Goal: Task Accomplishment & Management: Manage account settings

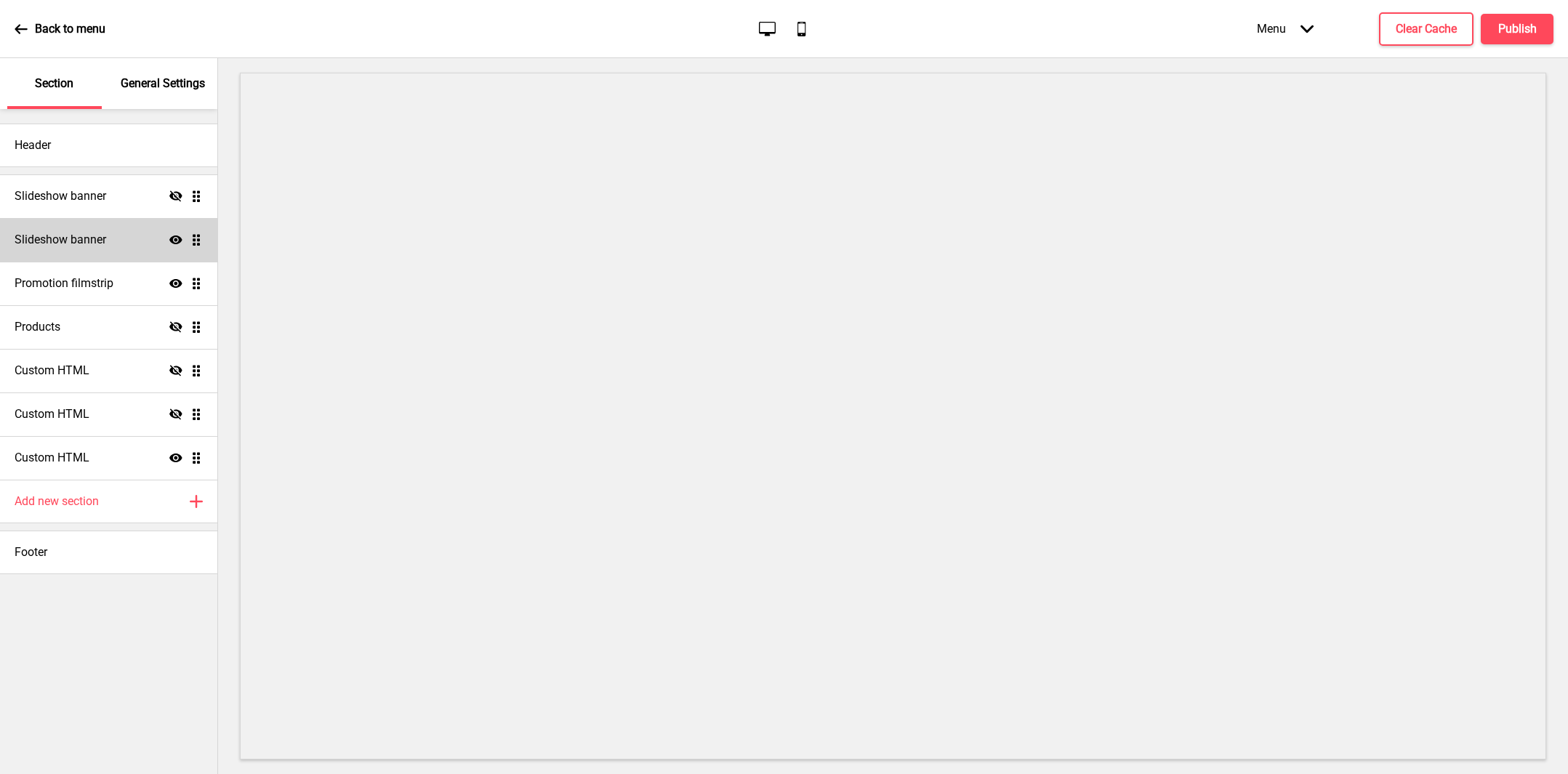
click at [124, 231] on div "Slideshow banner Show Drag" at bounding box center [109, 240] width 217 height 43
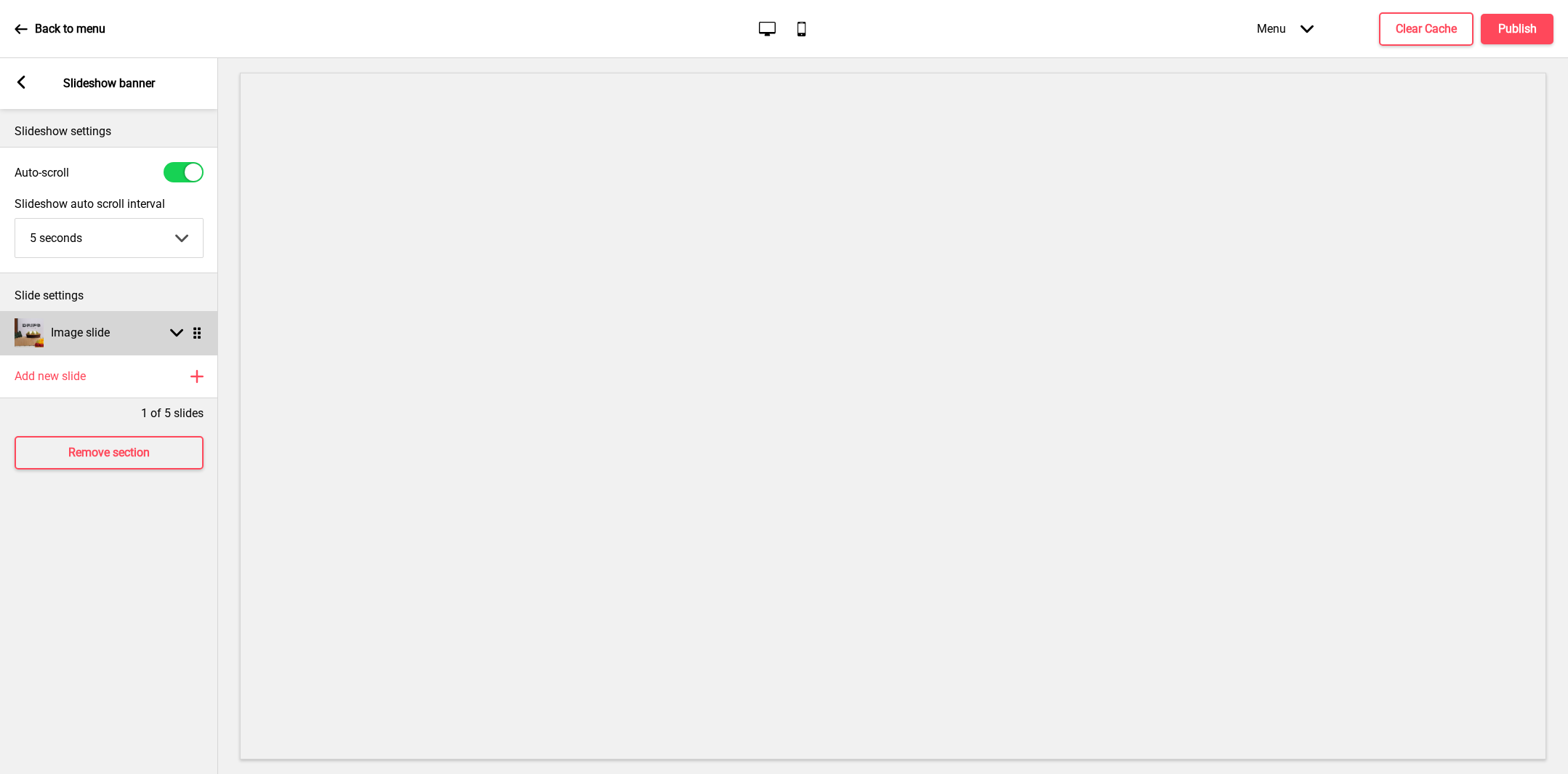
click at [129, 338] on div "Image slide Arrow down Drag" at bounding box center [109, 333] width 218 height 43
select select "left"
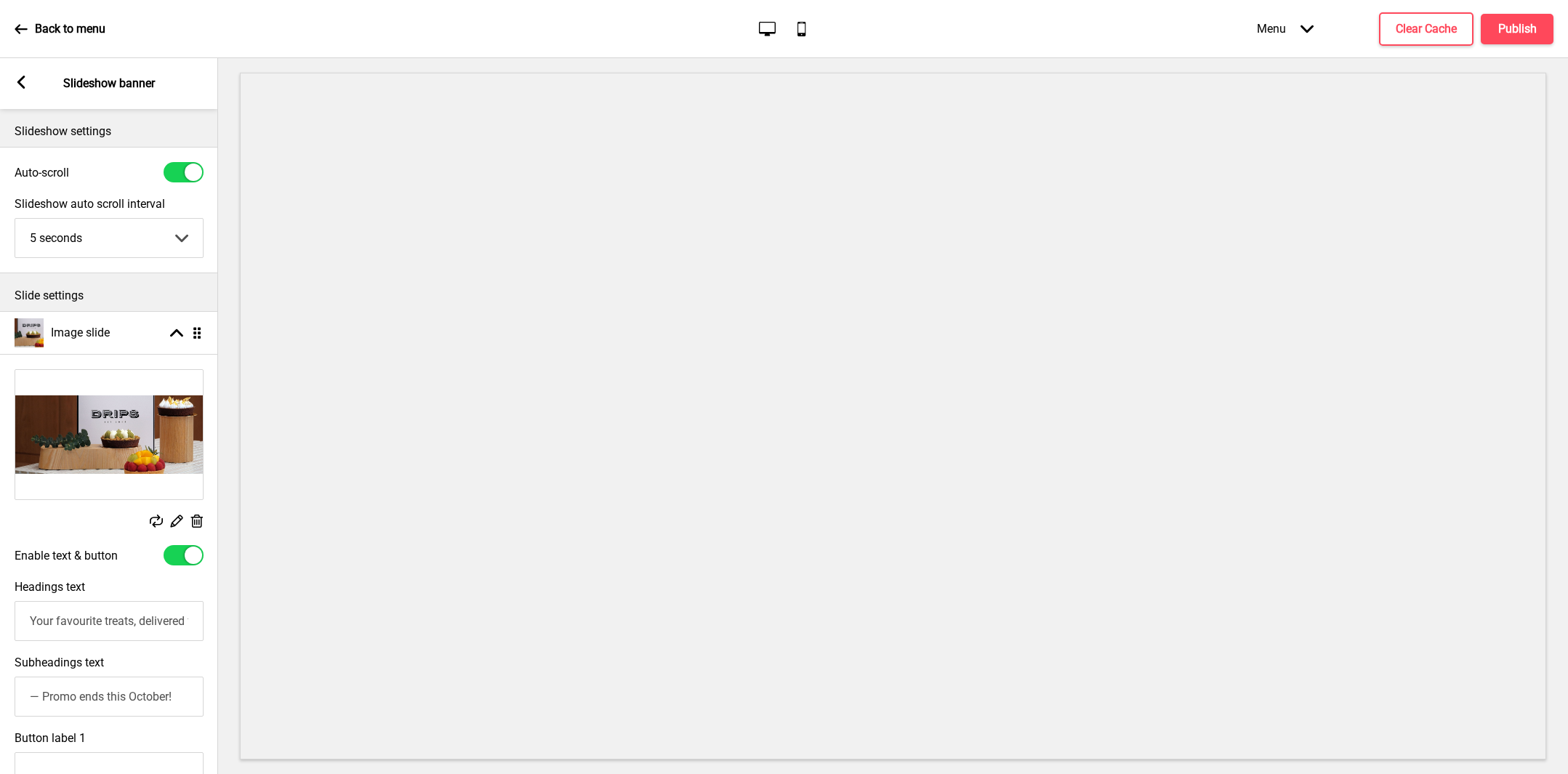
click at [22, 80] on icon at bounding box center [22, 82] width 8 height 13
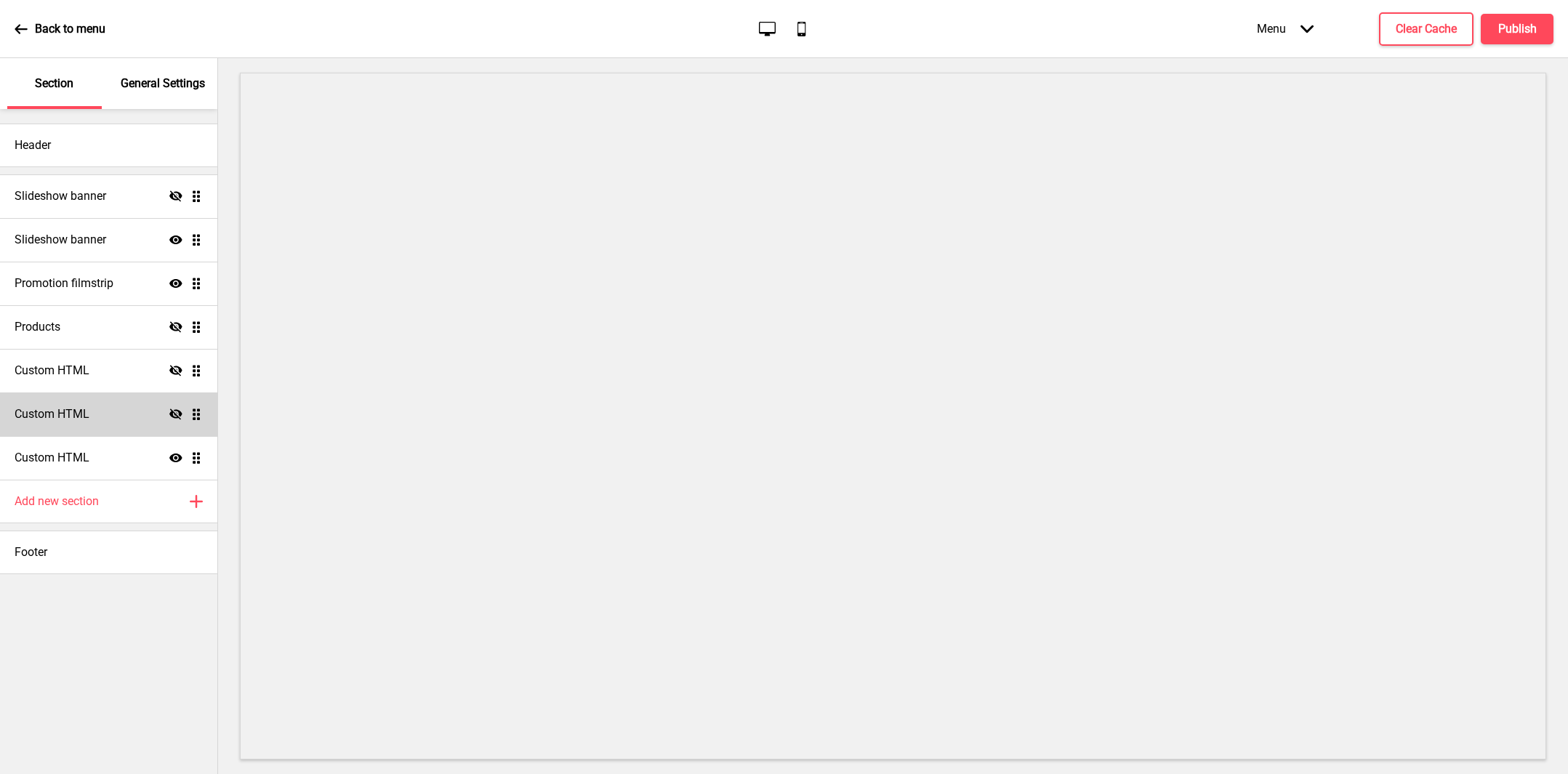
click at [132, 420] on div "Custom HTML Hide Drag" at bounding box center [109, 414] width 217 height 43
click at [105, 459] on div "Custom HTML Show Drag" at bounding box center [109, 457] width 217 height 43
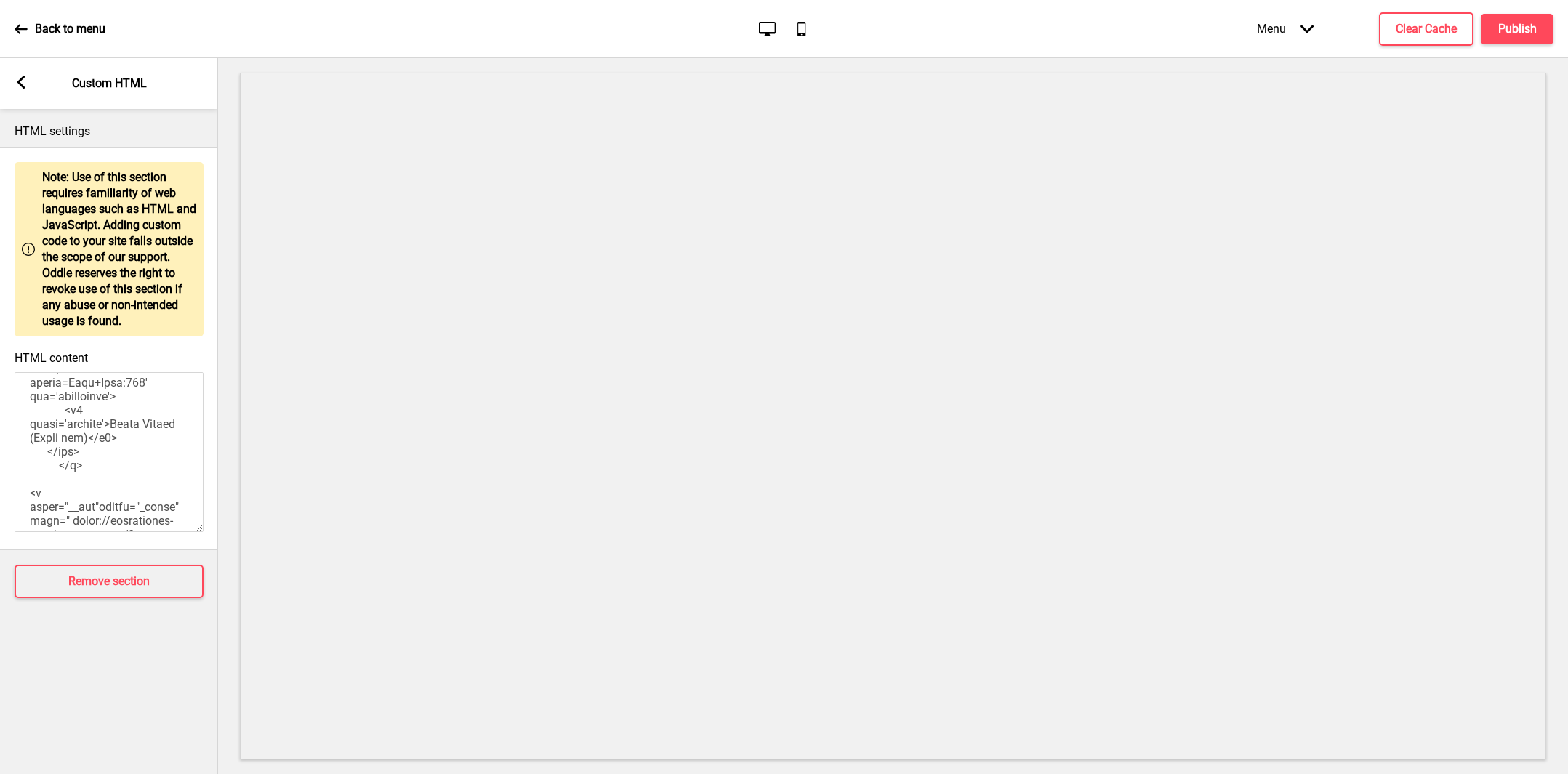
scroll to position [1462, 0]
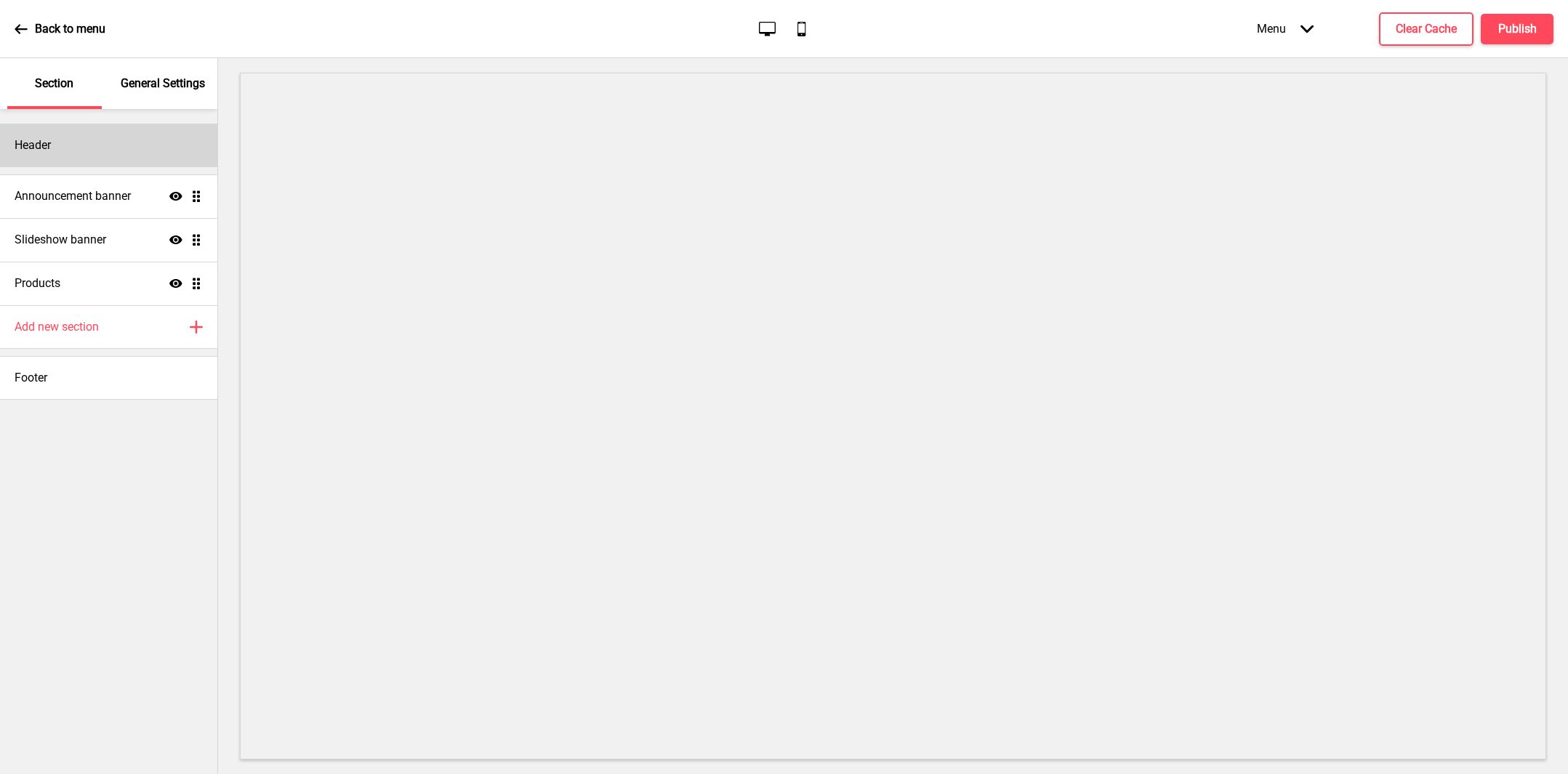
click at [94, 145] on div "Header" at bounding box center [109, 145] width 217 height 43
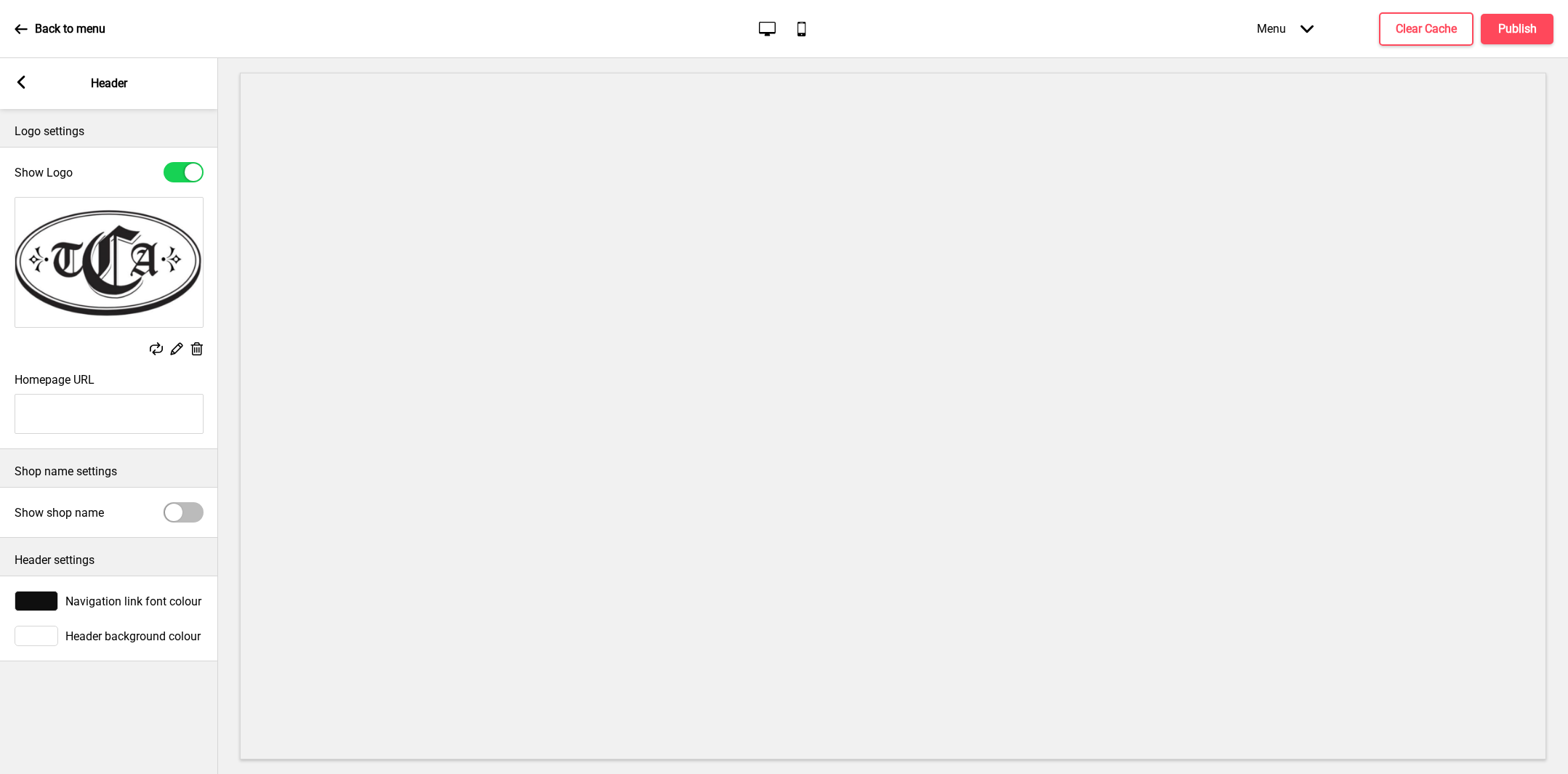
click at [195, 346] on rect at bounding box center [196, 349] width 15 height 15
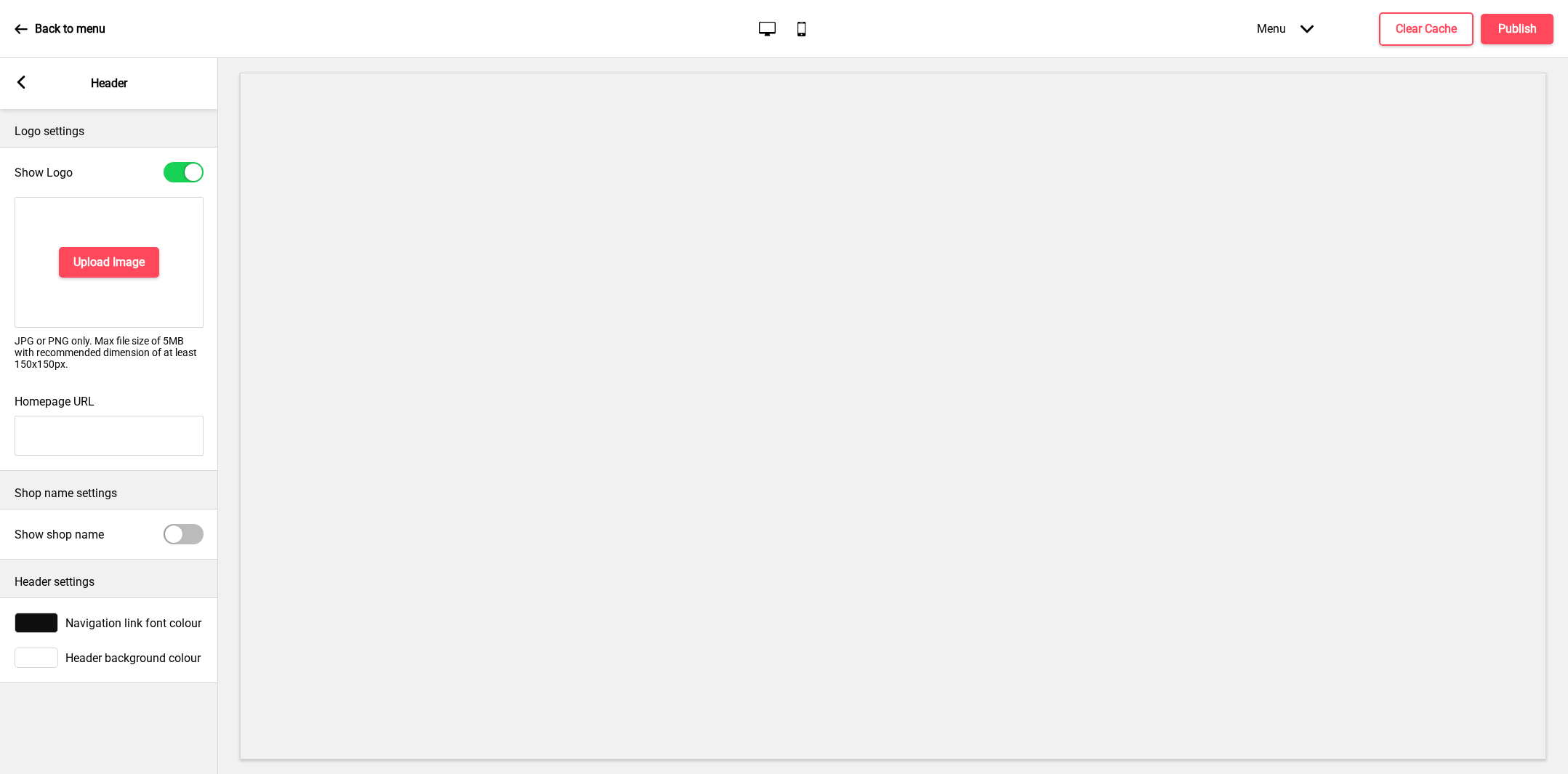
click at [113, 243] on div "Upload Image" at bounding box center [109, 262] width 189 height 131
click at [113, 255] on h4 "Upload Image" at bounding box center [109, 262] width 72 height 16
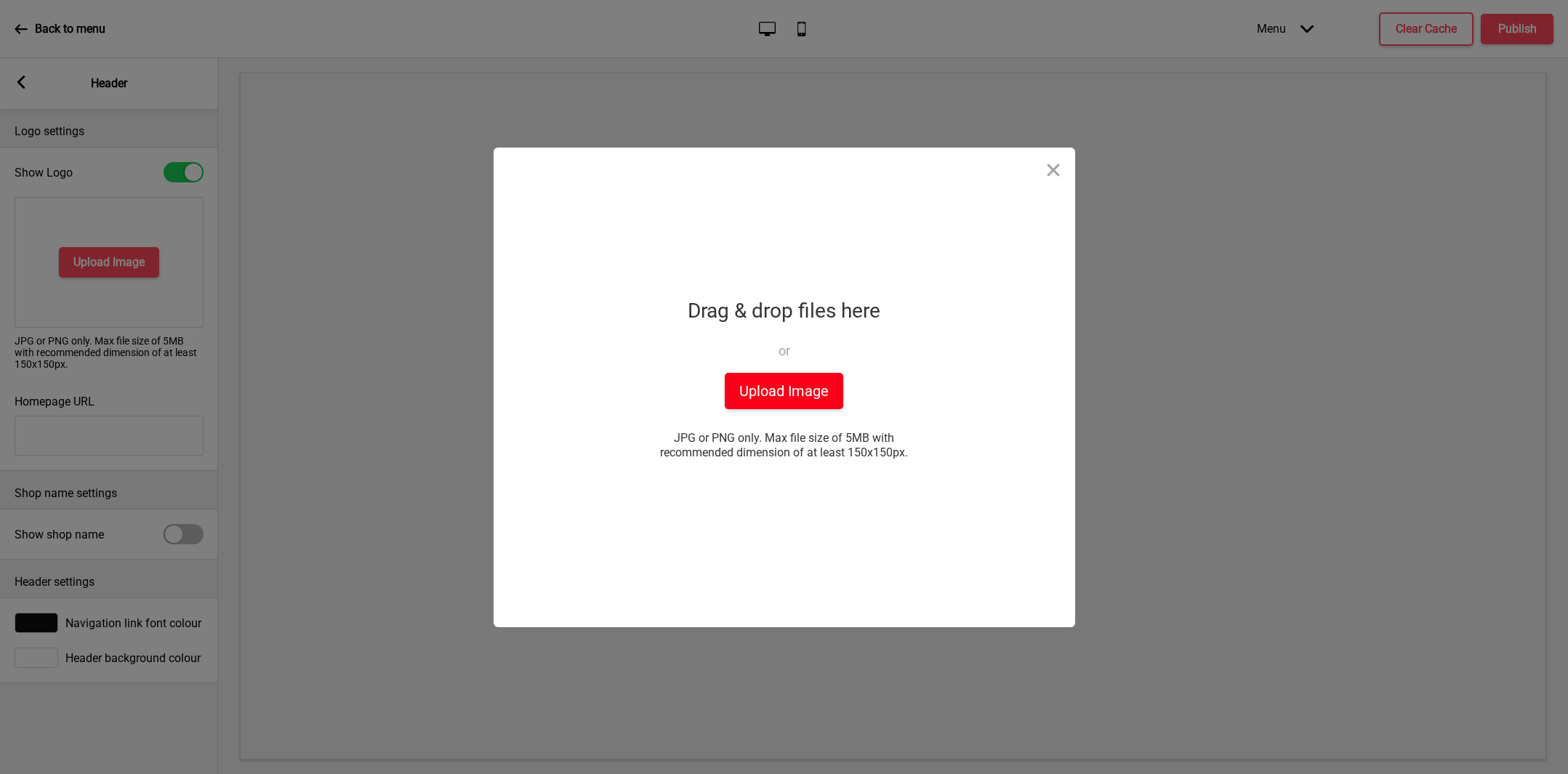
click at [802, 390] on button "Upload Image" at bounding box center [783, 391] width 118 height 36
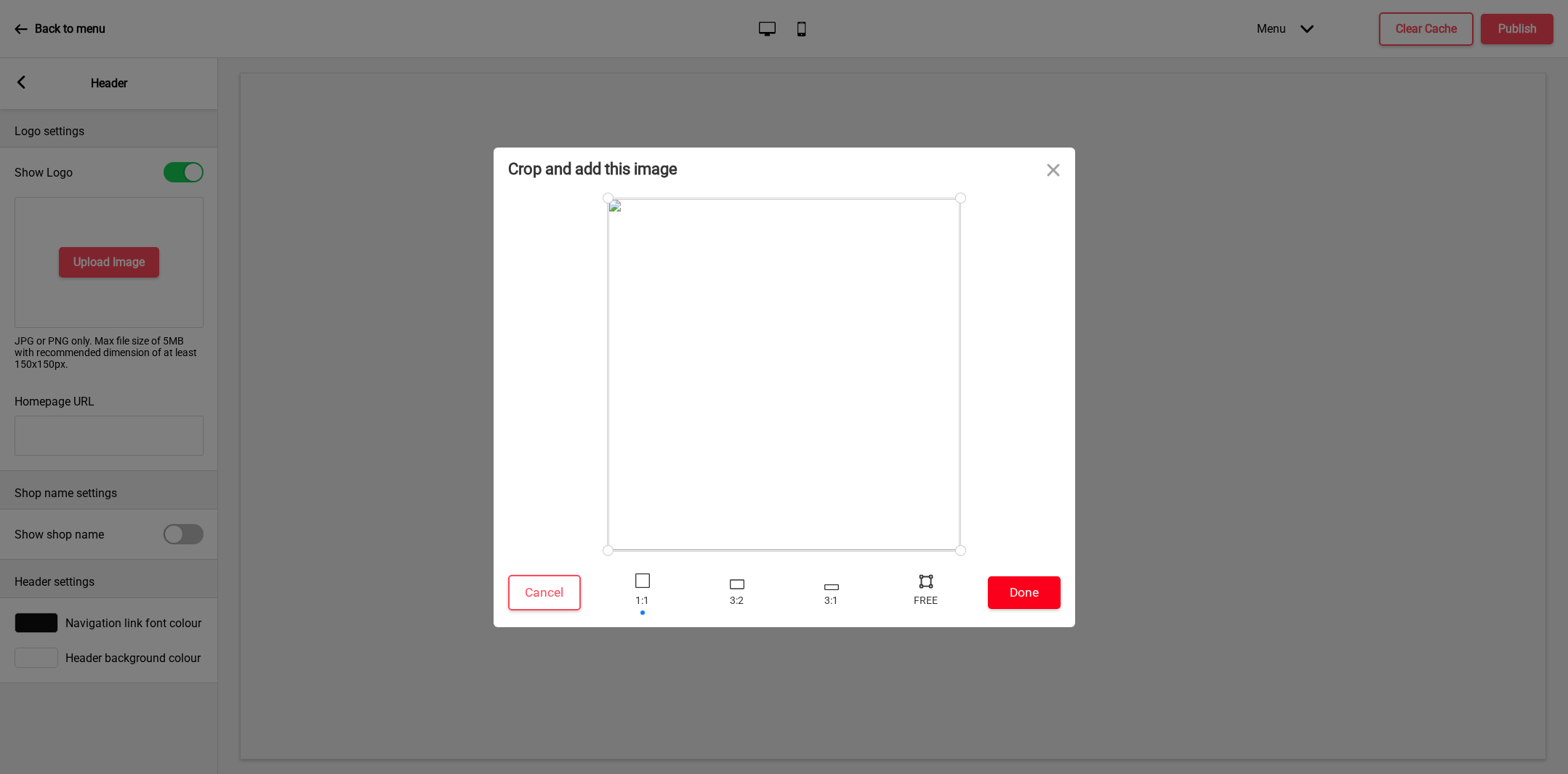
click at [1032, 584] on button "Done" at bounding box center [1024, 592] width 72 height 33
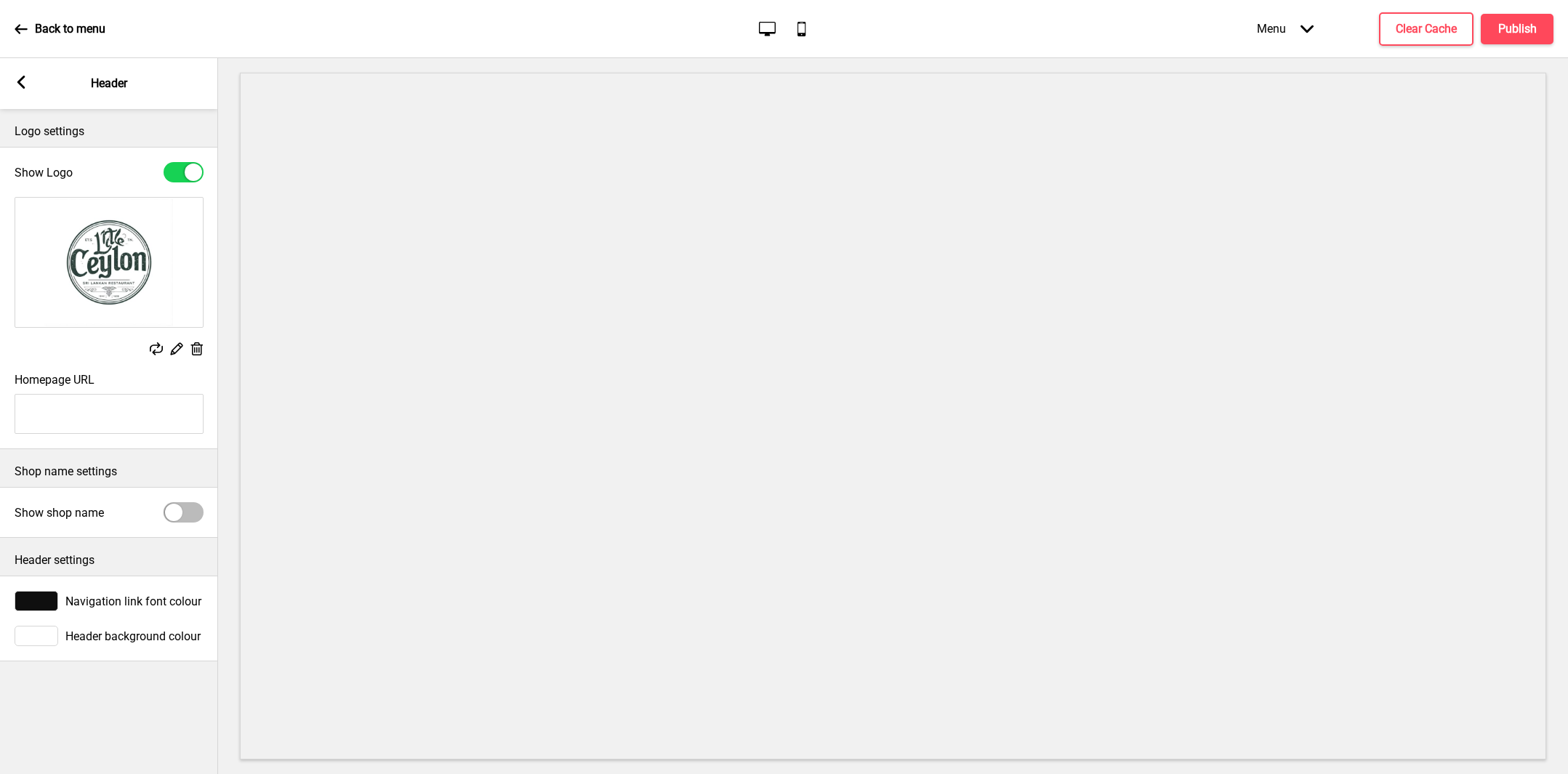
click at [133, 283] on img at bounding box center [109, 262] width 187 height 129
click at [178, 352] on rect at bounding box center [176, 348] width 15 height 15
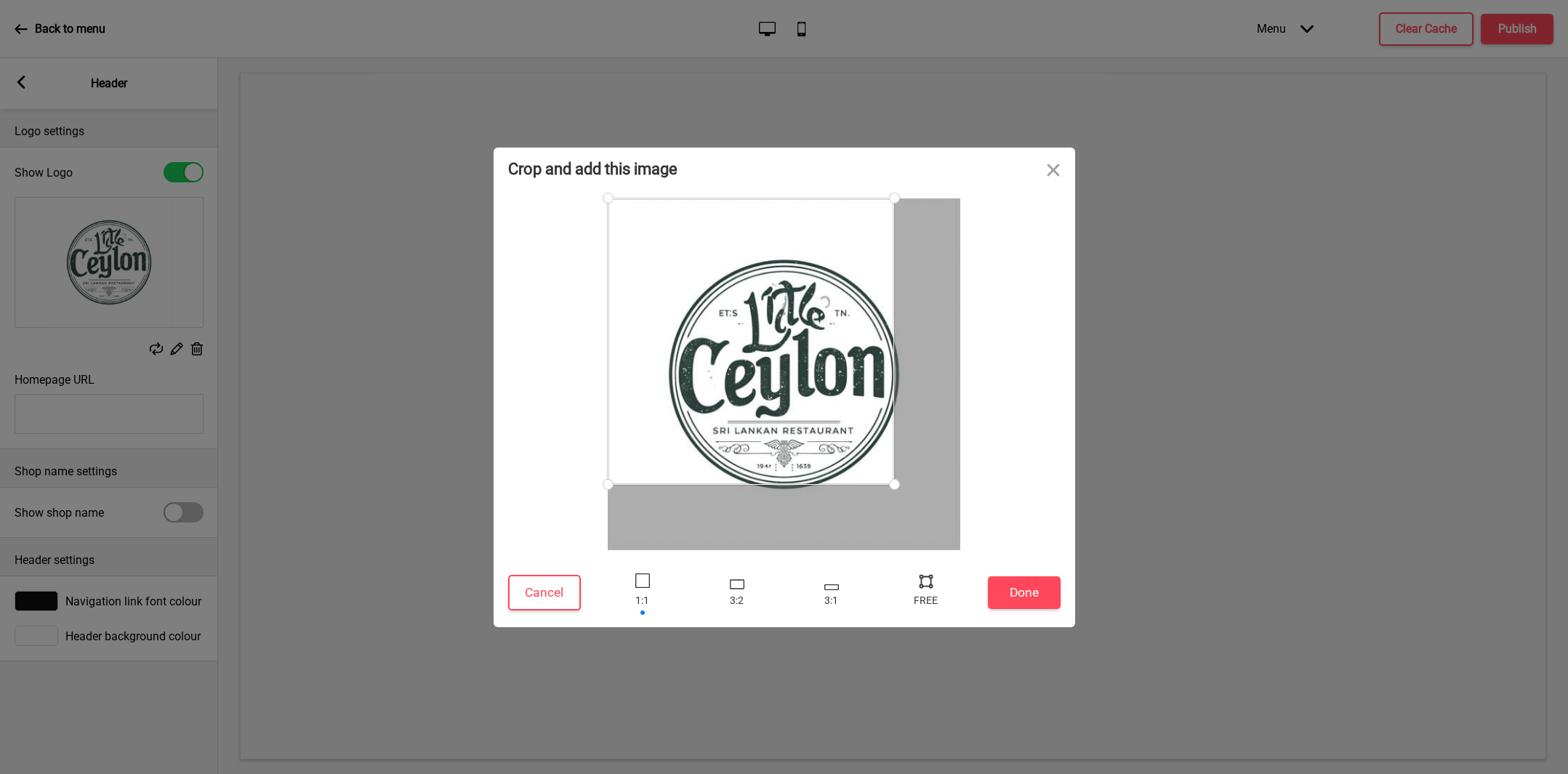
drag, startPoint x: 963, startPoint y: 554, endPoint x: 873, endPoint y: 485, distance: 113.4
click at [873, 485] on div at bounding box center [784, 375] width 352 height 352
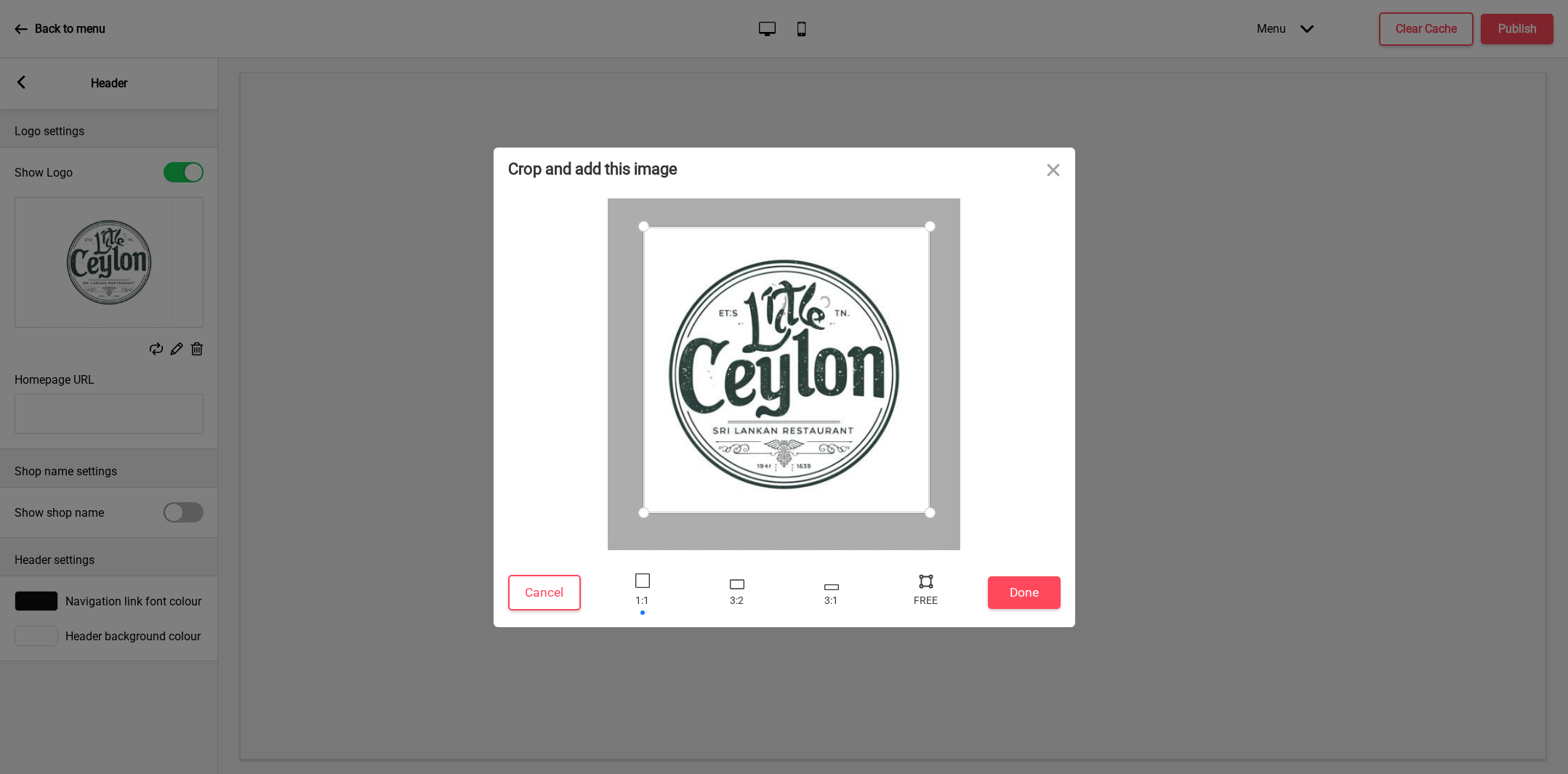
drag, startPoint x: 783, startPoint y: 415, endPoint x: 819, endPoint y: 443, distance: 45.6
click at [819, 443] on div at bounding box center [786, 370] width 286 height 286
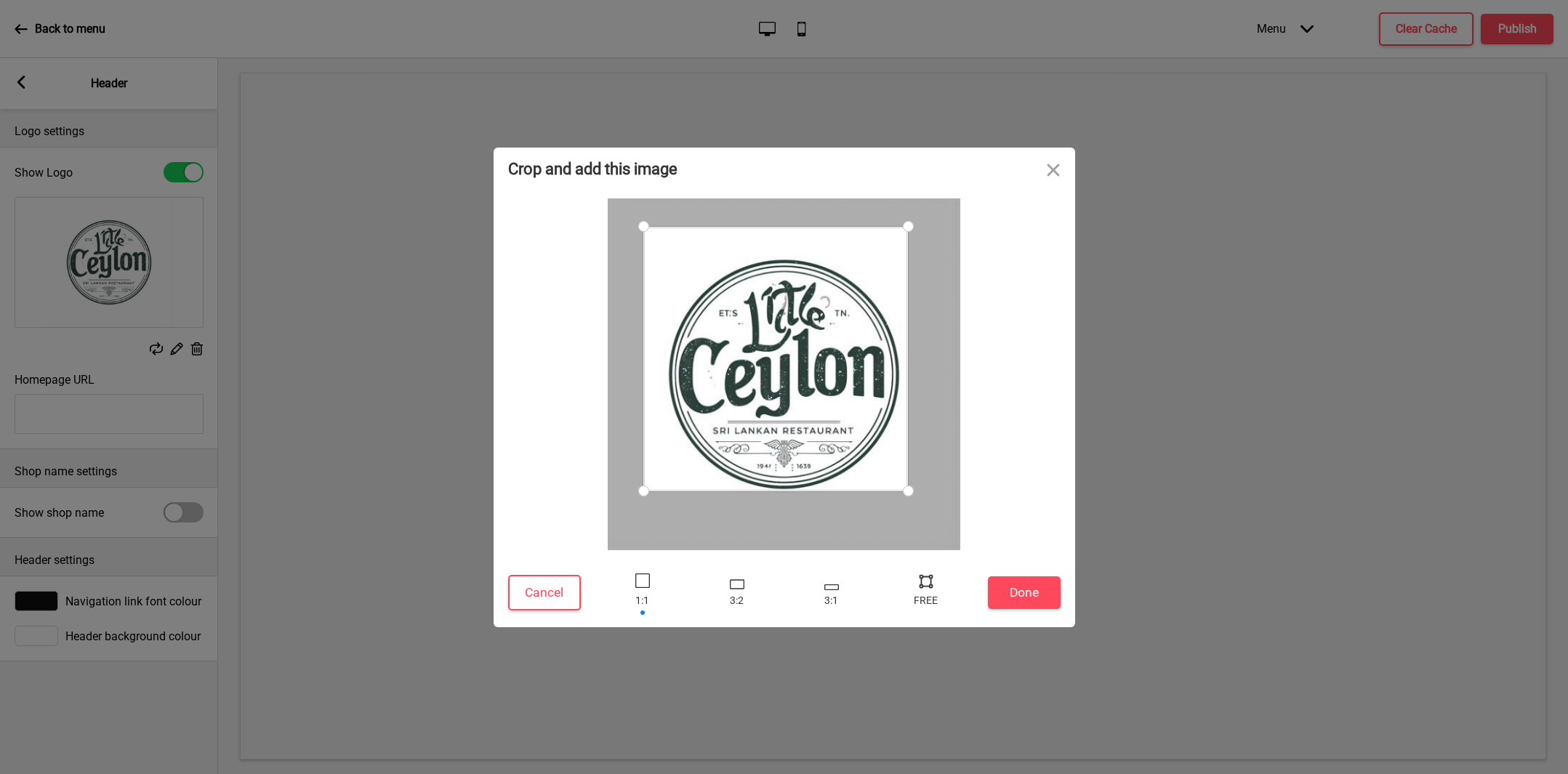
drag, startPoint x: 930, startPoint y: 518, endPoint x: 880, endPoint y: 493, distance: 55.9
click at [880, 492] on div at bounding box center [784, 375] width 352 height 352
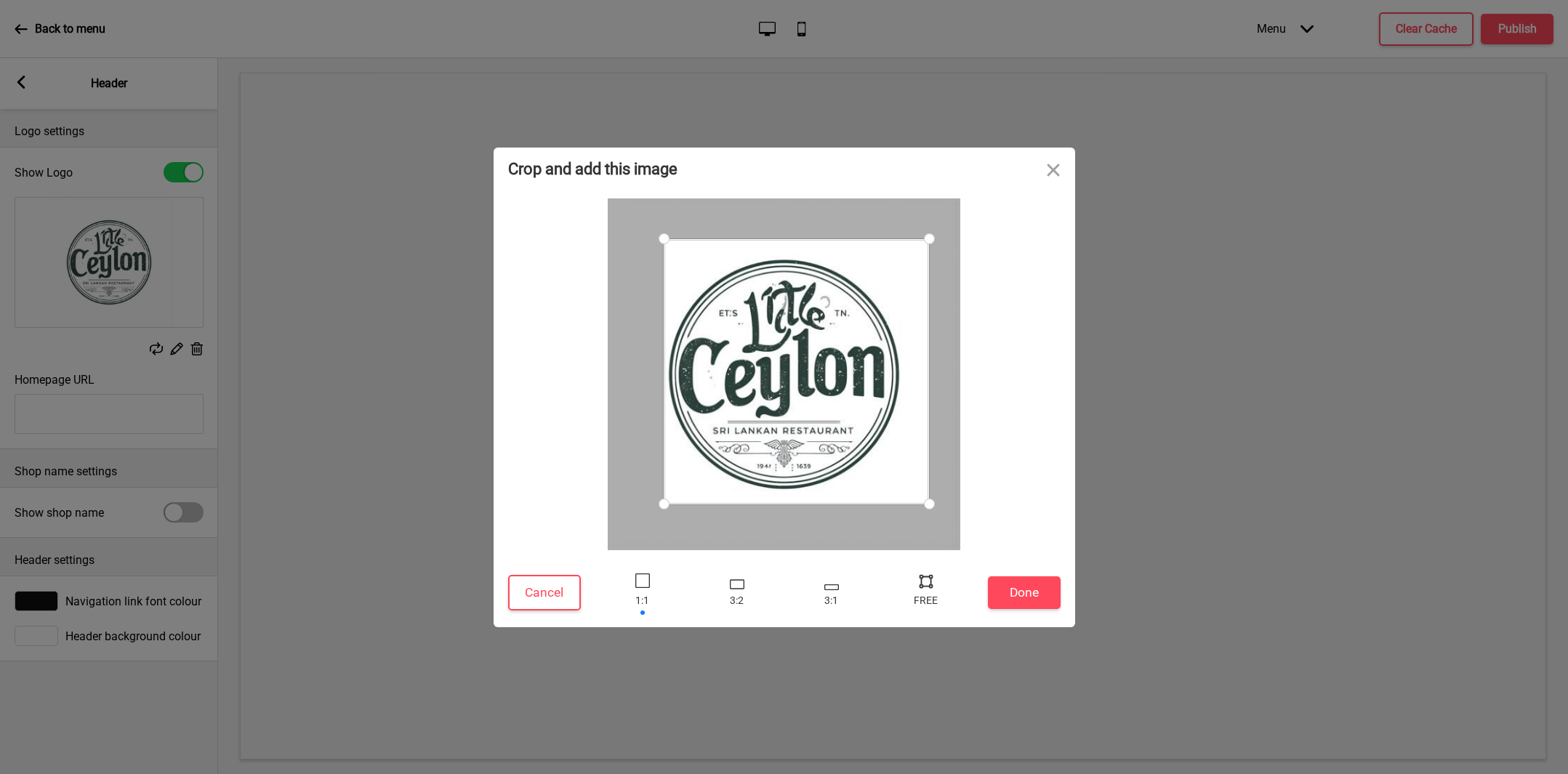
drag, startPoint x: 814, startPoint y: 384, endPoint x: 835, endPoint y: 397, distance: 24.7
click at [835, 397] on div at bounding box center [796, 371] width 265 height 265
drag, startPoint x: 926, startPoint y: 502, endPoint x: 891, endPoint y: 480, distance: 41.3
click at [892, 480] on div at bounding box center [905, 479] width 26 height 26
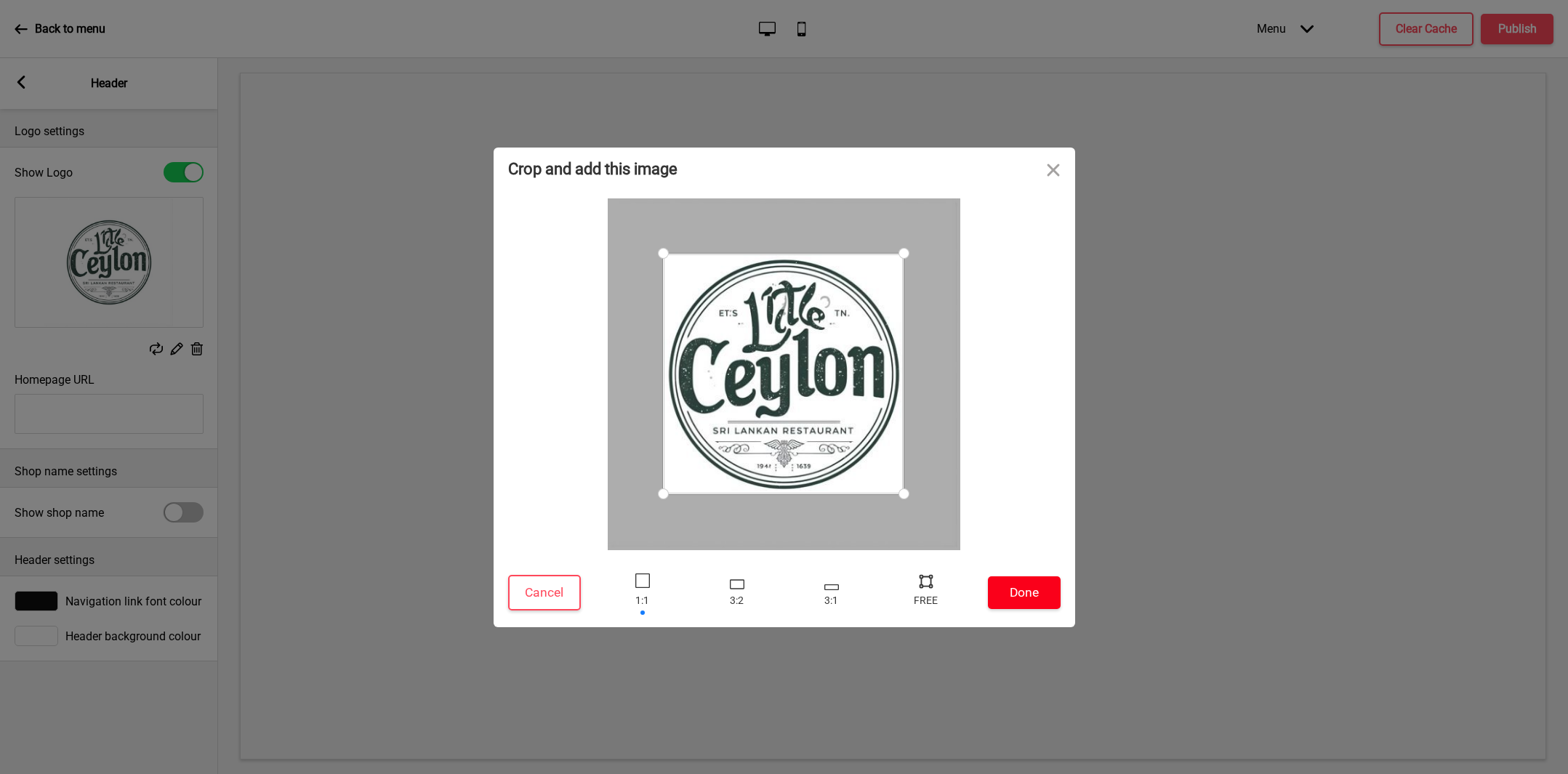
click at [1037, 593] on button "Done" at bounding box center [1024, 592] width 72 height 33
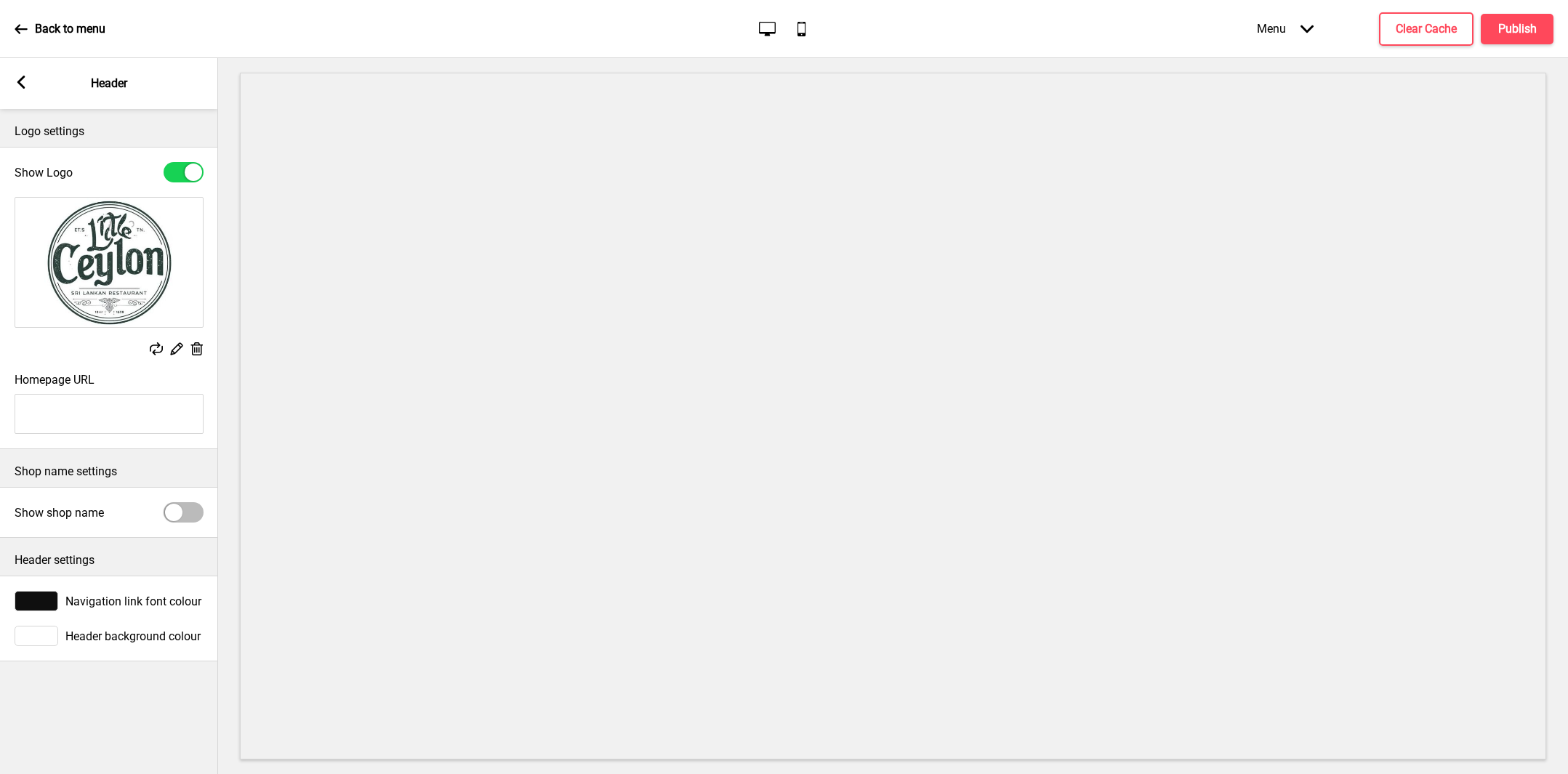
click at [18, 80] on icon at bounding box center [22, 82] width 8 height 13
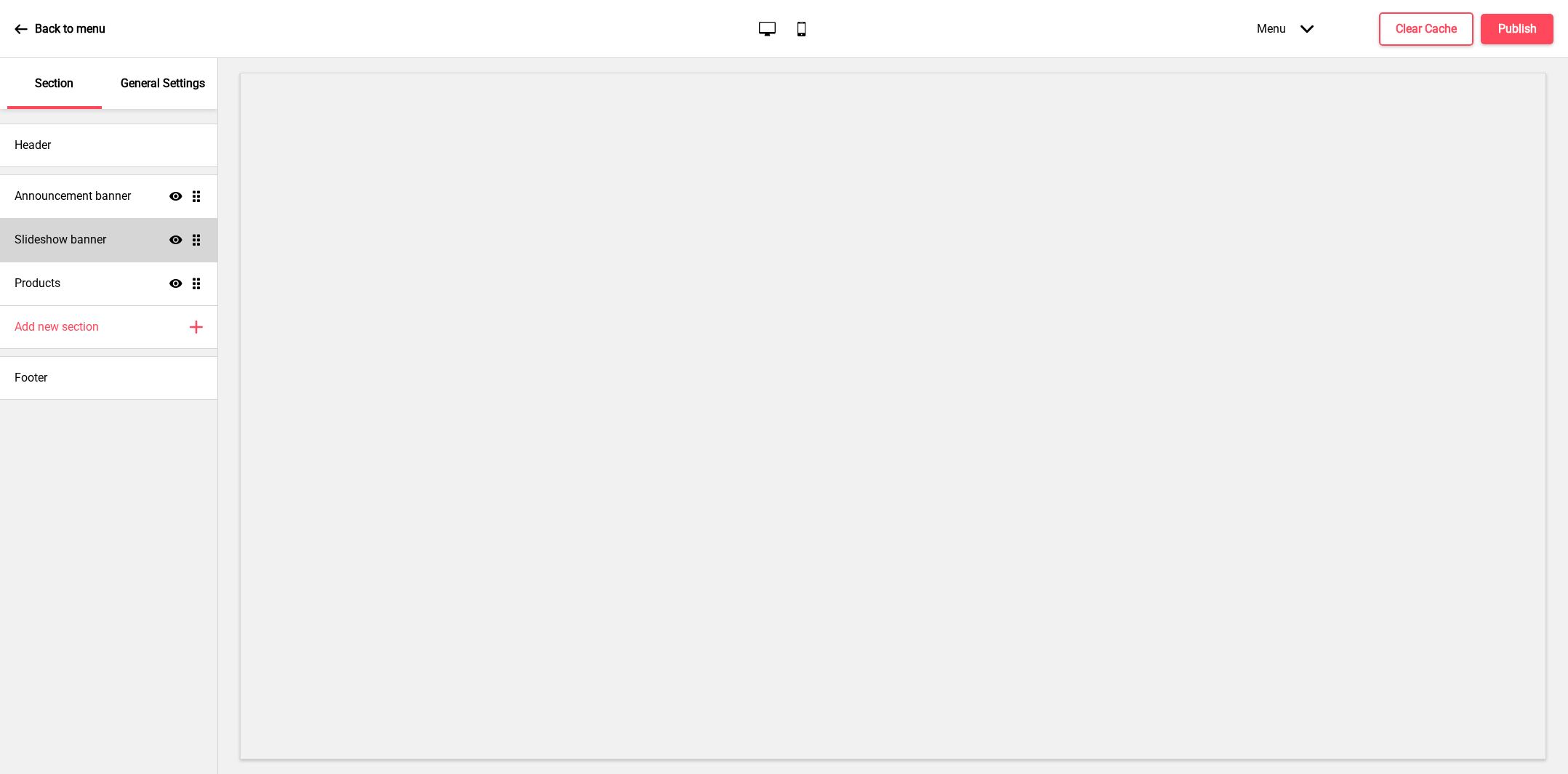
click at [90, 231] on h4 "Slideshow banner" at bounding box center [60, 240] width 92 height 16
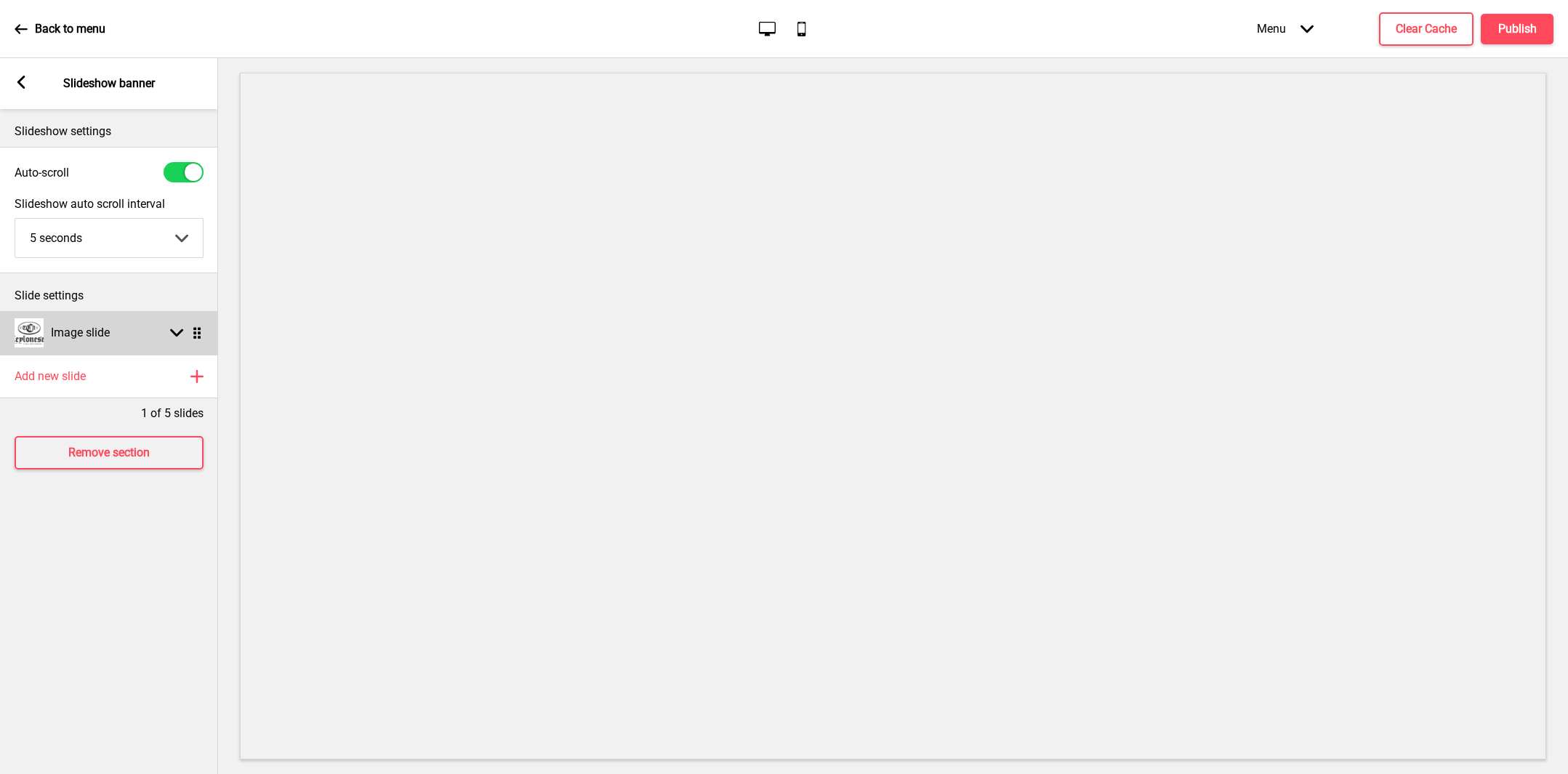
click at [125, 334] on div "Image slide Arrow down Drag" at bounding box center [109, 333] width 218 height 43
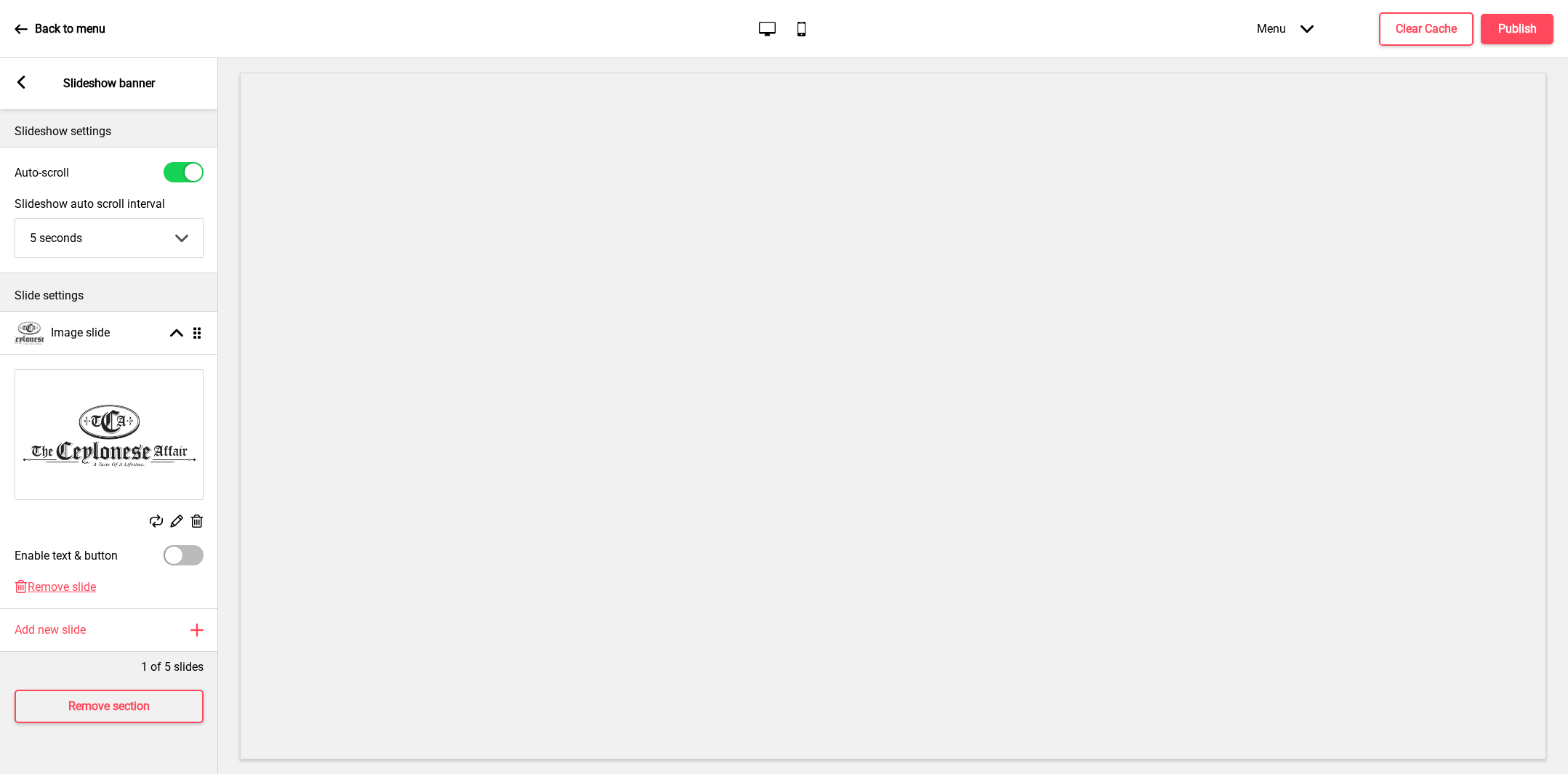
click at [195, 518] on icon at bounding box center [197, 521] width 12 height 13
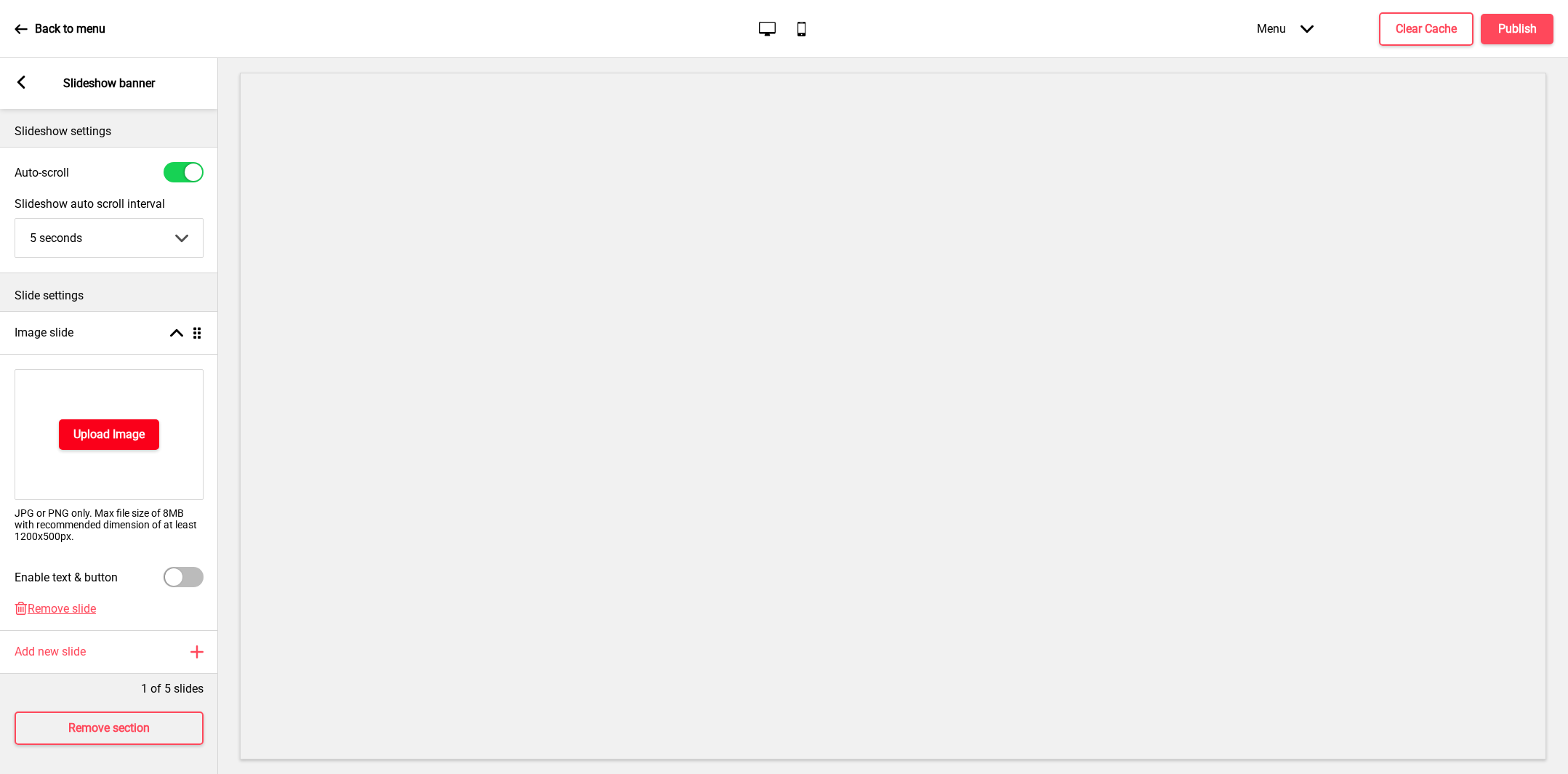
click at [139, 441] on h4 "Upload Image" at bounding box center [109, 435] width 72 height 16
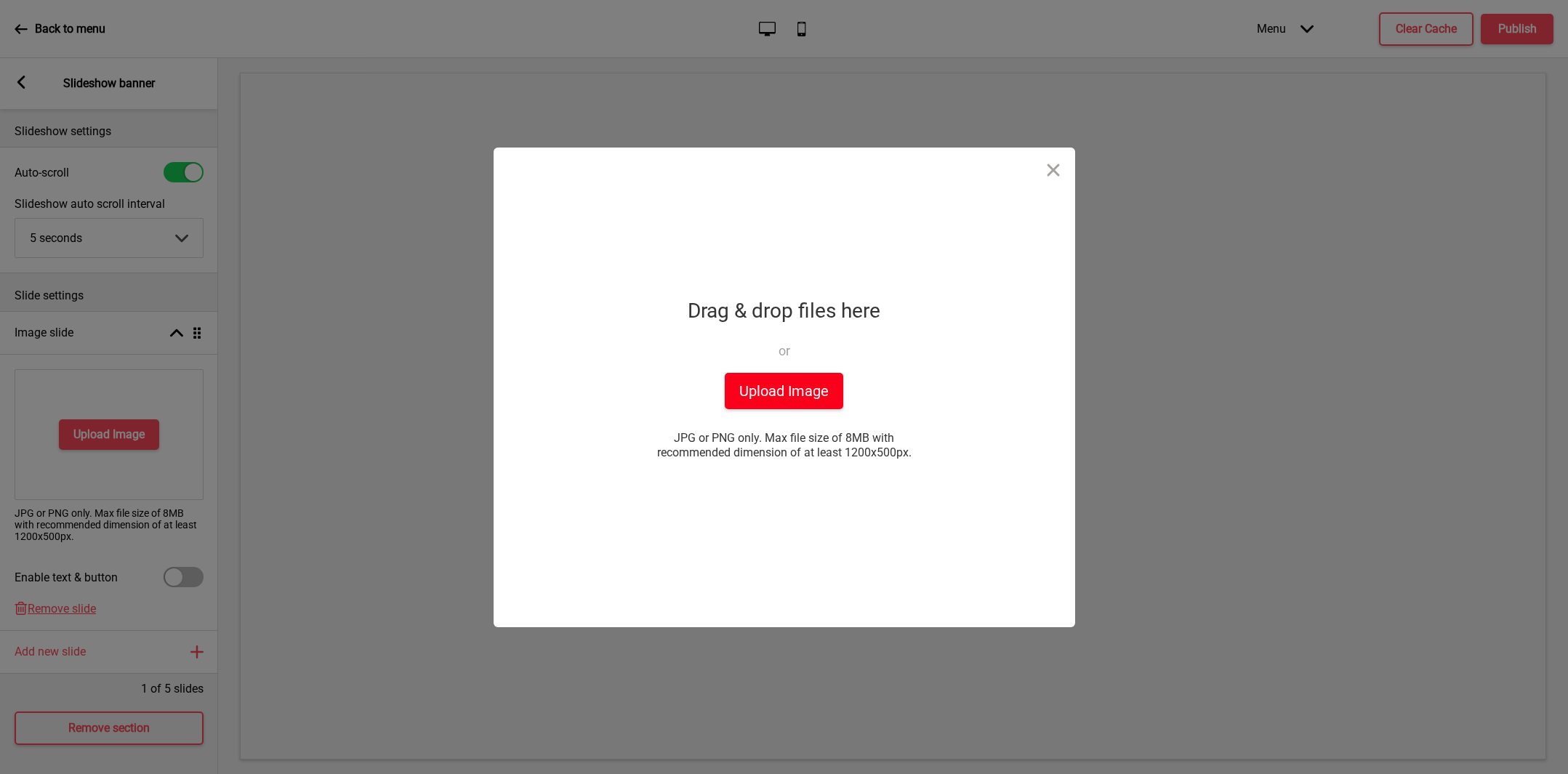
click at [752, 399] on button "Upload Image" at bounding box center [783, 391] width 118 height 36
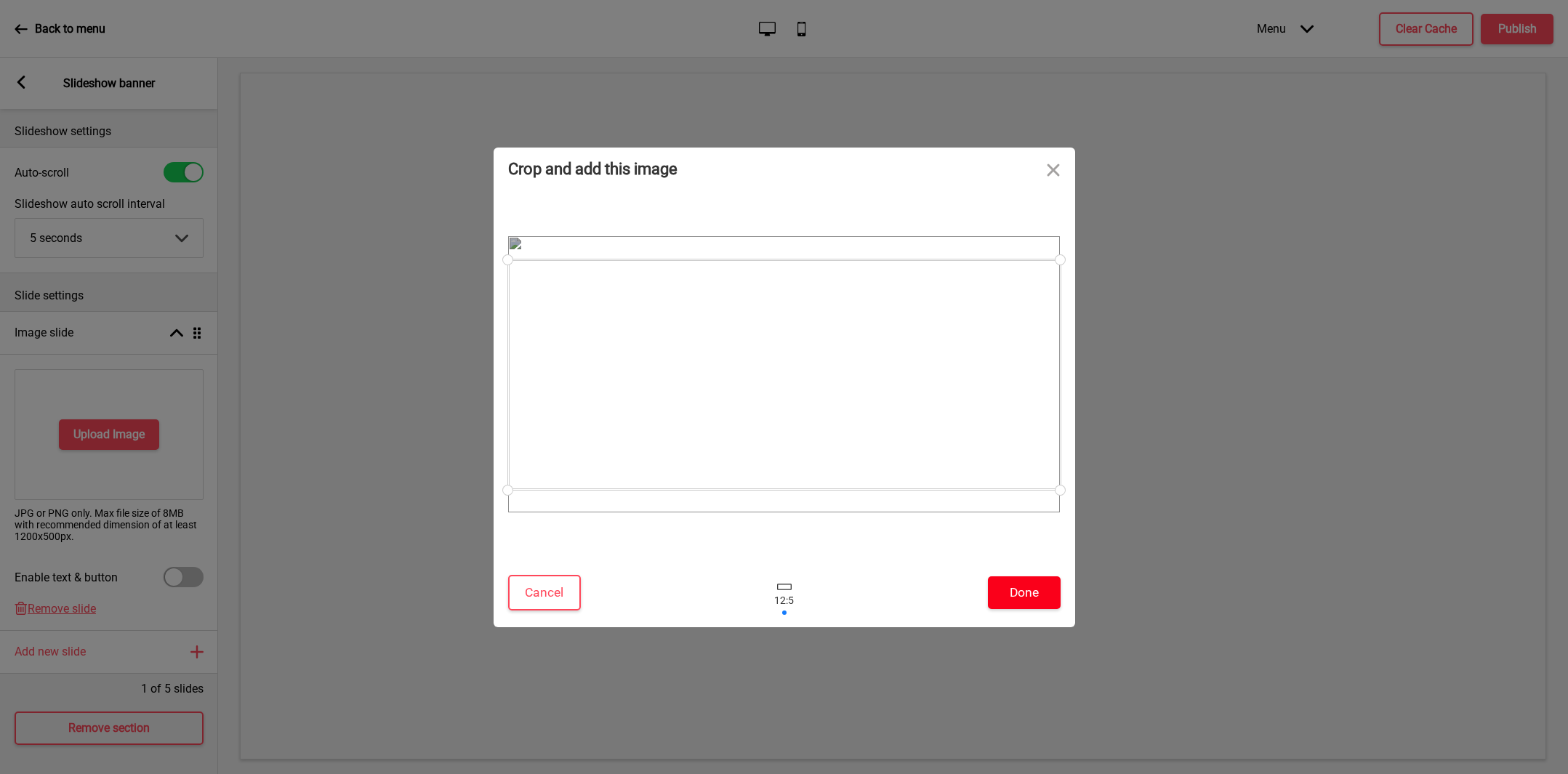
click at [1040, 588] on button "Done" at bounding box center [1024, 592] width 72 height 33
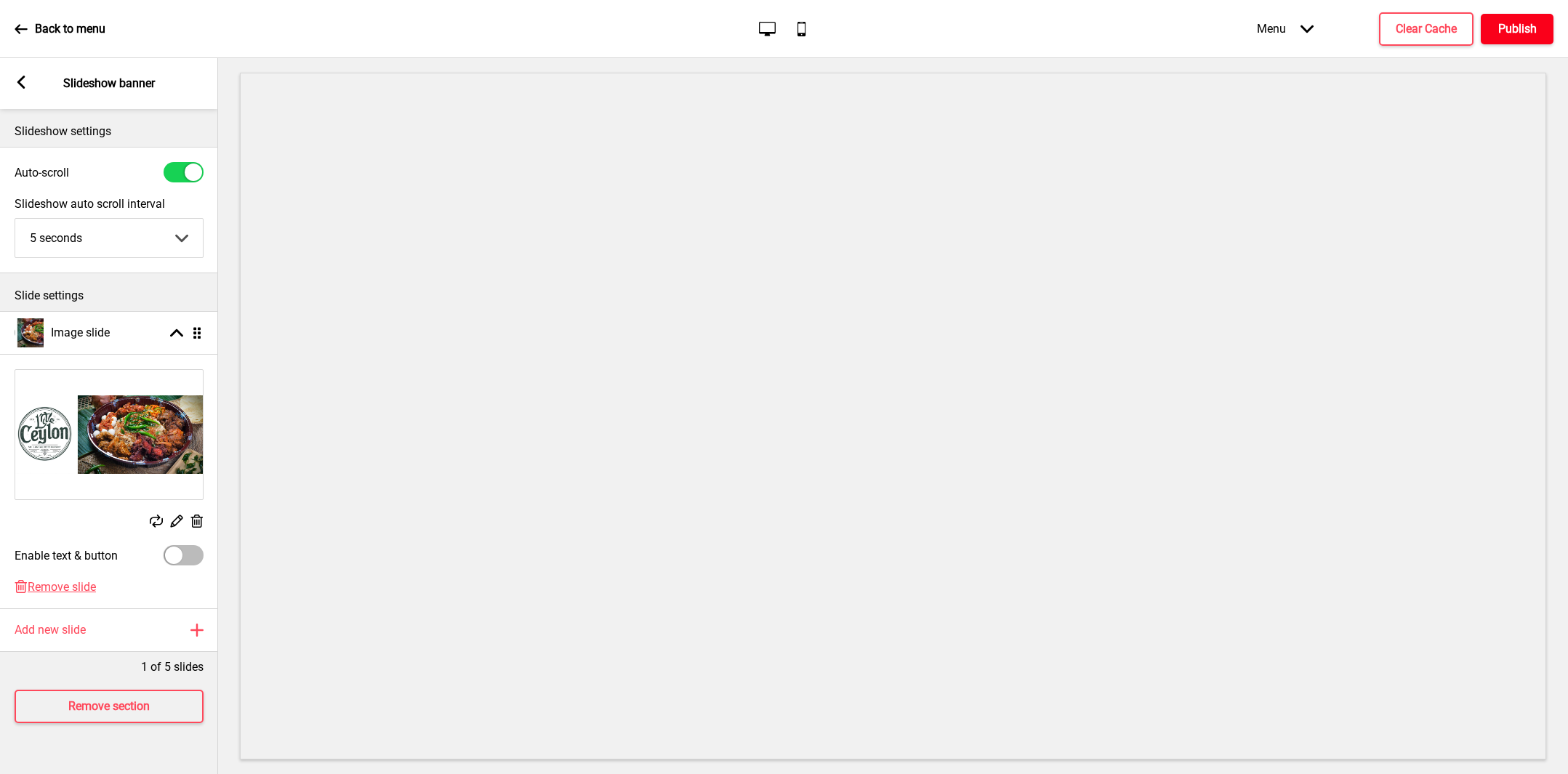
click at [1521, 35] on h4 "Publish" at bounding box center [1517, 29] width 39 height 16
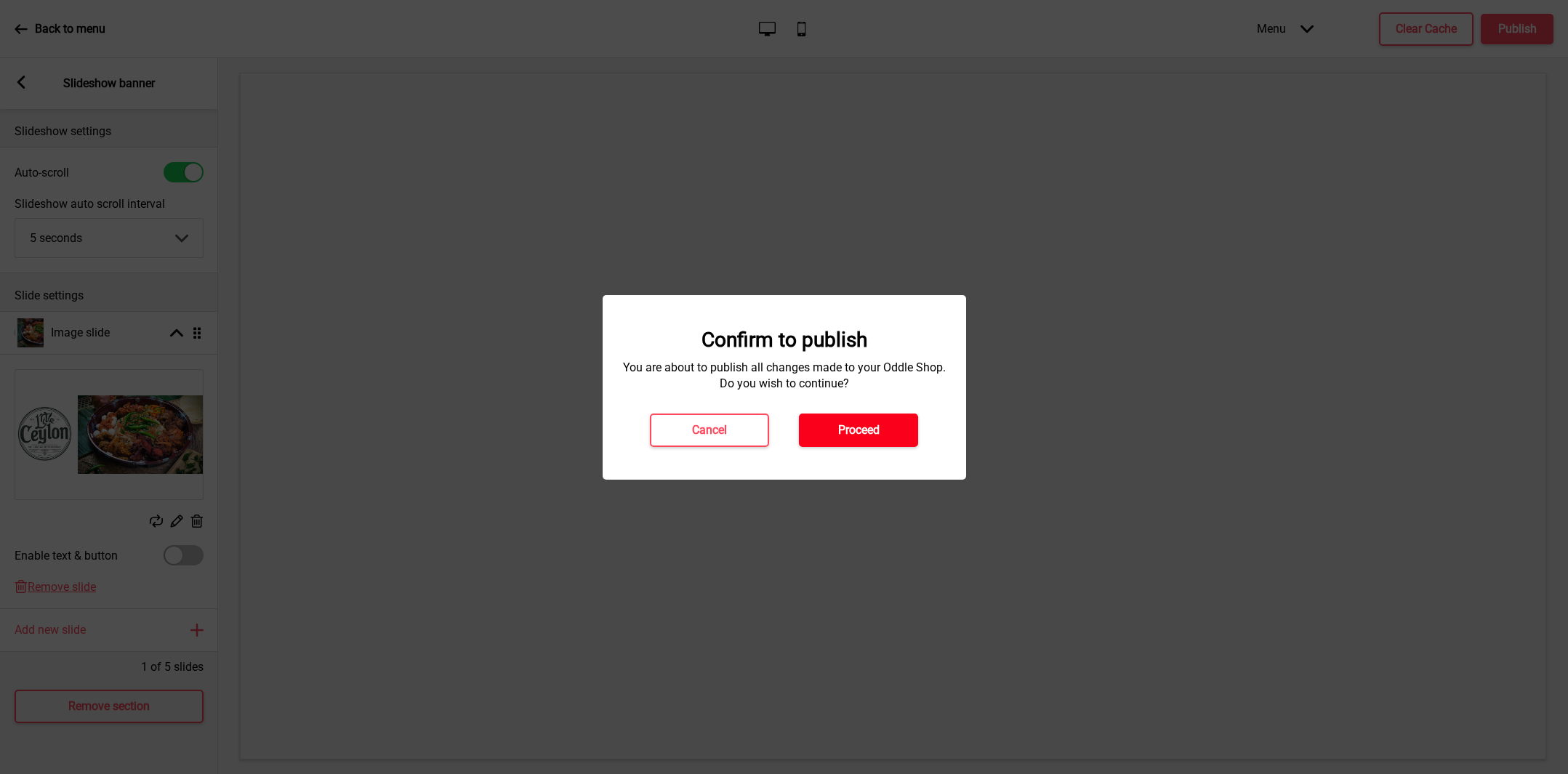
click at [889, 429] on button "Proceed" at bounding box center [858, 430] width 119 height 34
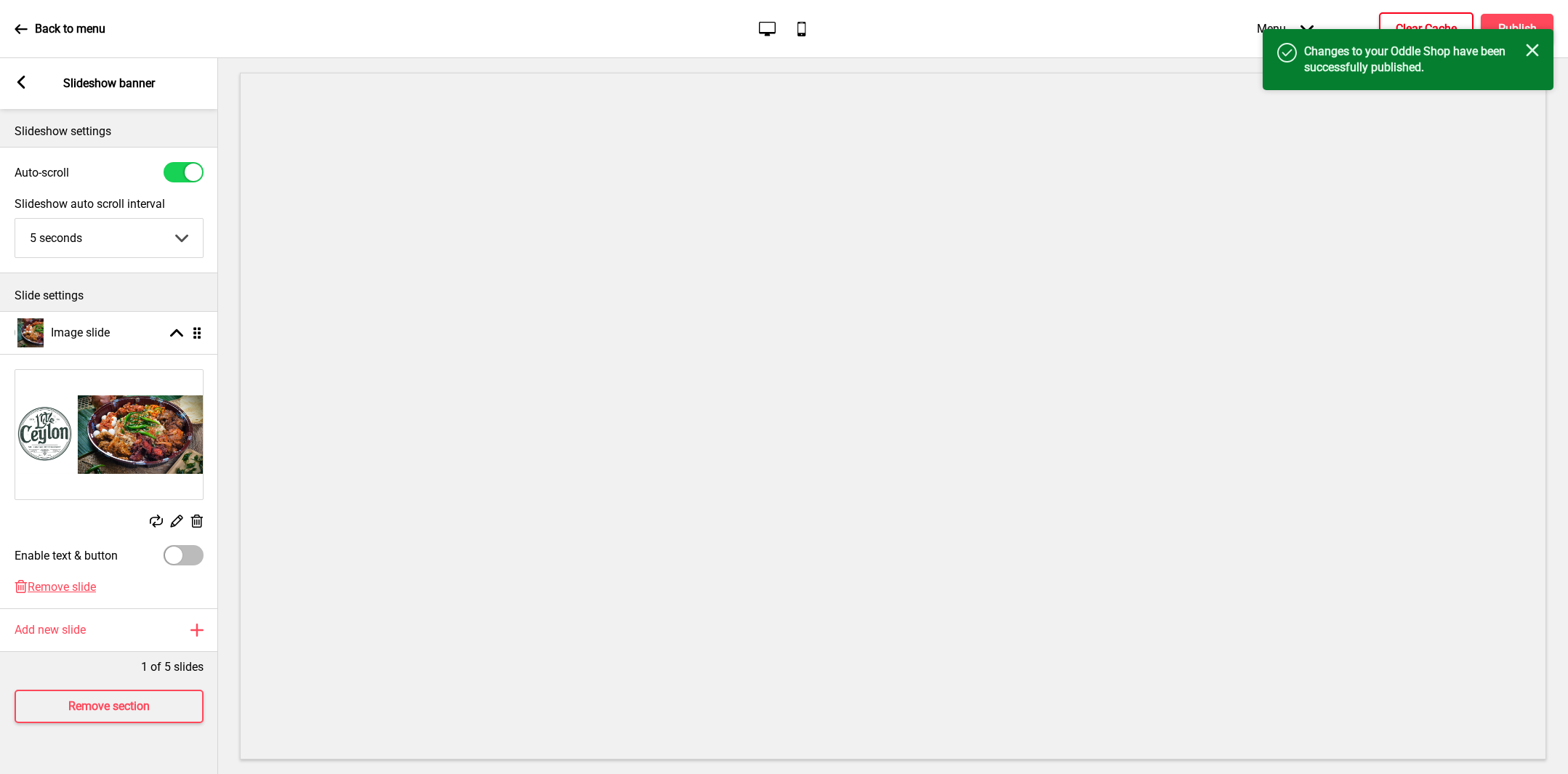
click at [1398, 18] on button "Clear Cache" at bounding box center [1426, 29] width 95 height 34
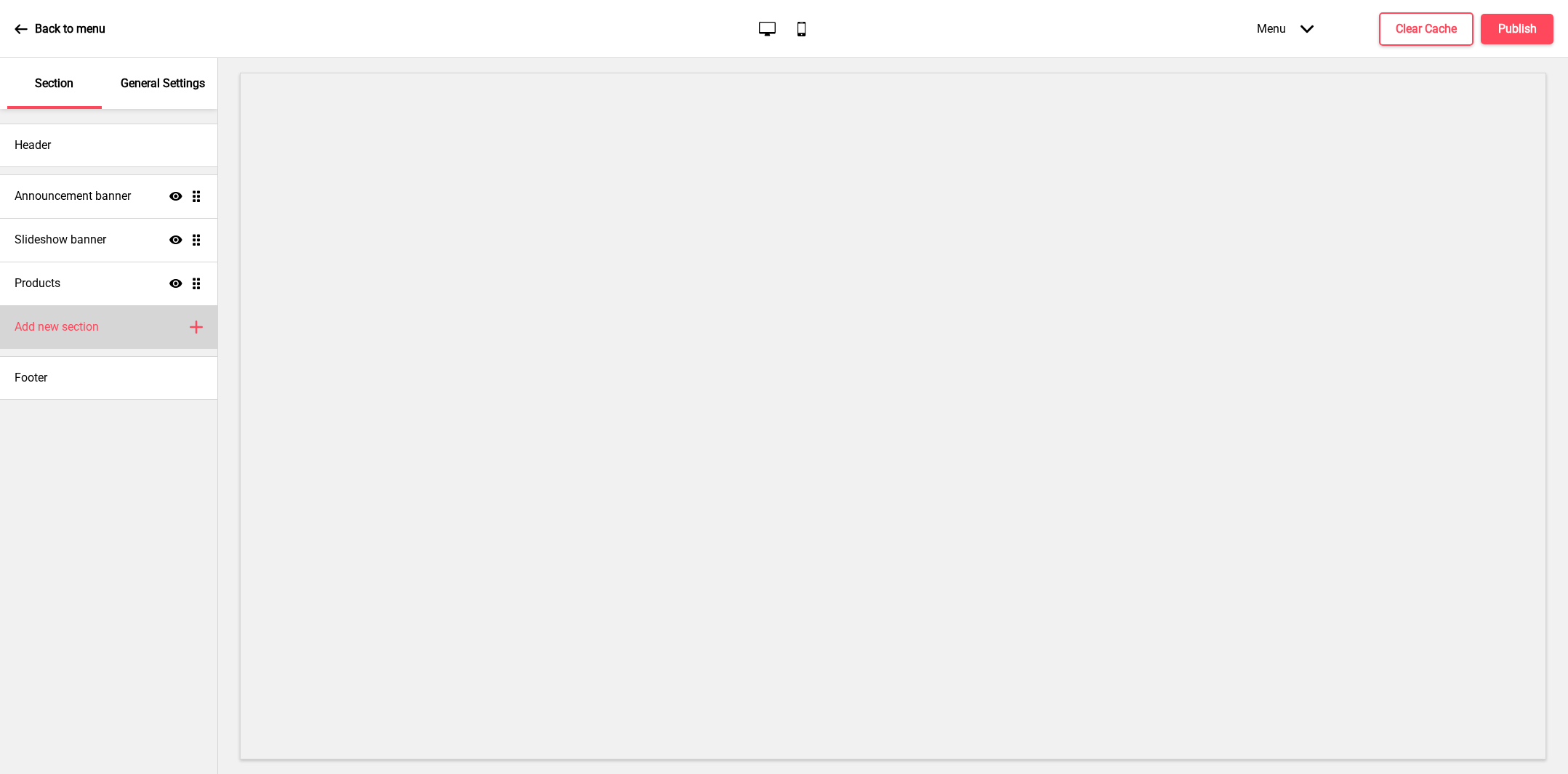
click at [99, 320] on h4 "Add new section" at bounding box center [56, 327] width 84 height 16
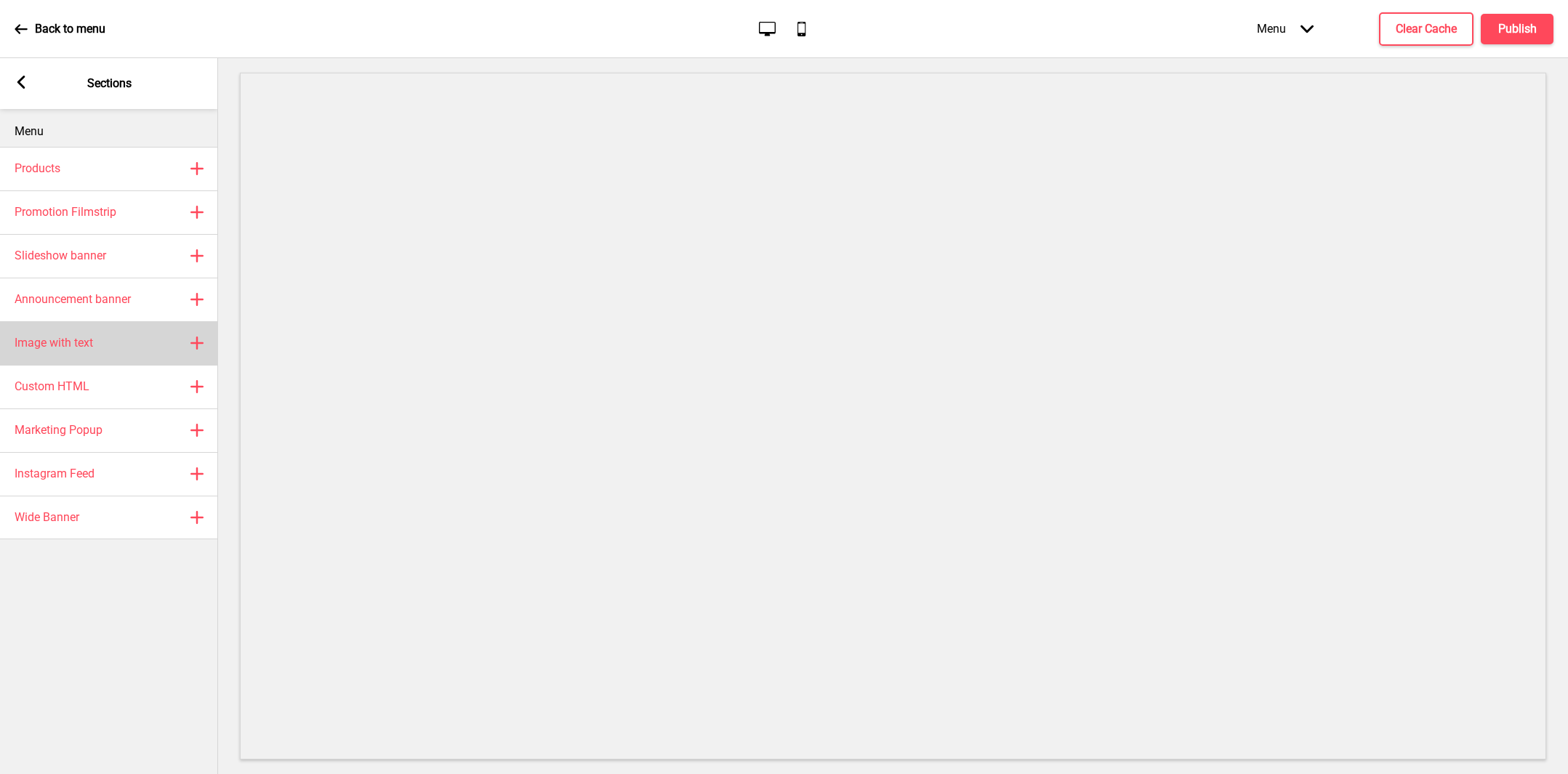
click at [95, 362] on div "Image with text Plus" at bounding box center [109, 343] width 218 height 43
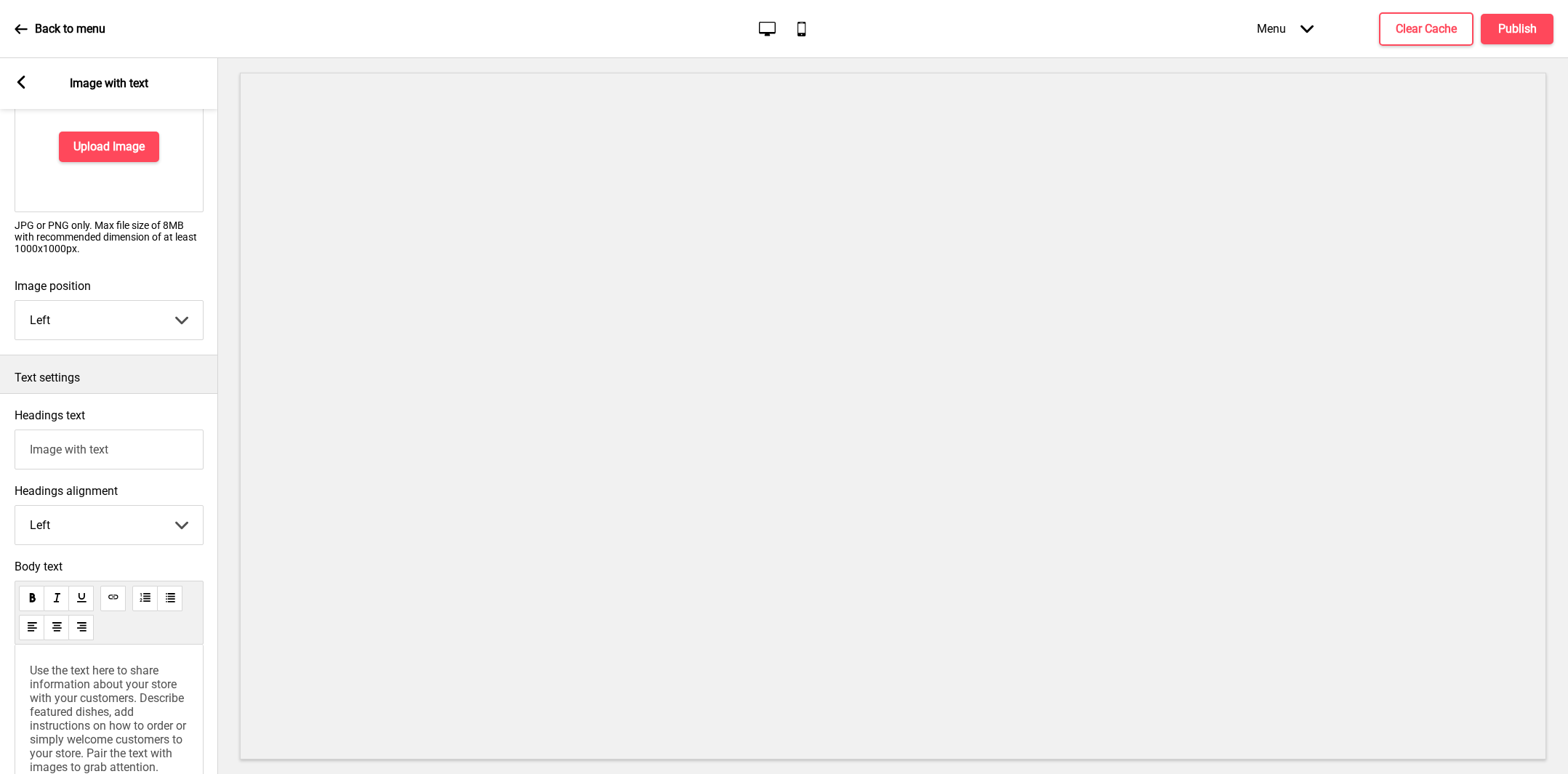
scroll to position [150, 0]
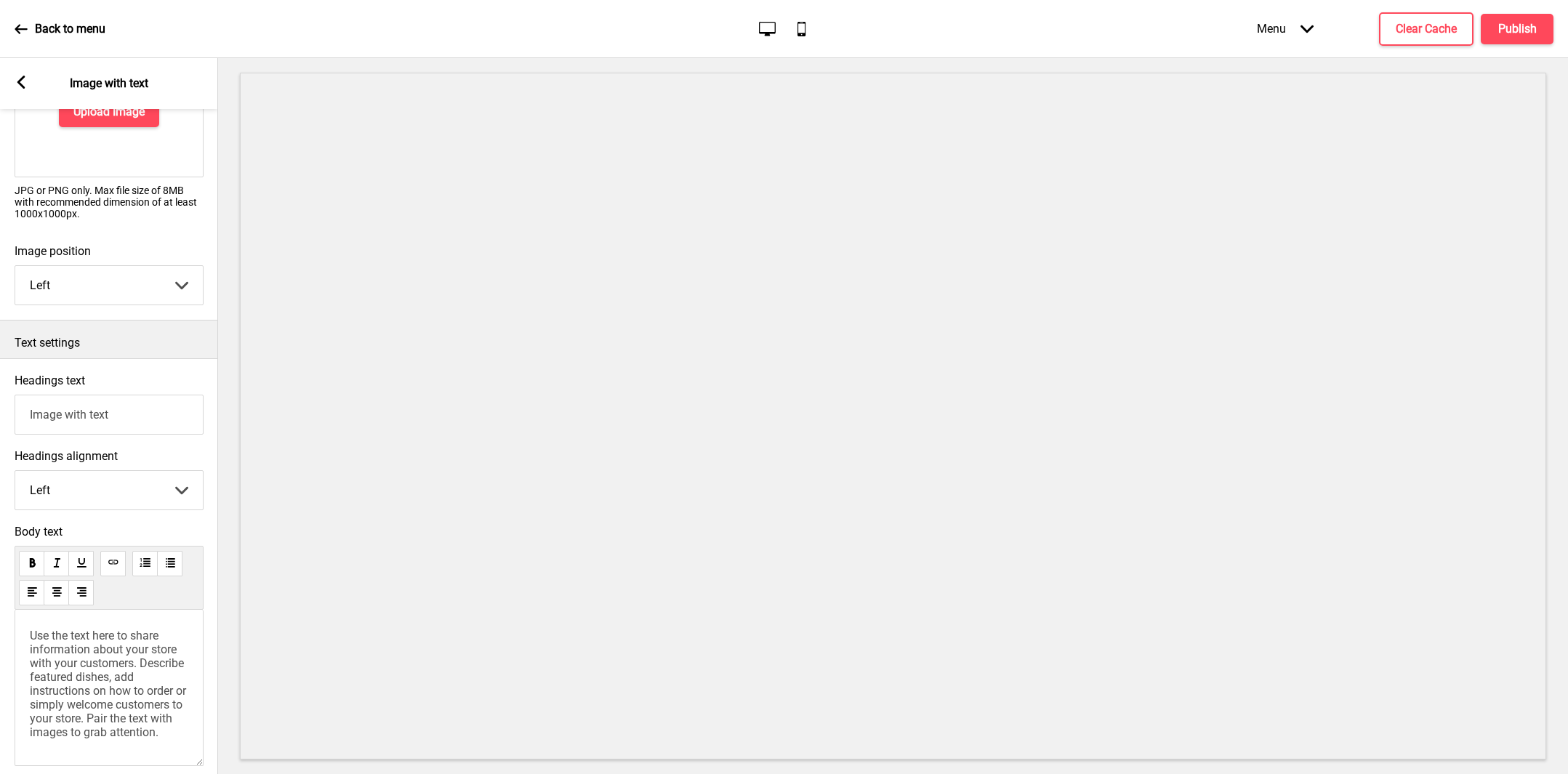
click at [27, 71] on div "Arrow left Image with text" at bounding box center [109, 83] width 218 height 51
click at [20, 78] on icon at bounding box center [22, 82] width 8 height 13
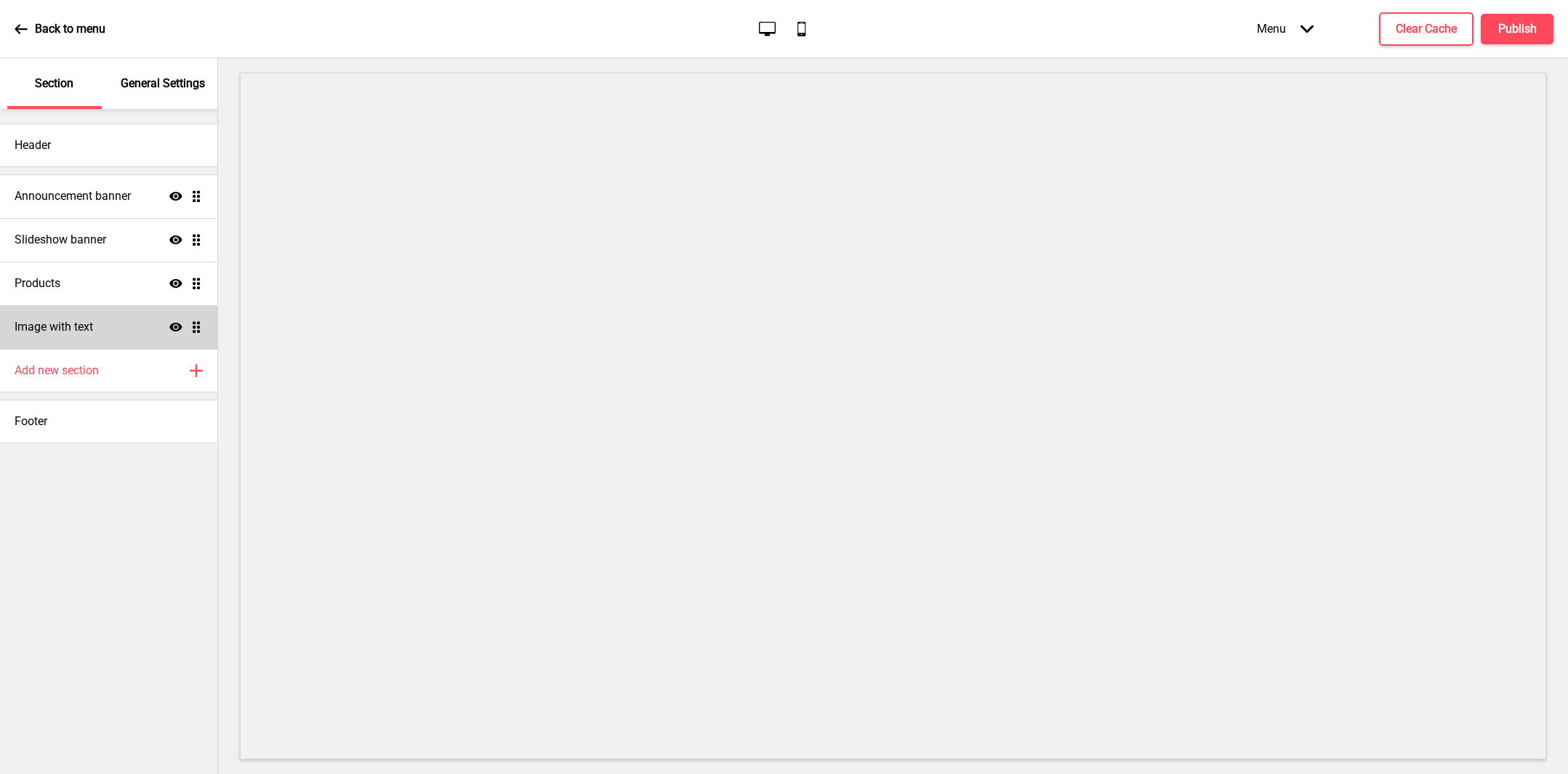
click at [106, 345] on div "Image with text Show Drag" at bounding box center [109, 327] width 217 height 43
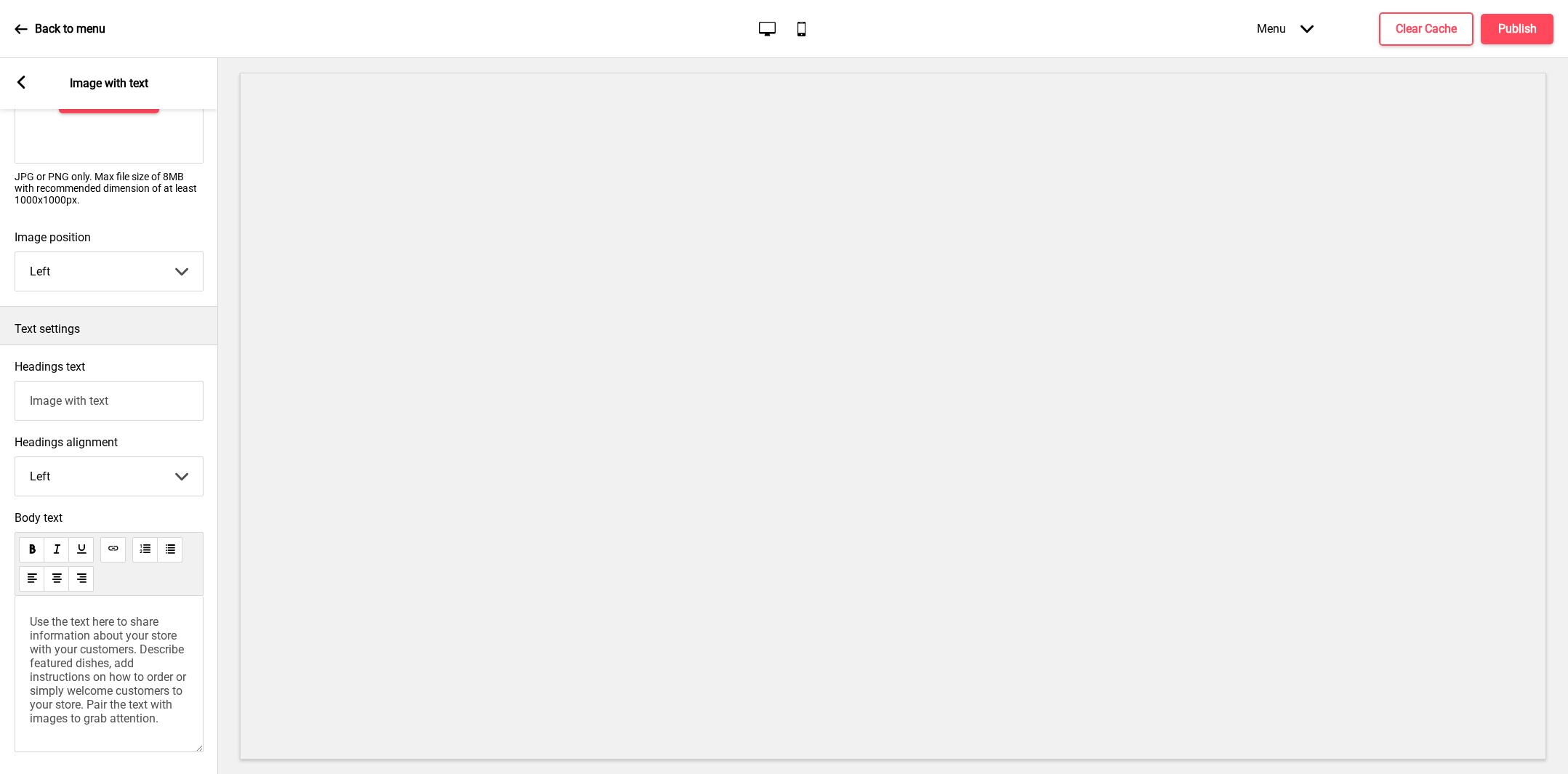
scroll to position [256, 0]
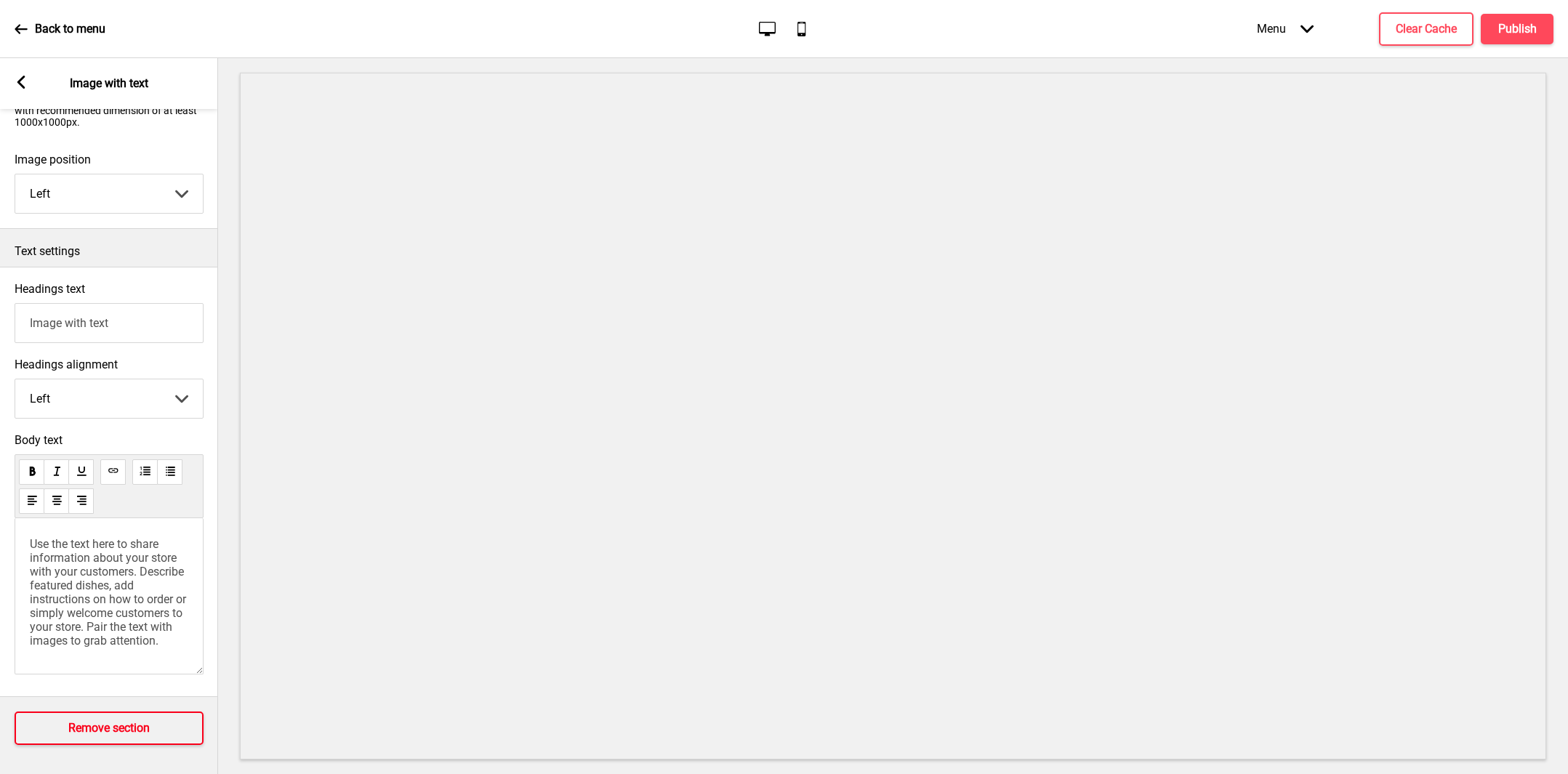
click at [110, 720] on h4 "Remove section" at bounding box center [109, 728] width 81 height 16
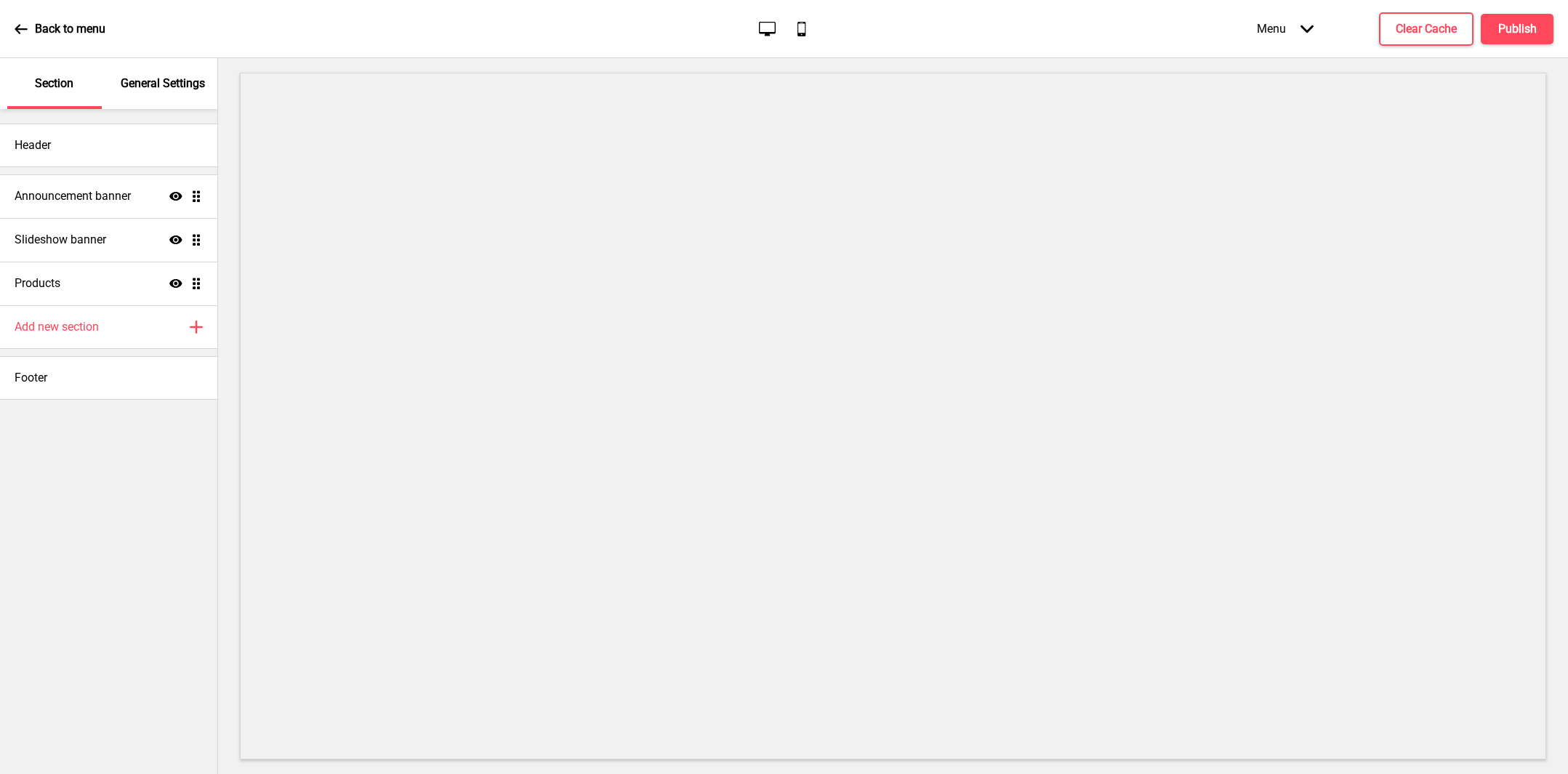
click at [133, 95] on div "General Settings" at bounding box center [164, 83] width 95 height 51
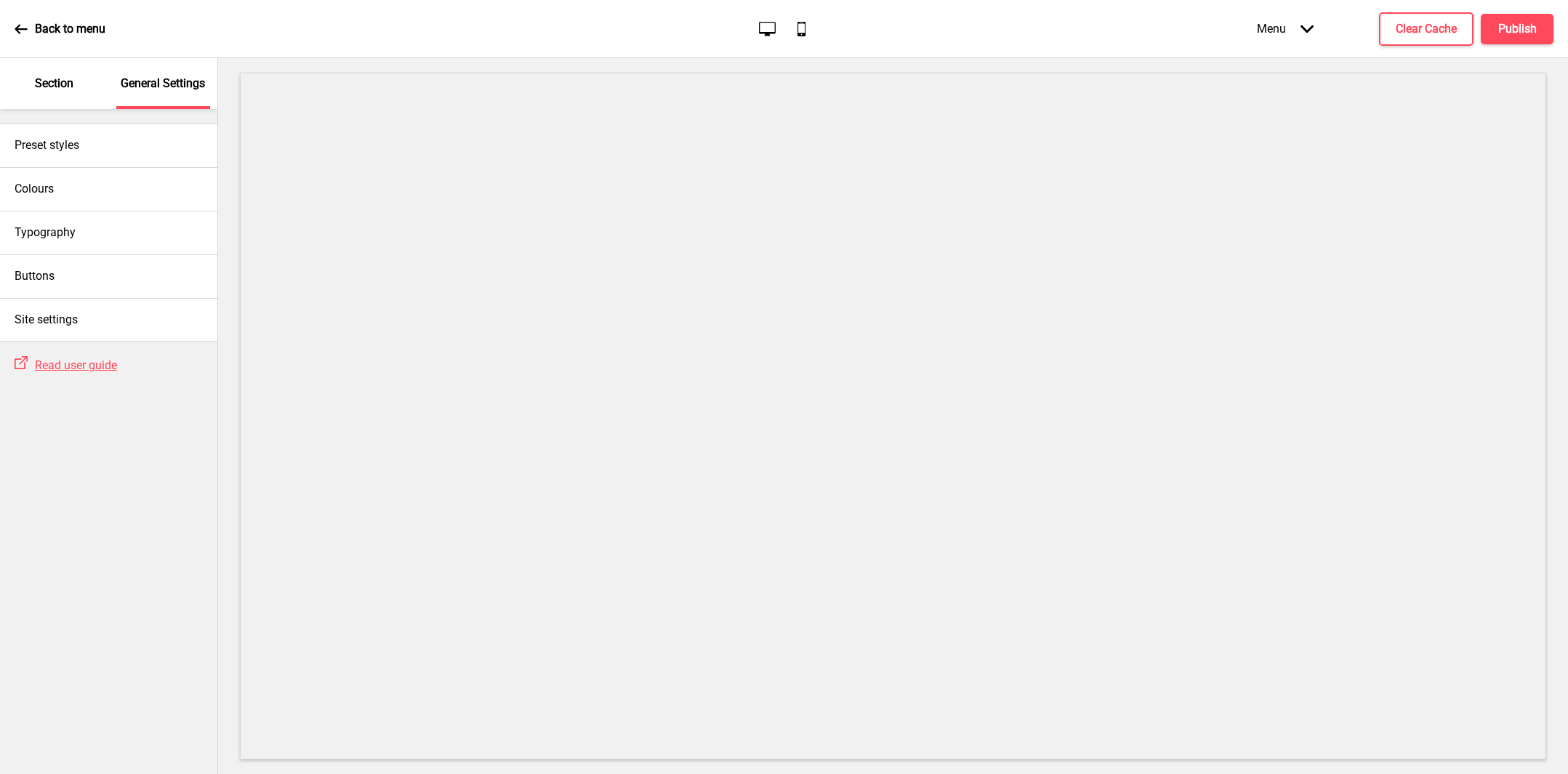
click at [80, 92] on div "Section" at bounding box center [55, 83] width 95 height 51
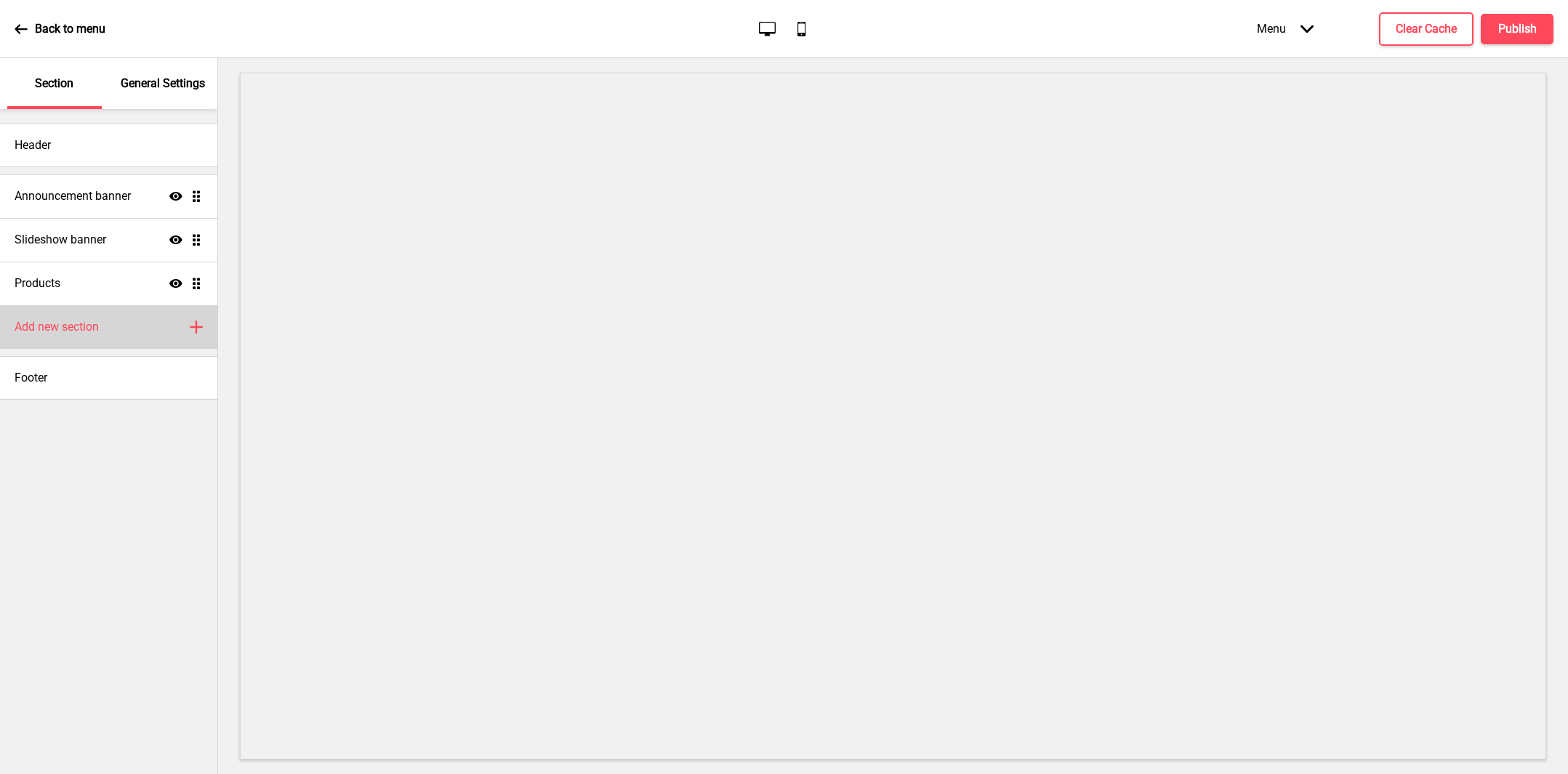
click at [81, 331] on h4 "Add new section" at bounding box center [56, 327] width 84 height 16
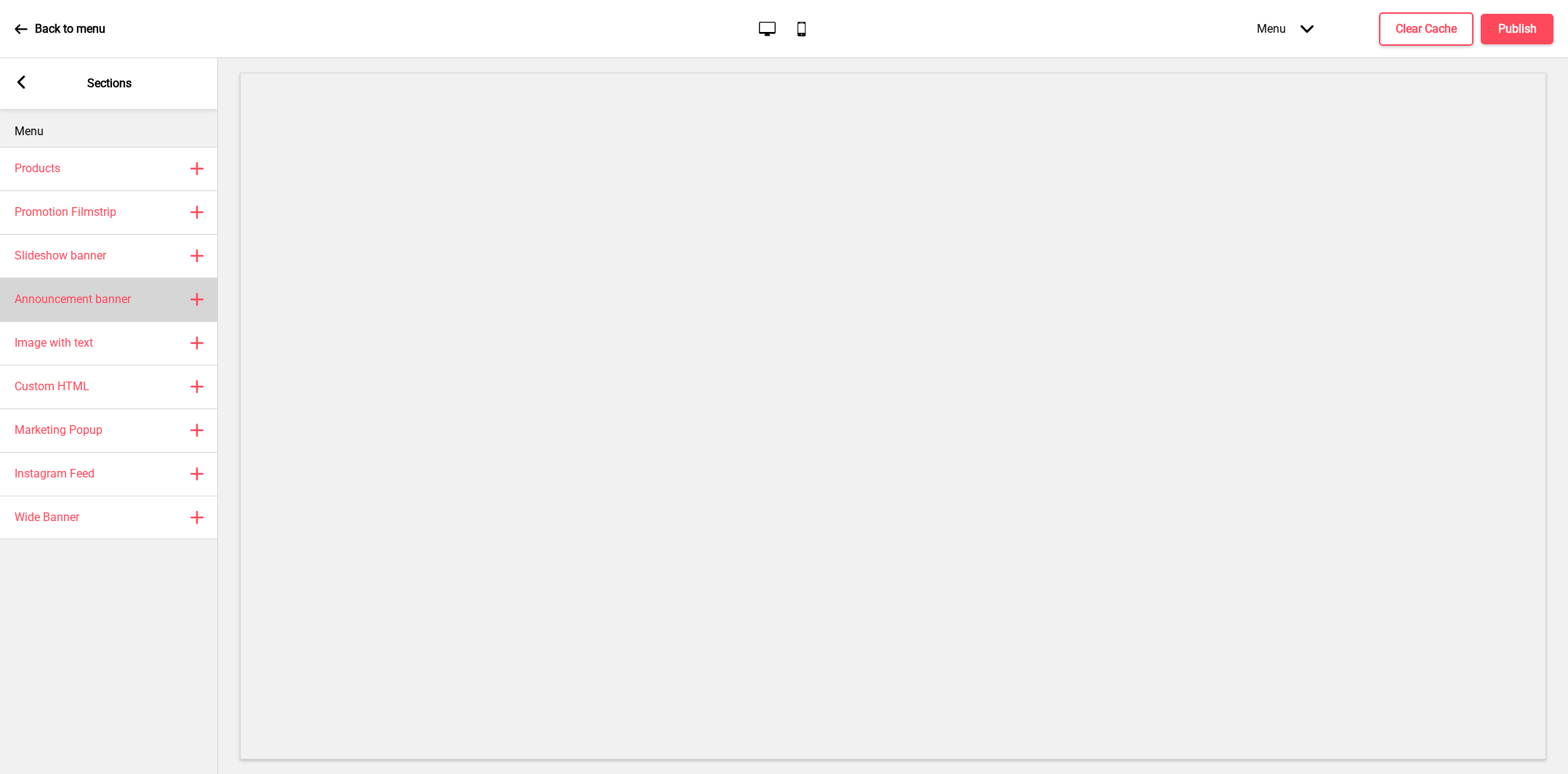
click at [101, 302] on h4 "Announcement banner" at bounding box center [72, 299] width 117 height 16
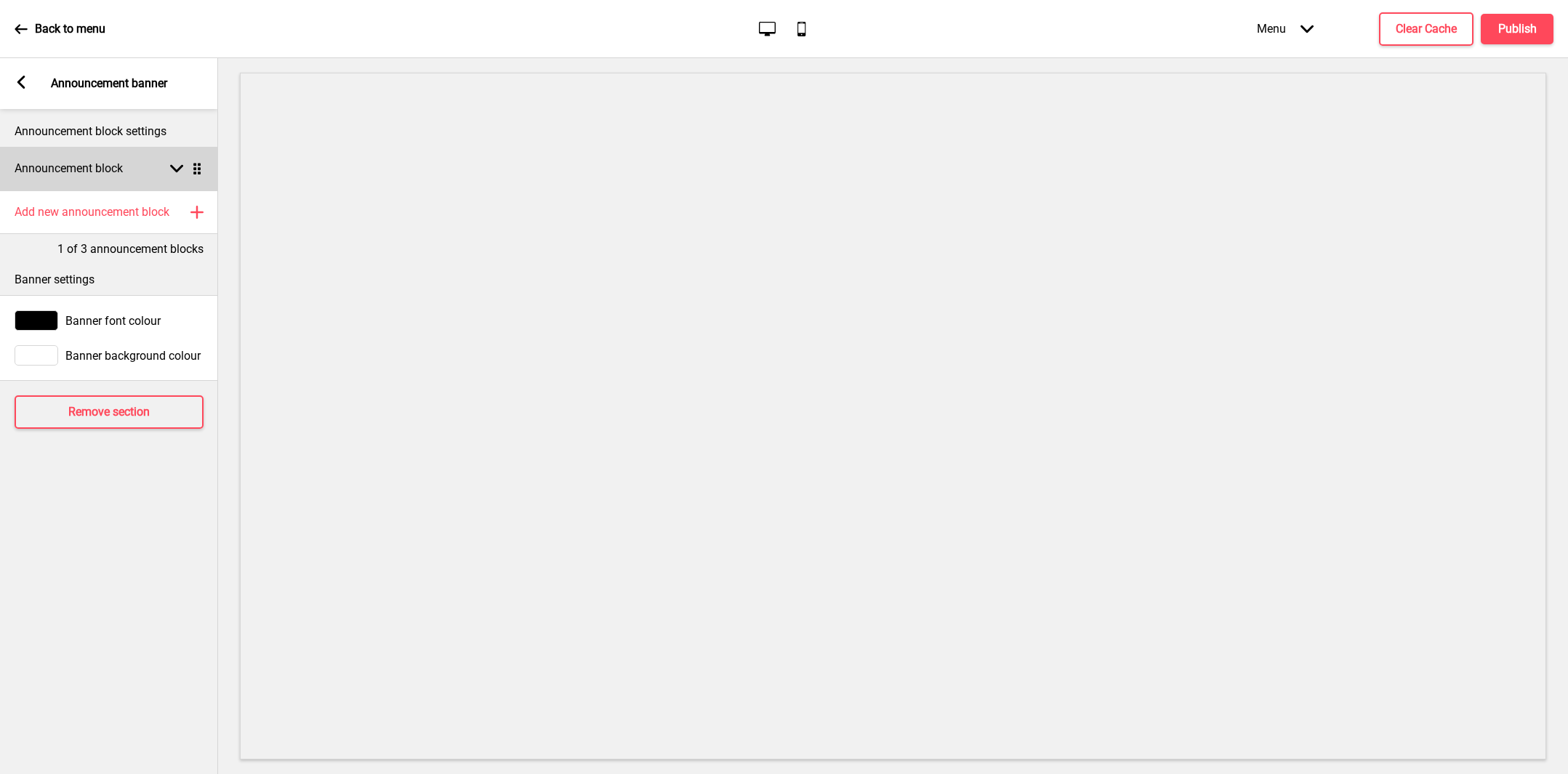
click at [129, 168] on div "Announcement block Arrow down Drag" at bounding box center [109, 169] width 218 height 43
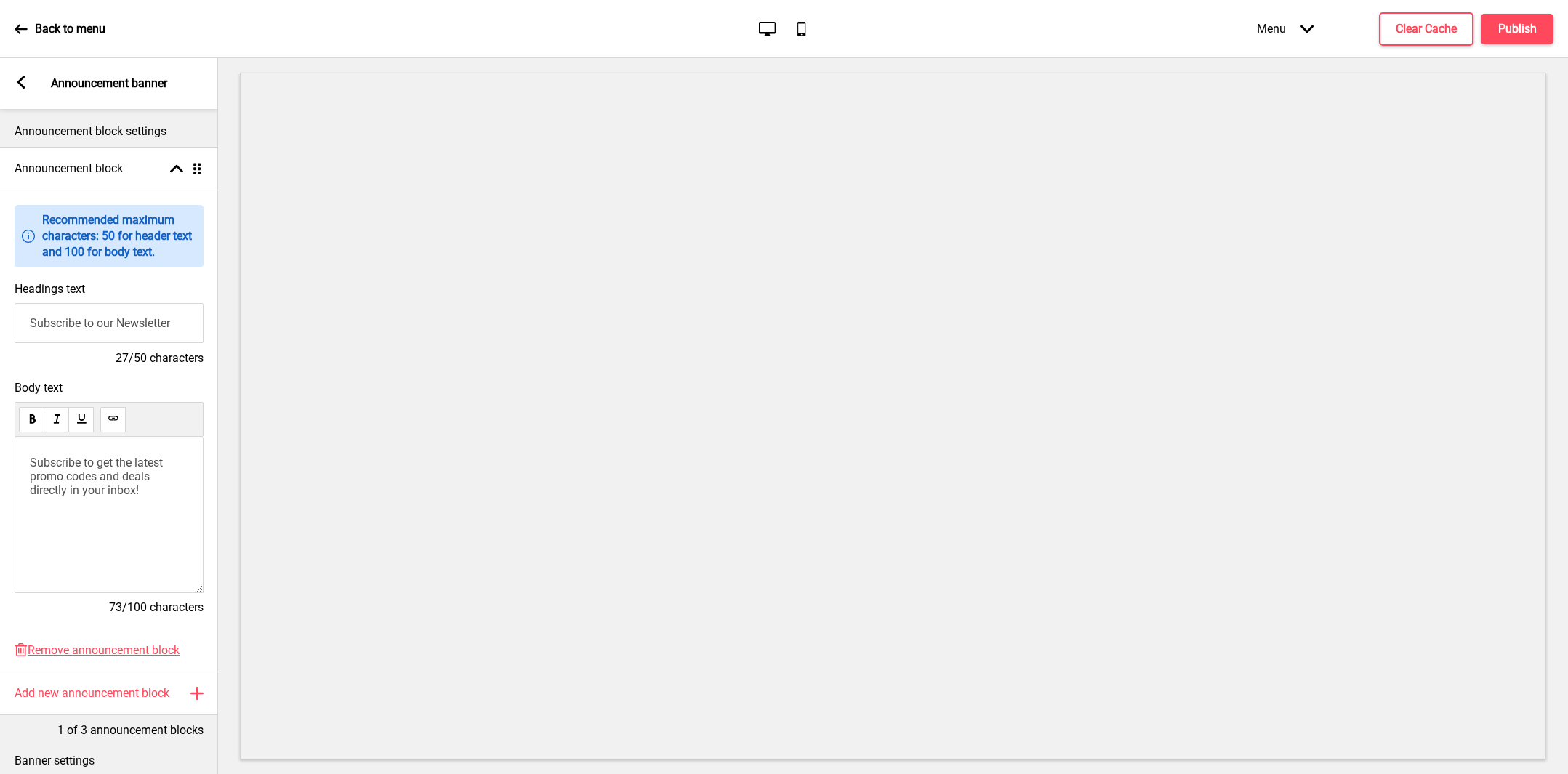
scroll to position [178, 0]
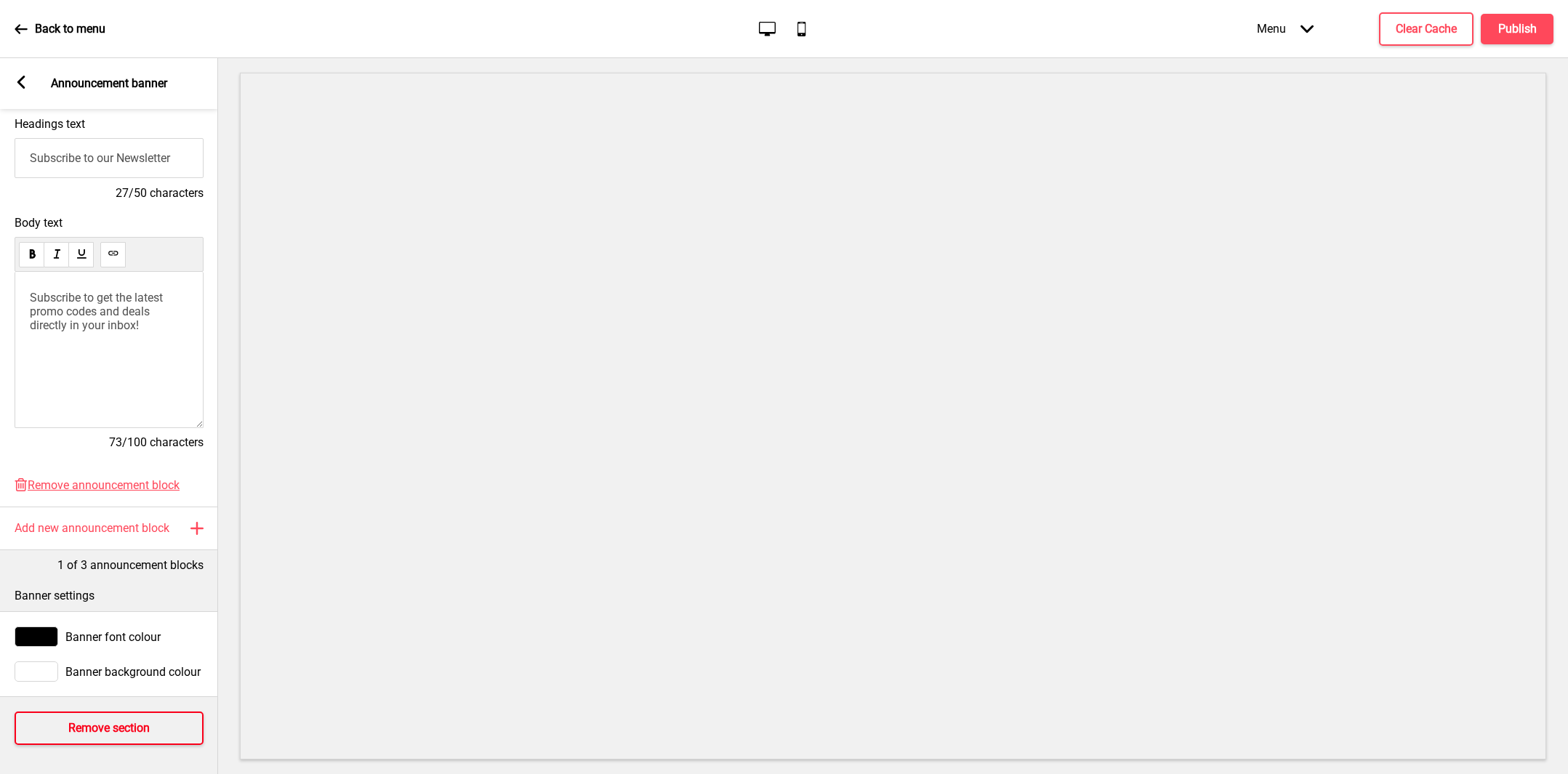
click at [138, 720] on h4 "Remove section" at bounding box center [109, 728] width 81 height 16
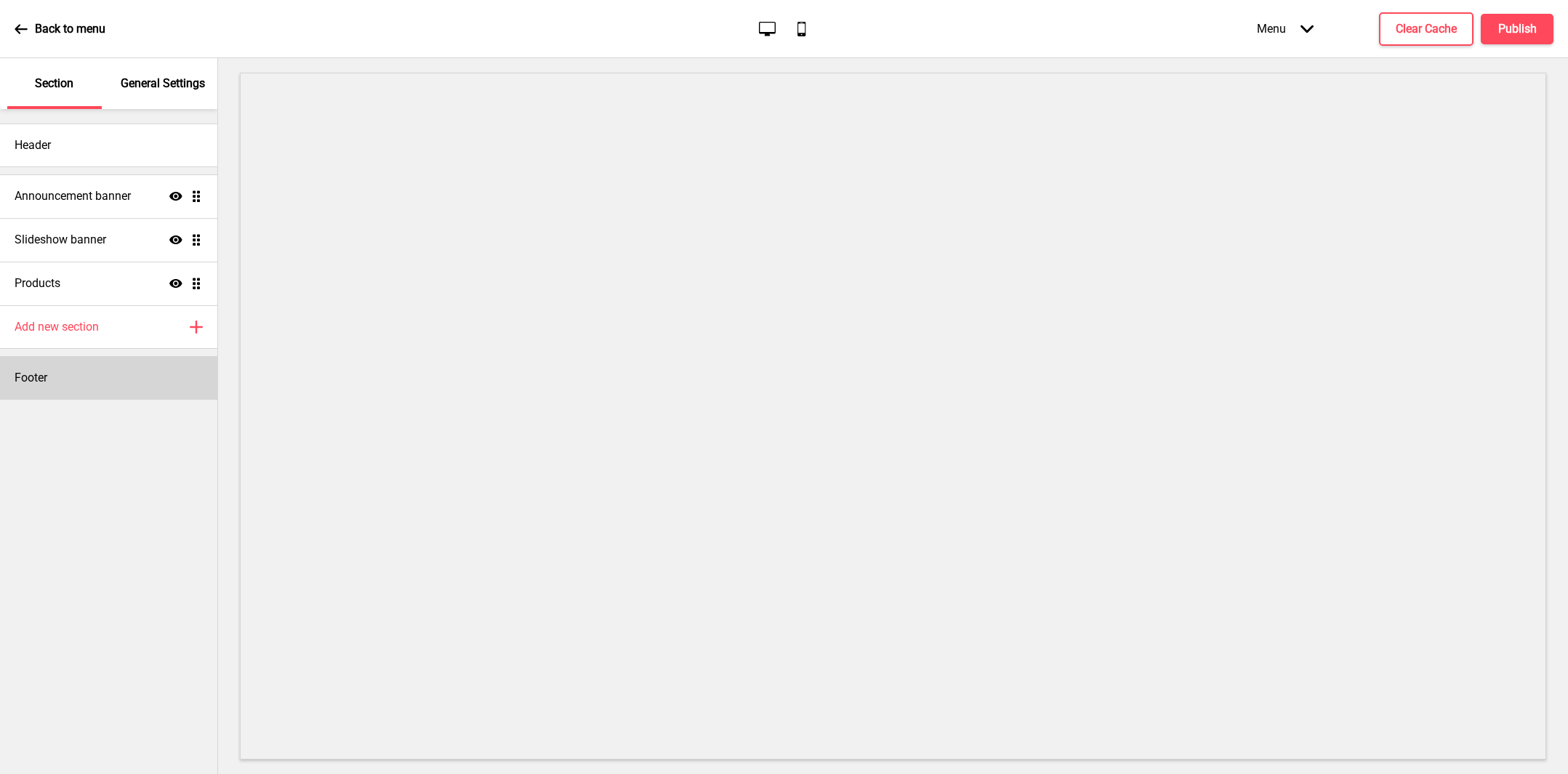
click at [98, 376] on div "Footer" at bounding box center [109, 378] width 217 height 43
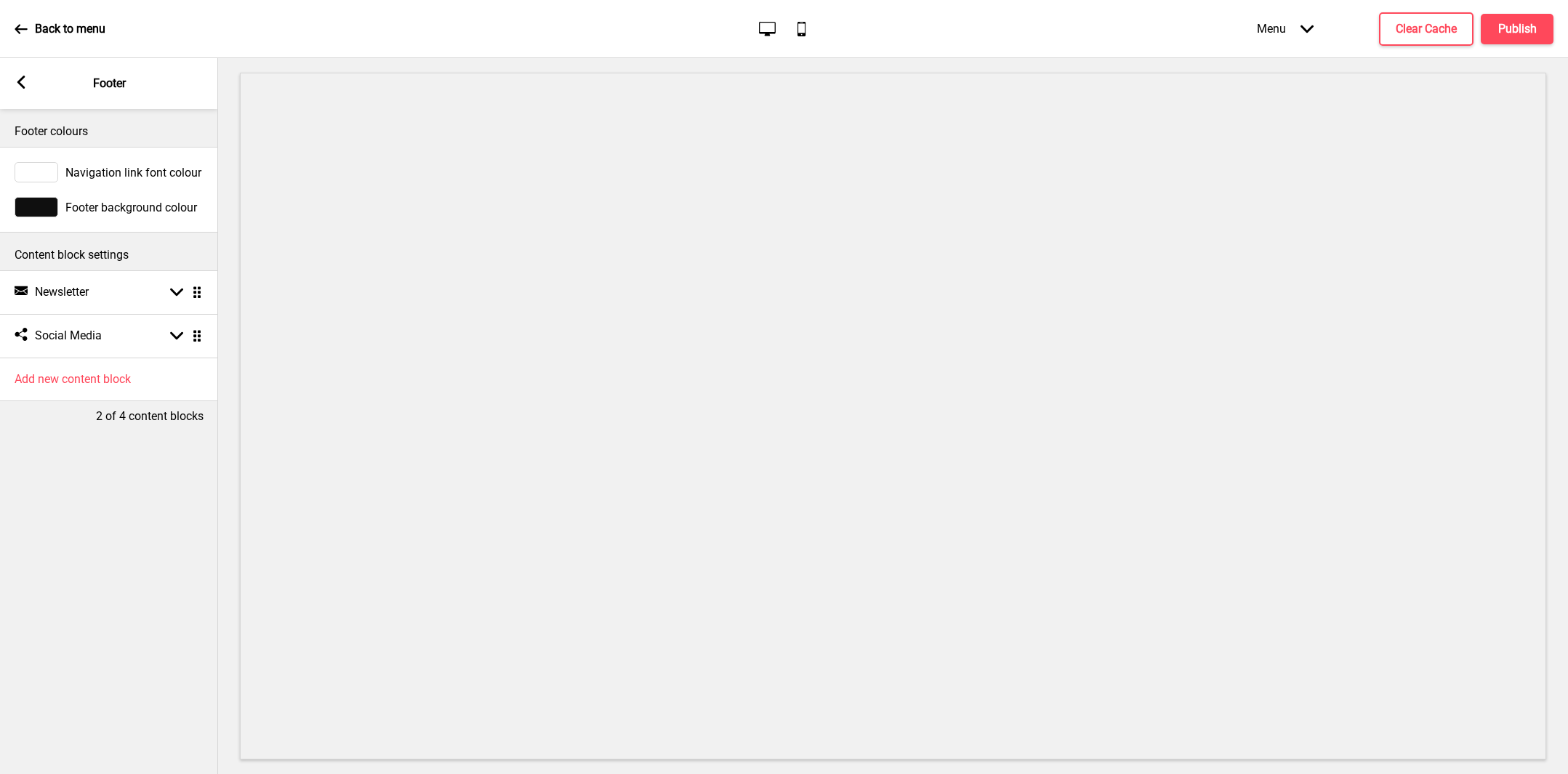
click at [23, 84] on rect at bounding box center [21, 82] width 13 height 13
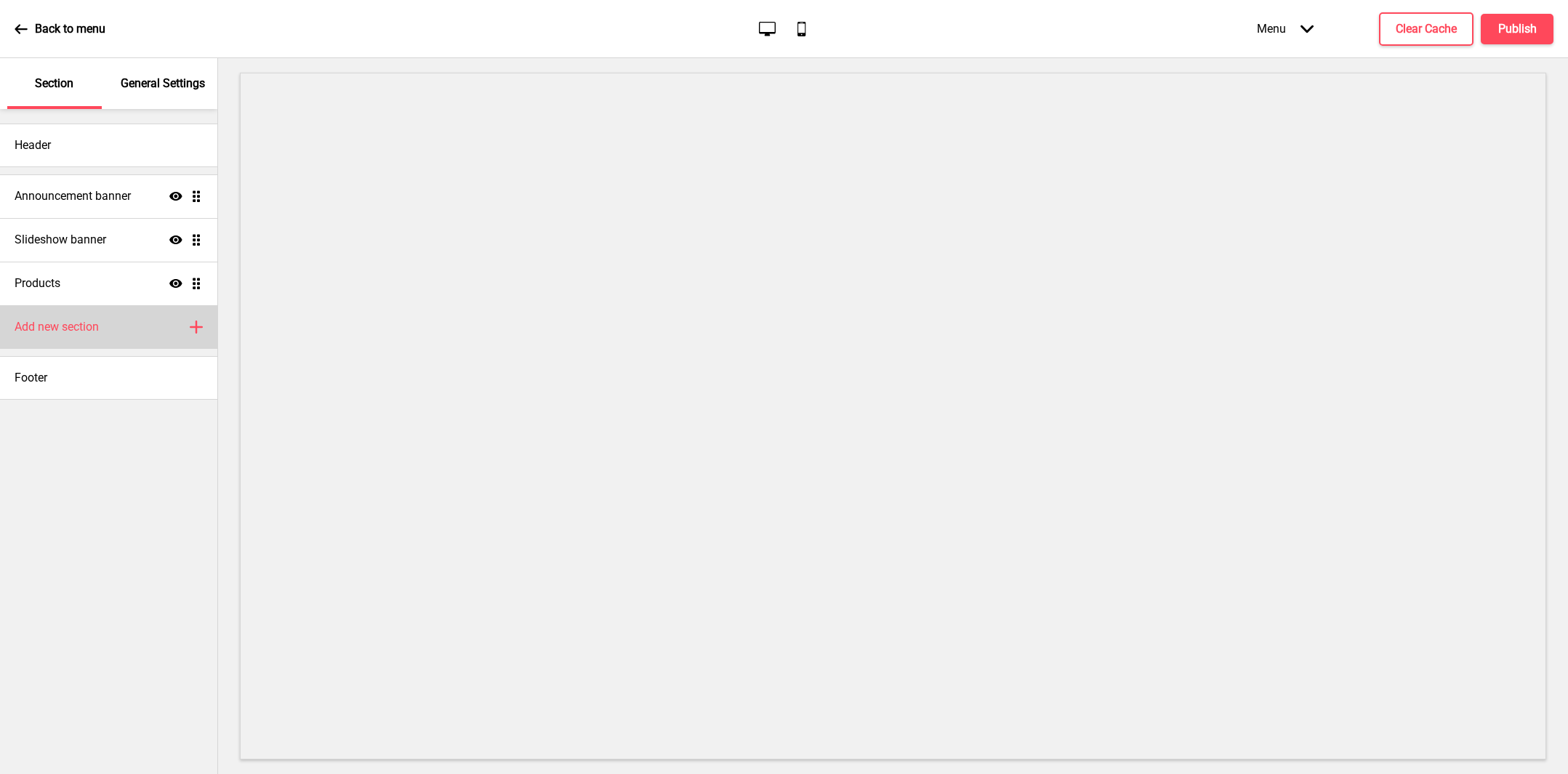
click at [105, 327] on div "Add new section Plus" at bounding box center [109, 327] width 217 height 43
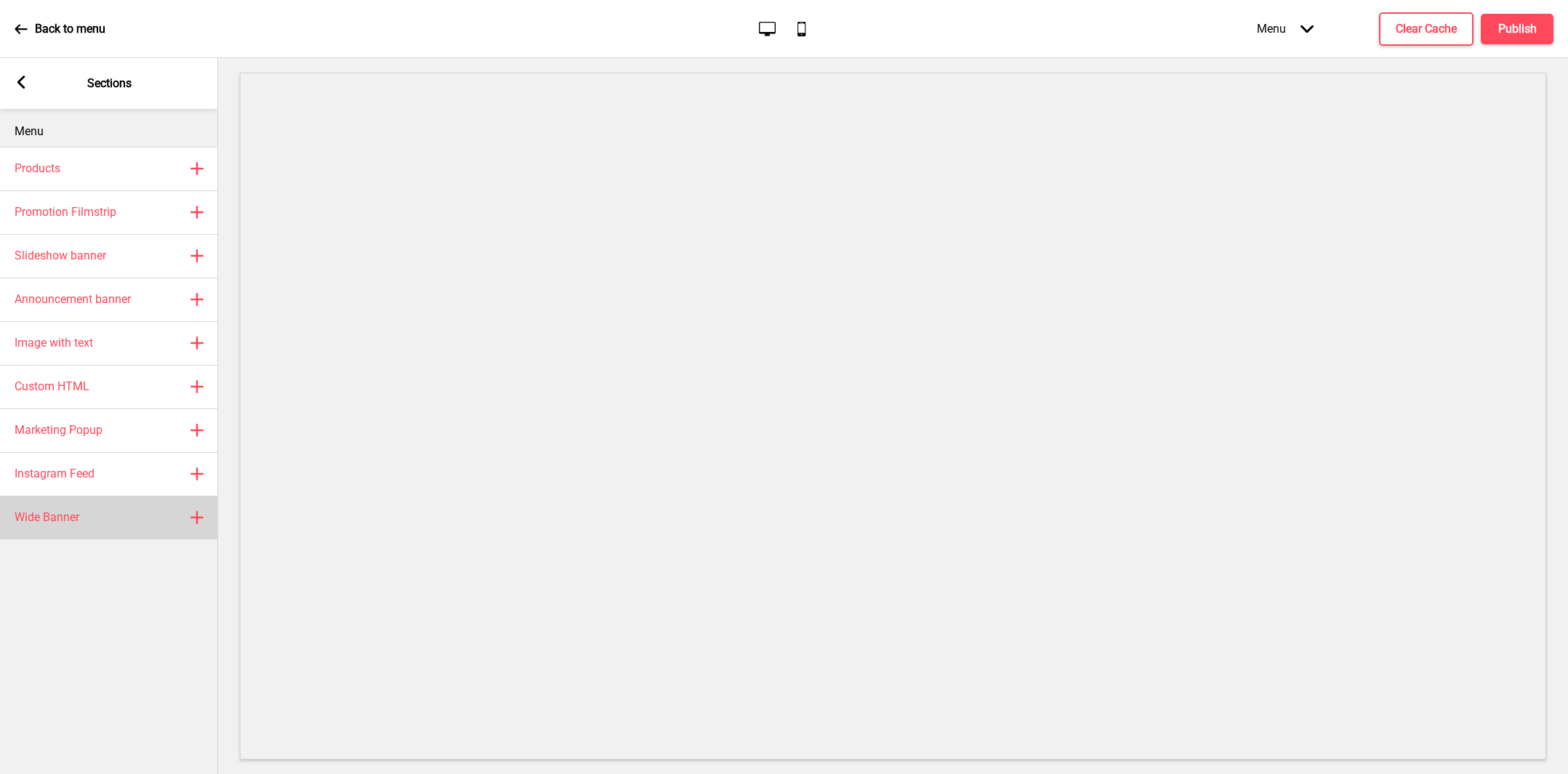
click at [105, 502] on div "Wide Banner Plus" at bounding box center [109, 517] width 218 height 43
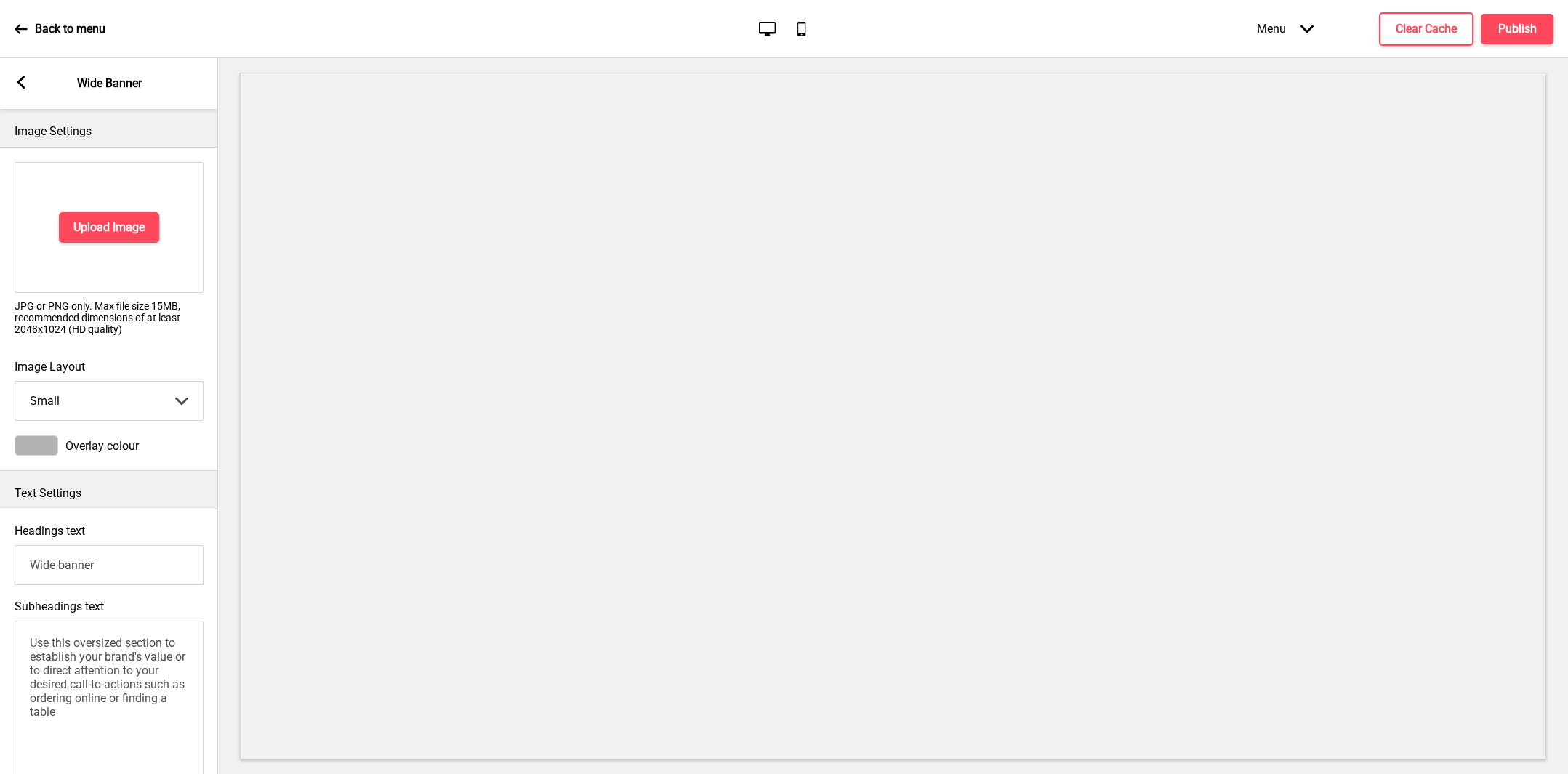
scroll to position [578, 0]
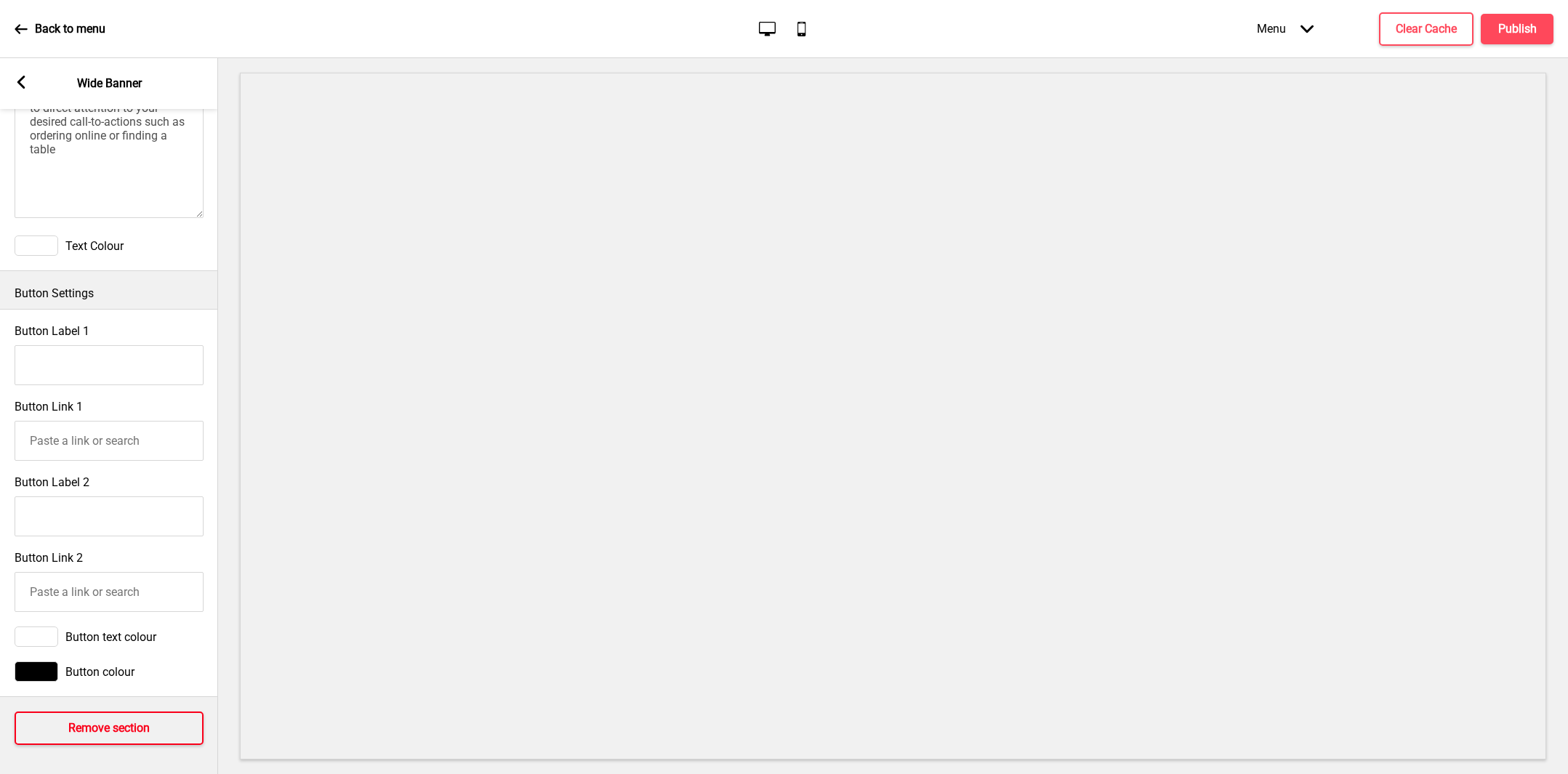
click at [102, 720] on h4 "Remove section" at bounding box center [109, 728] width 81 height 16
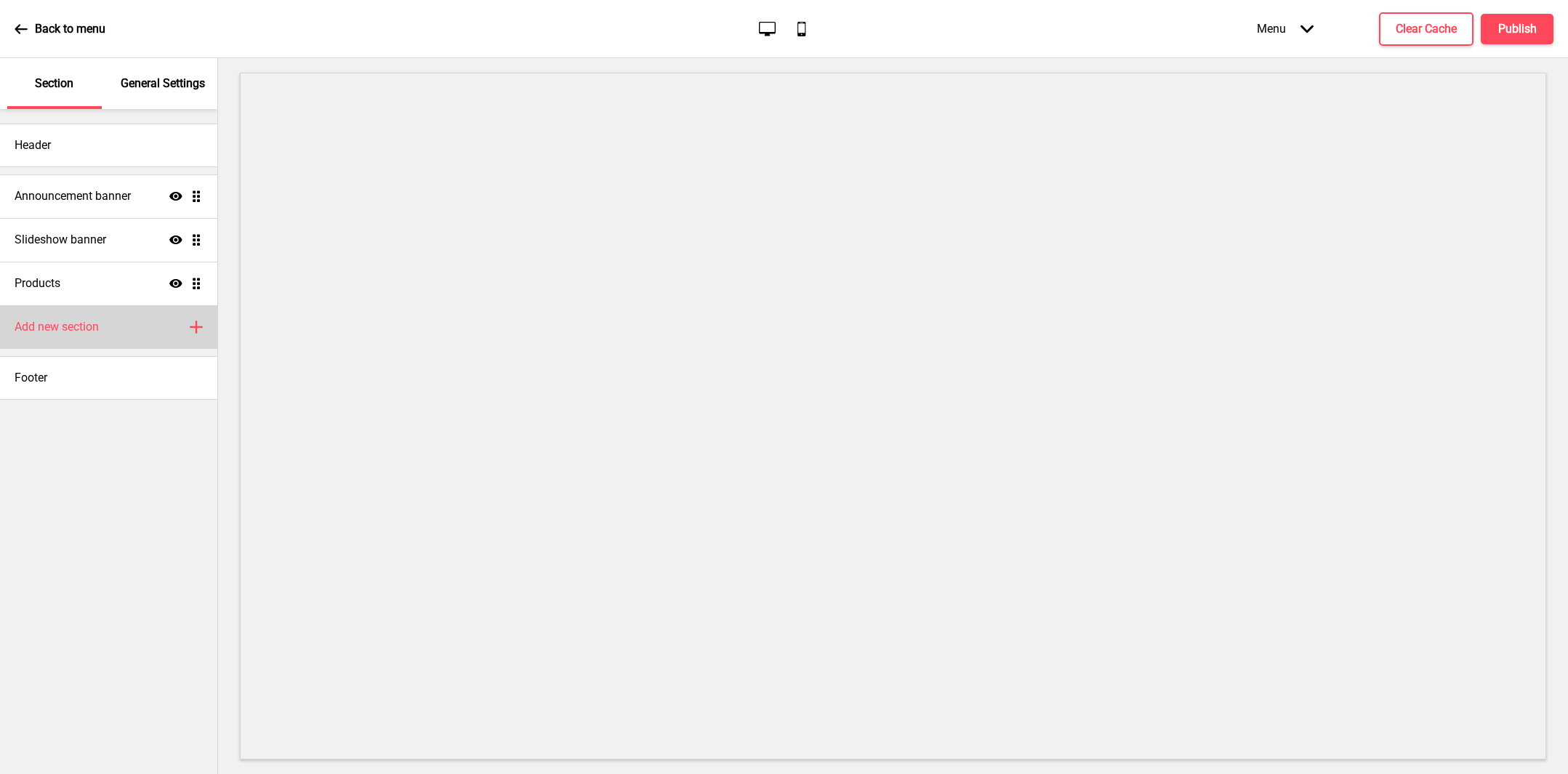
click at [94, 328] on h4 "Add new section" at bounding box center [56, 327] width 84 height 16
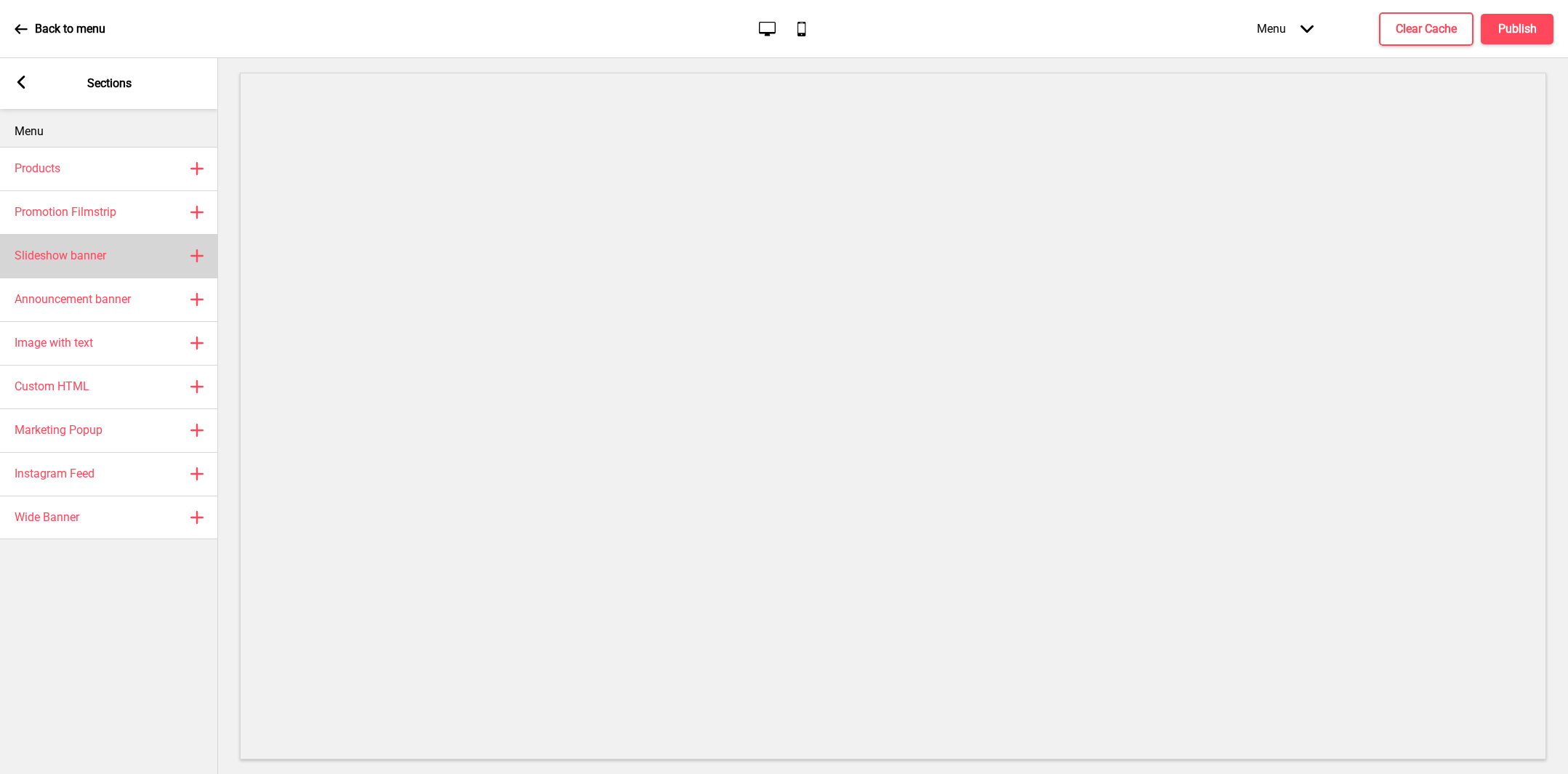
click at [138, 256] on div "Slideshow banner Plus" at bounding box center [109, 256] width 218 height 43
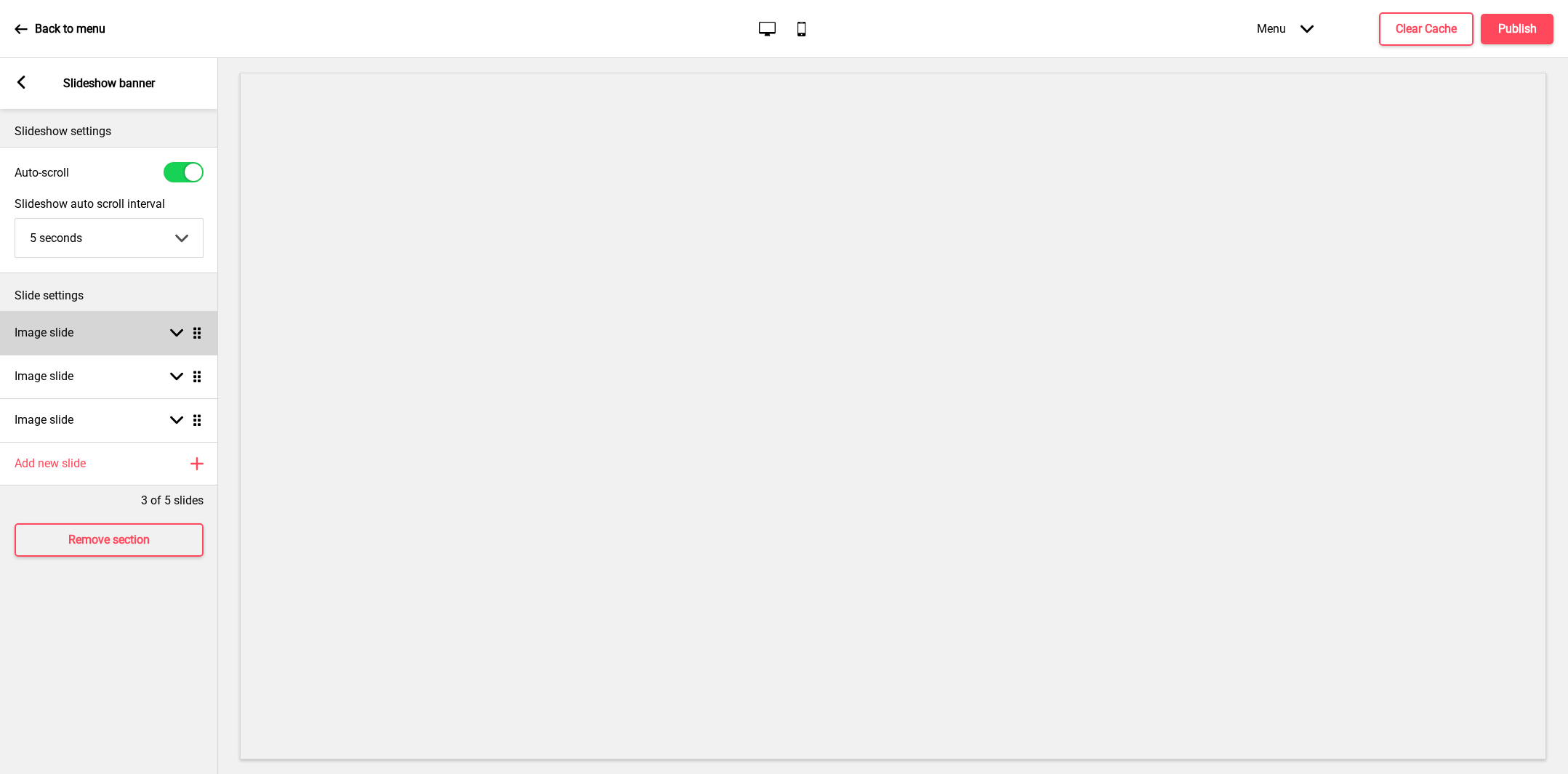
click at [125, 322] on div "Image slide Arrow down Drag" at bounding box center [109, 333] width 218 height 43
select select "right"
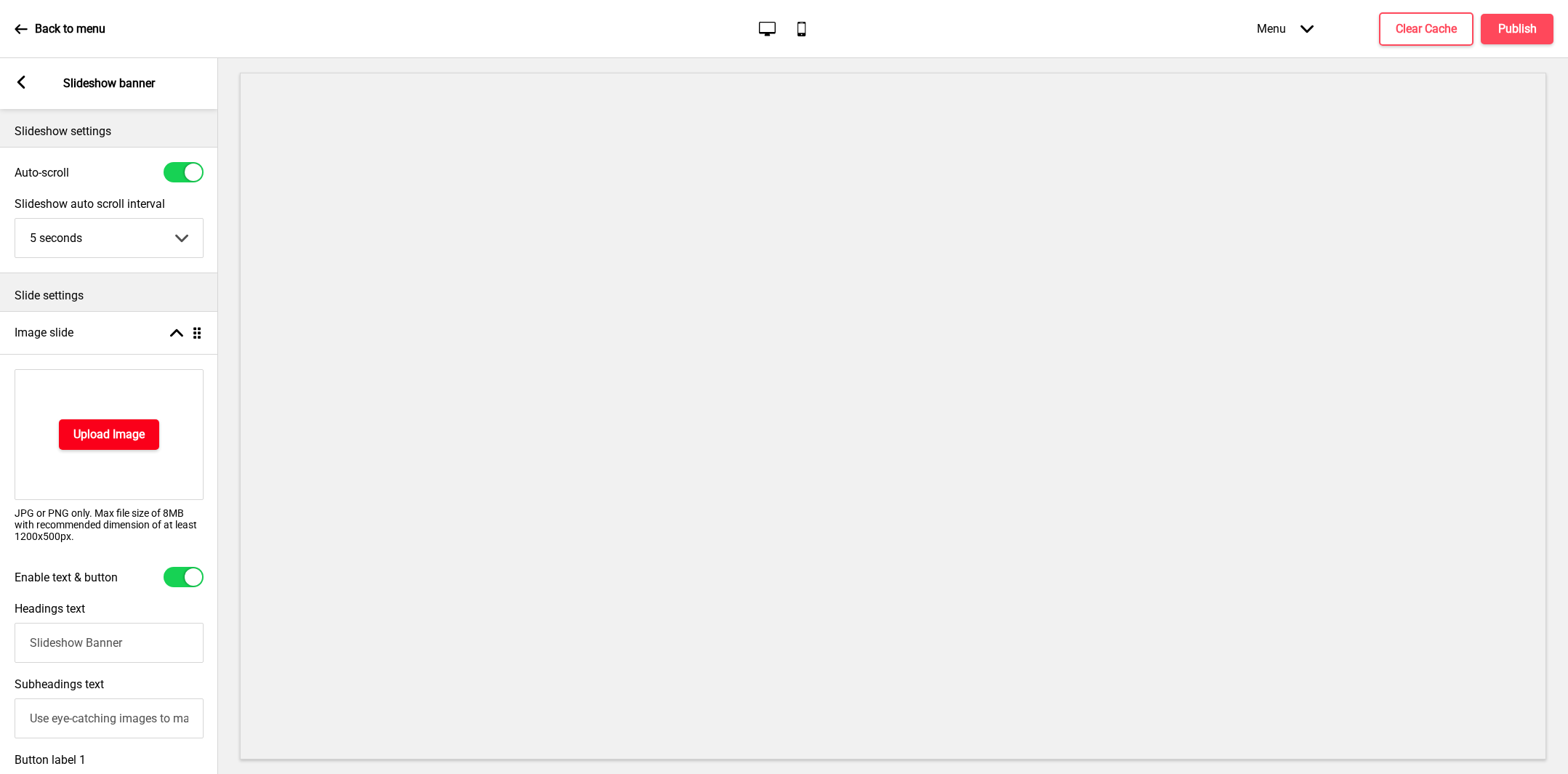
click at [120, 424] on button "Upload Image" at bounding box center [109, 435] width 101 height 31
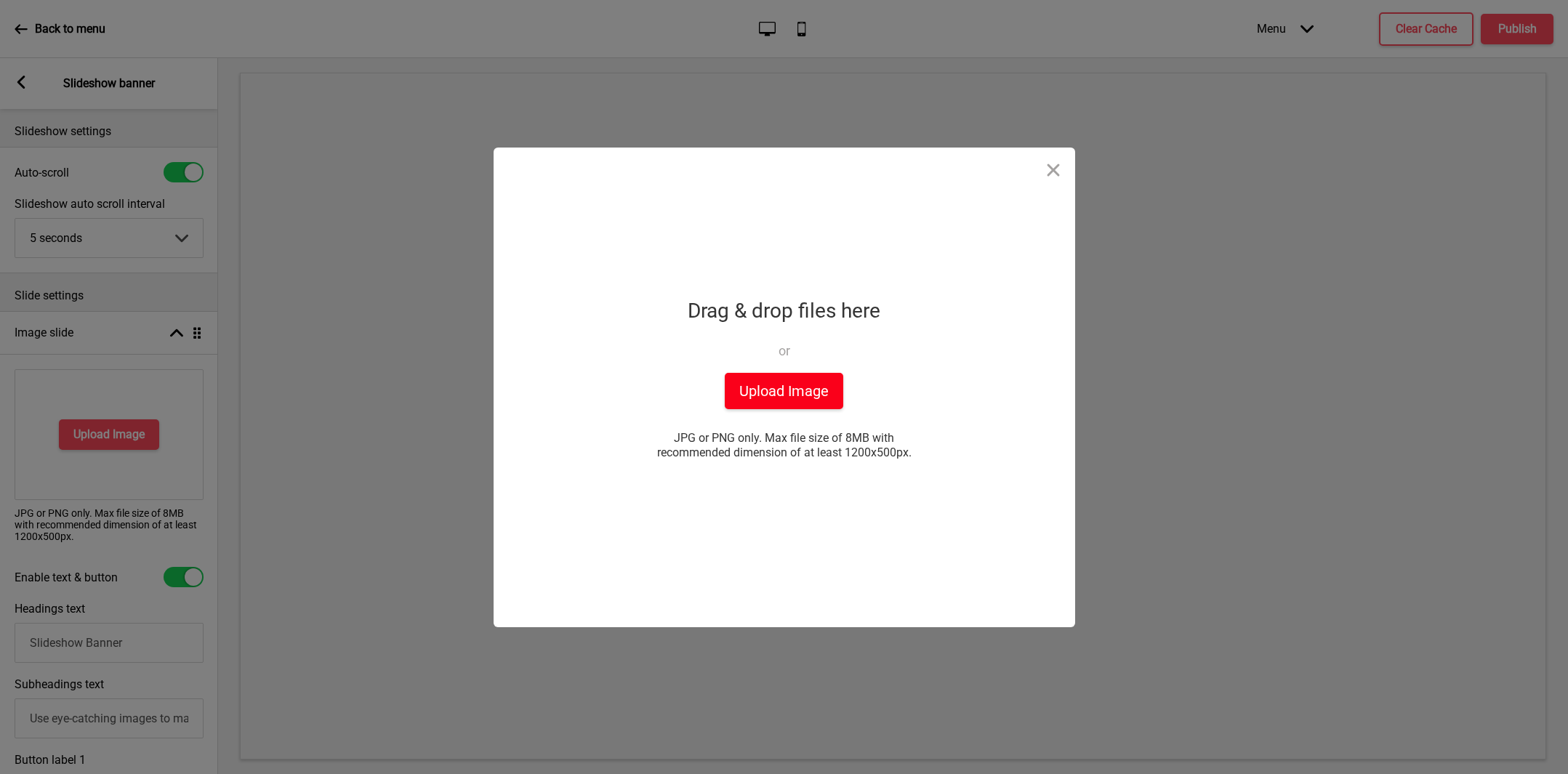
click at [809, 382] on button "Upload Image" at bounding box center [783, 391] width 118 height 36
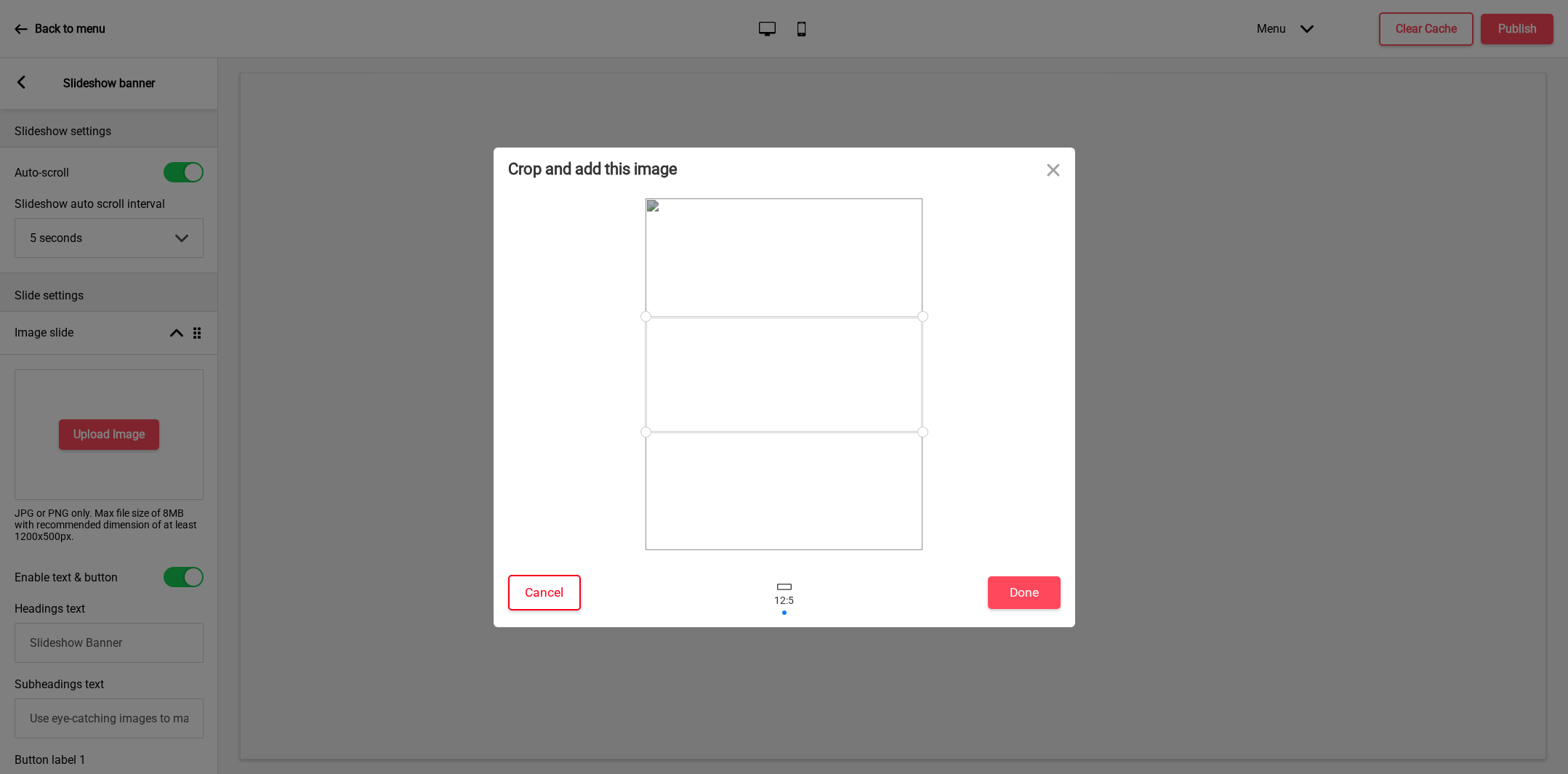
click at [561, 592] on button "Cancel" at bounding box center [544, 592] width 72 height 35
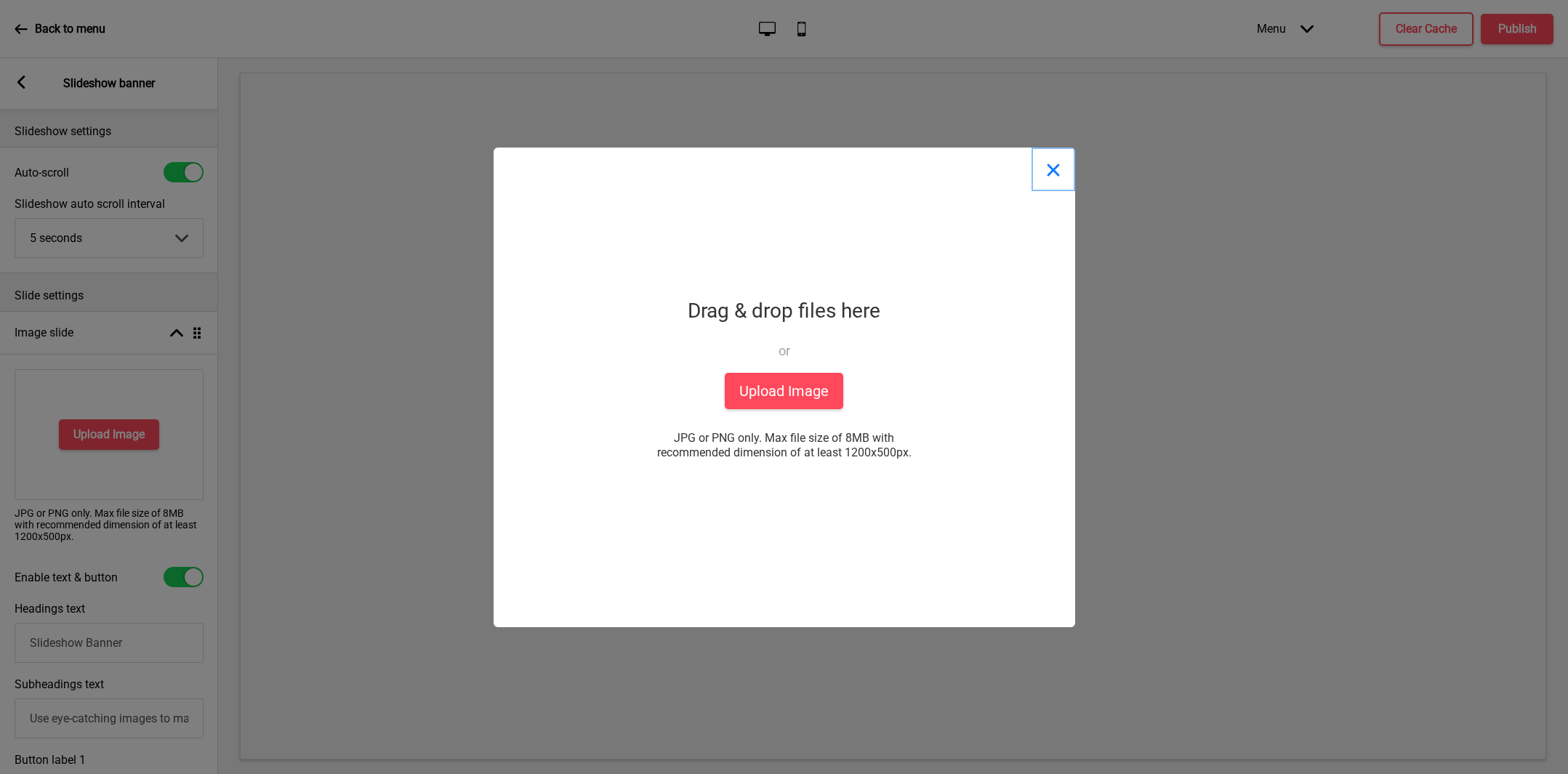
click at [1057, 173] on button "Close" at bounding box center [1053, 169] width 43 height 43
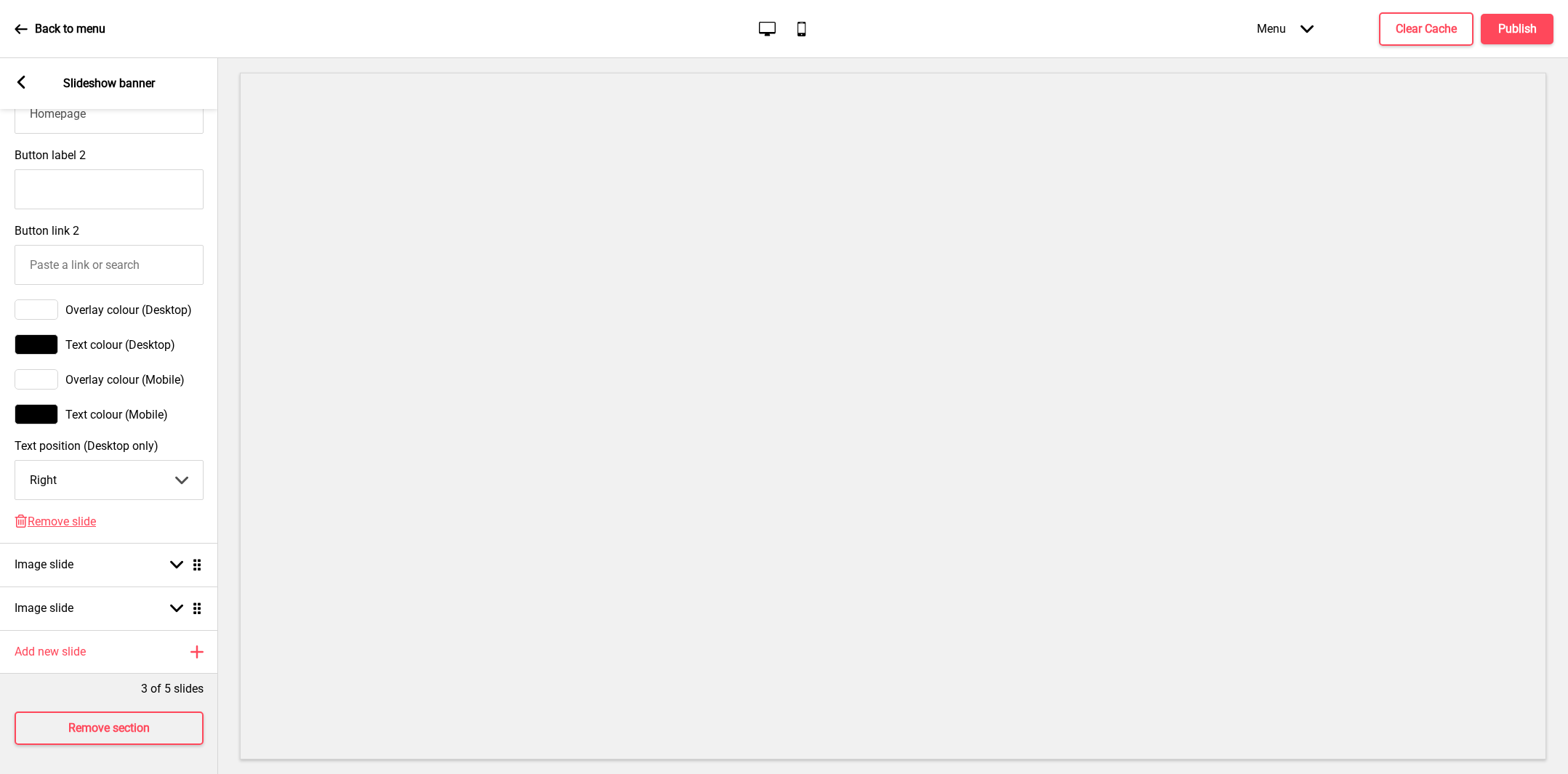
scroll to position [0, 0]
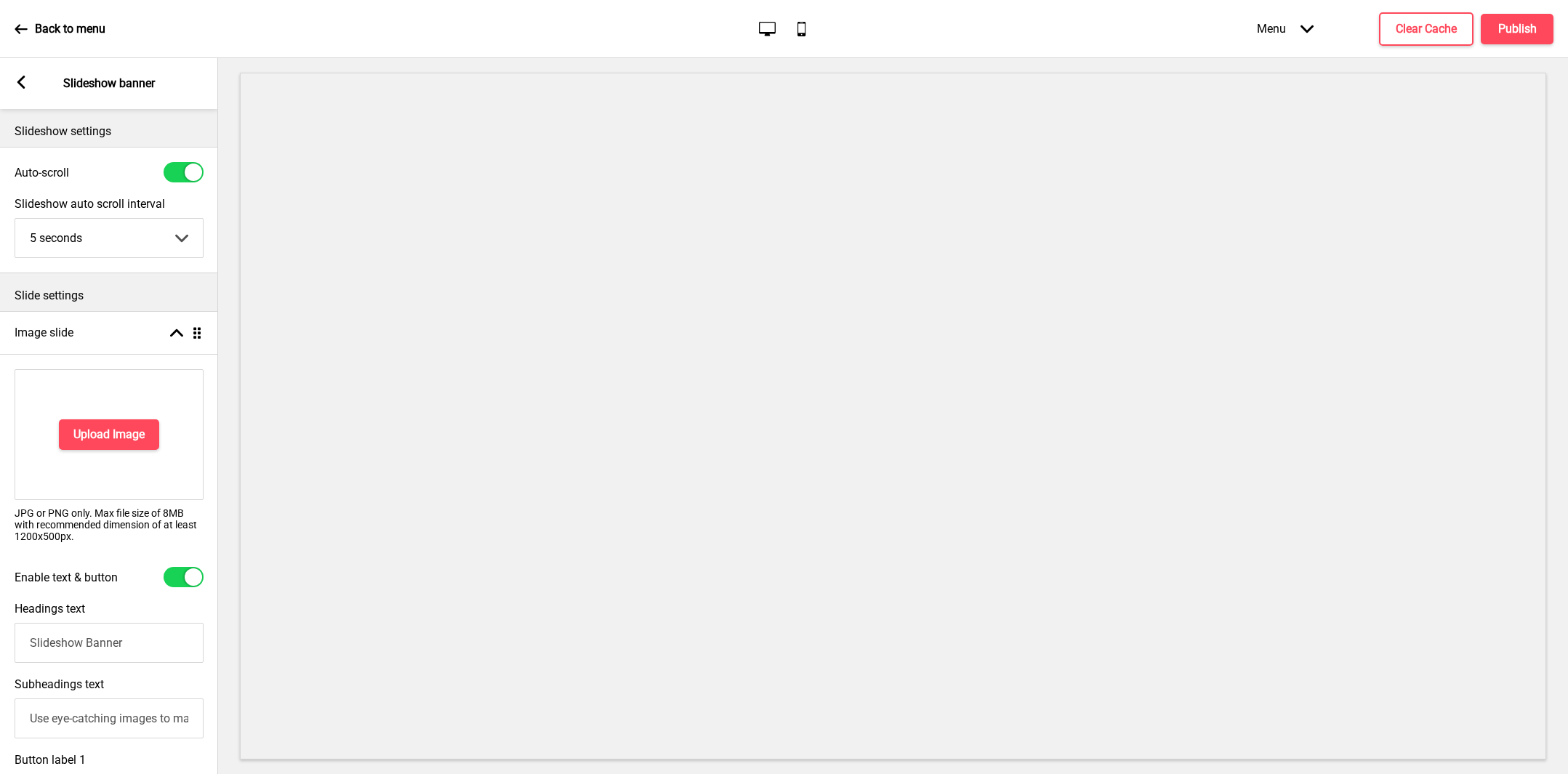
click at [19, 83] on icon at bounding box center [22, 82] width 8 height 13
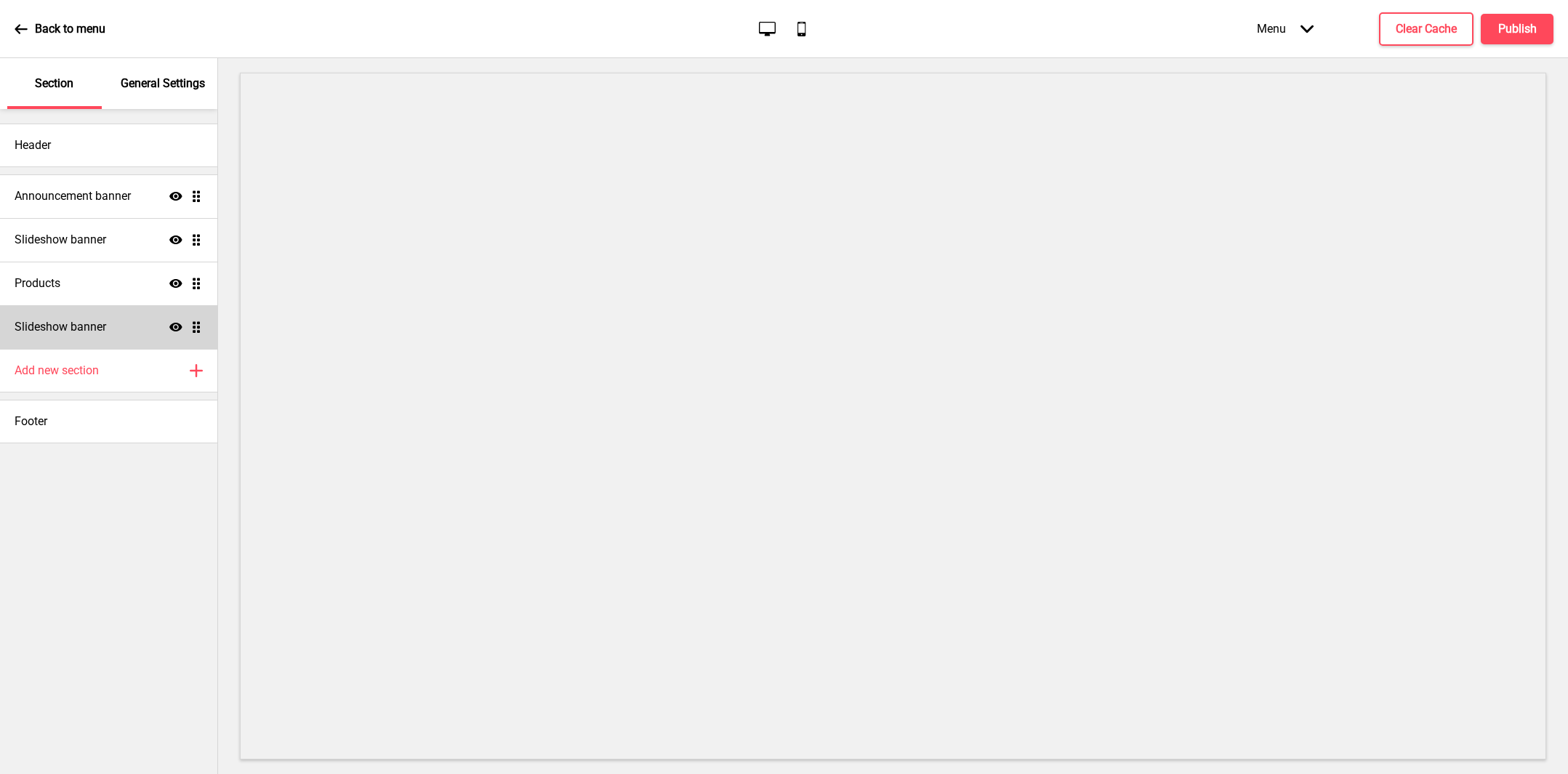
click at [140, 330] on div "Slideshow banner Show Drag" at bounding box center [109, 327] width 217 height 43
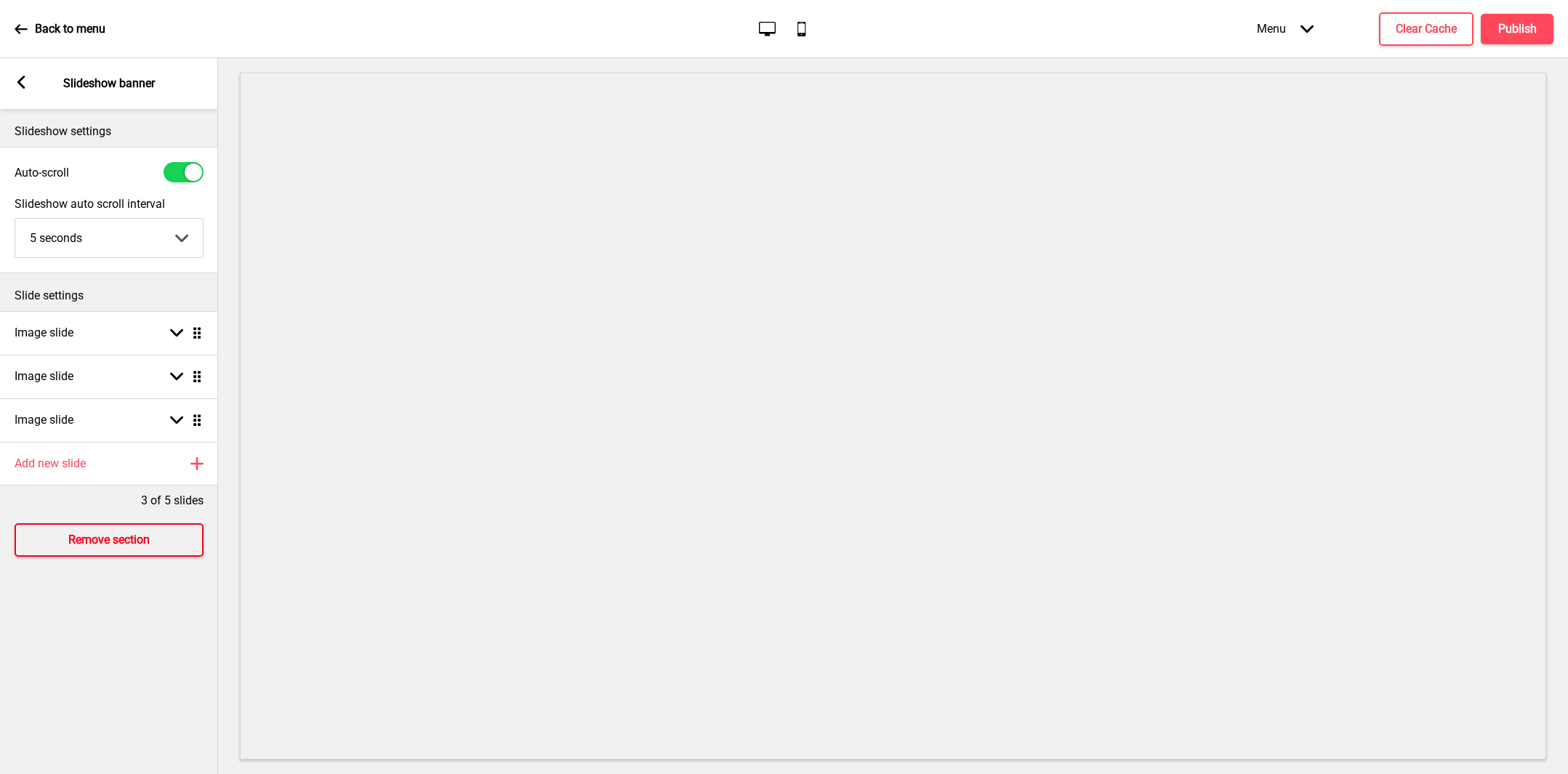
click at [113, 533] on h4 "Remove section" at bounding box center [109, 540] width 81 height 16
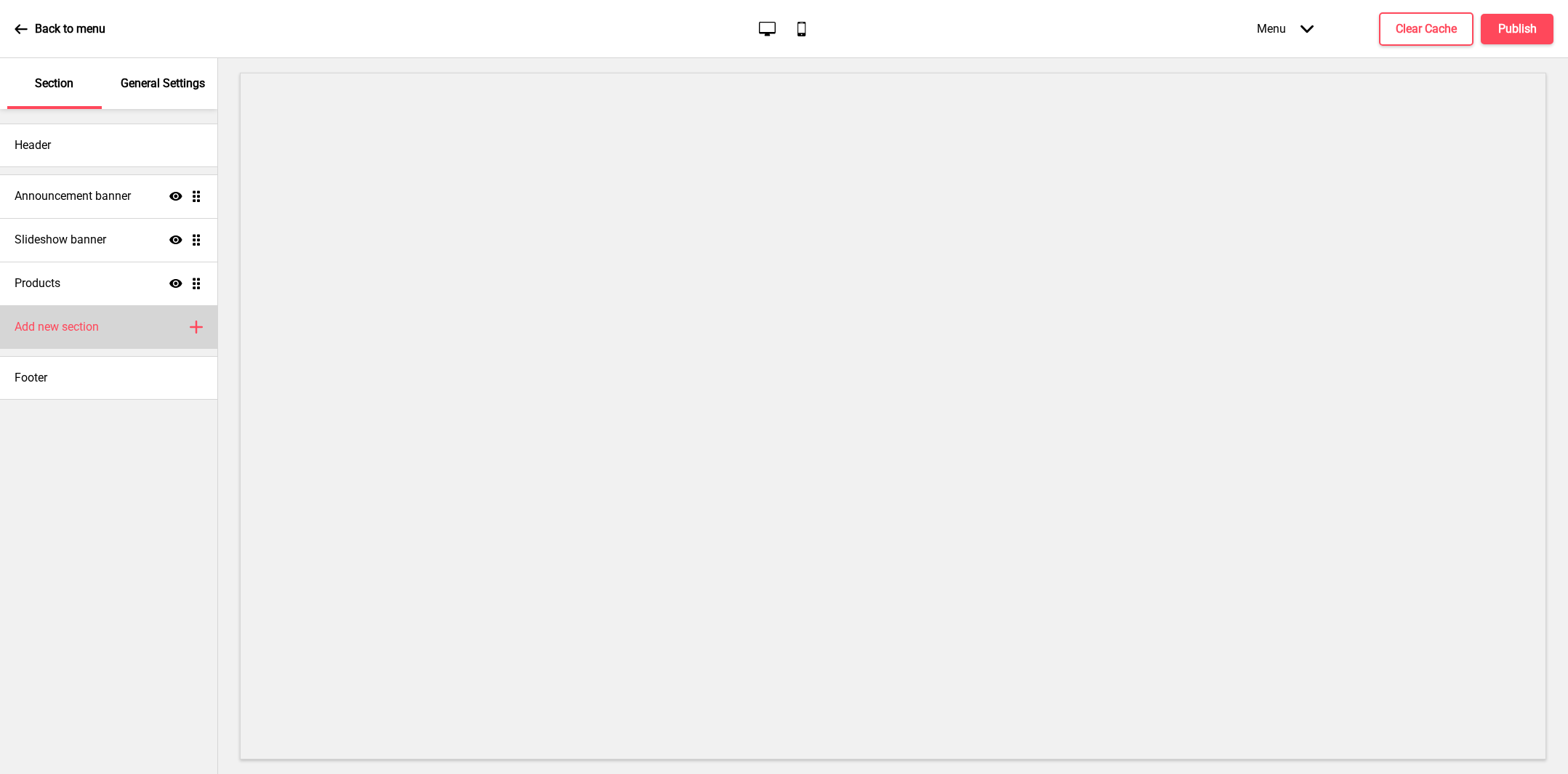
click at [103, 317] on div "Add new section Plus" at bounding box center [109, 327] width 217 height 43
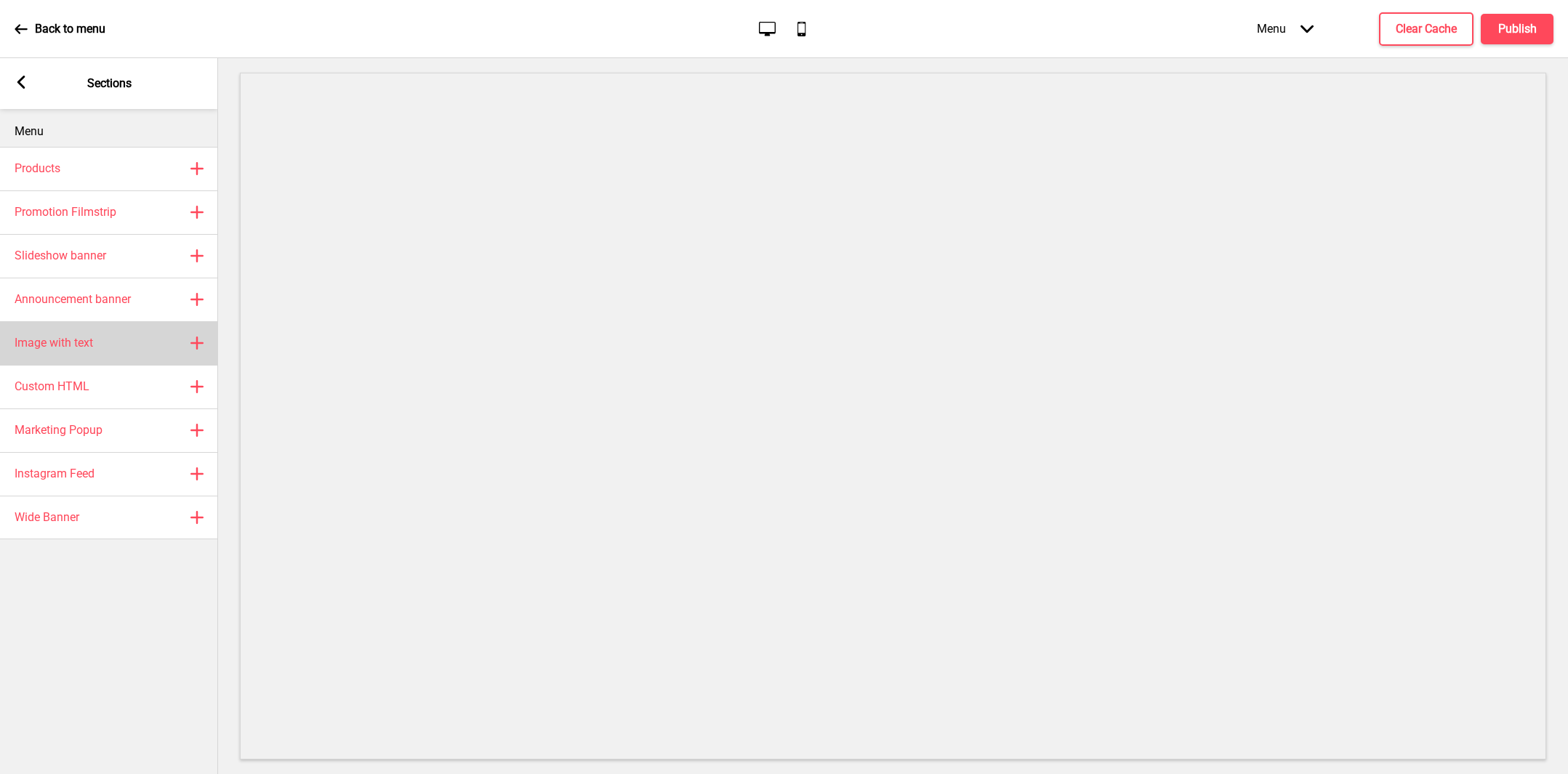
click at [103, 336] on div "Image with text Plus" at bounding box center [109, 343] width 218 height 43
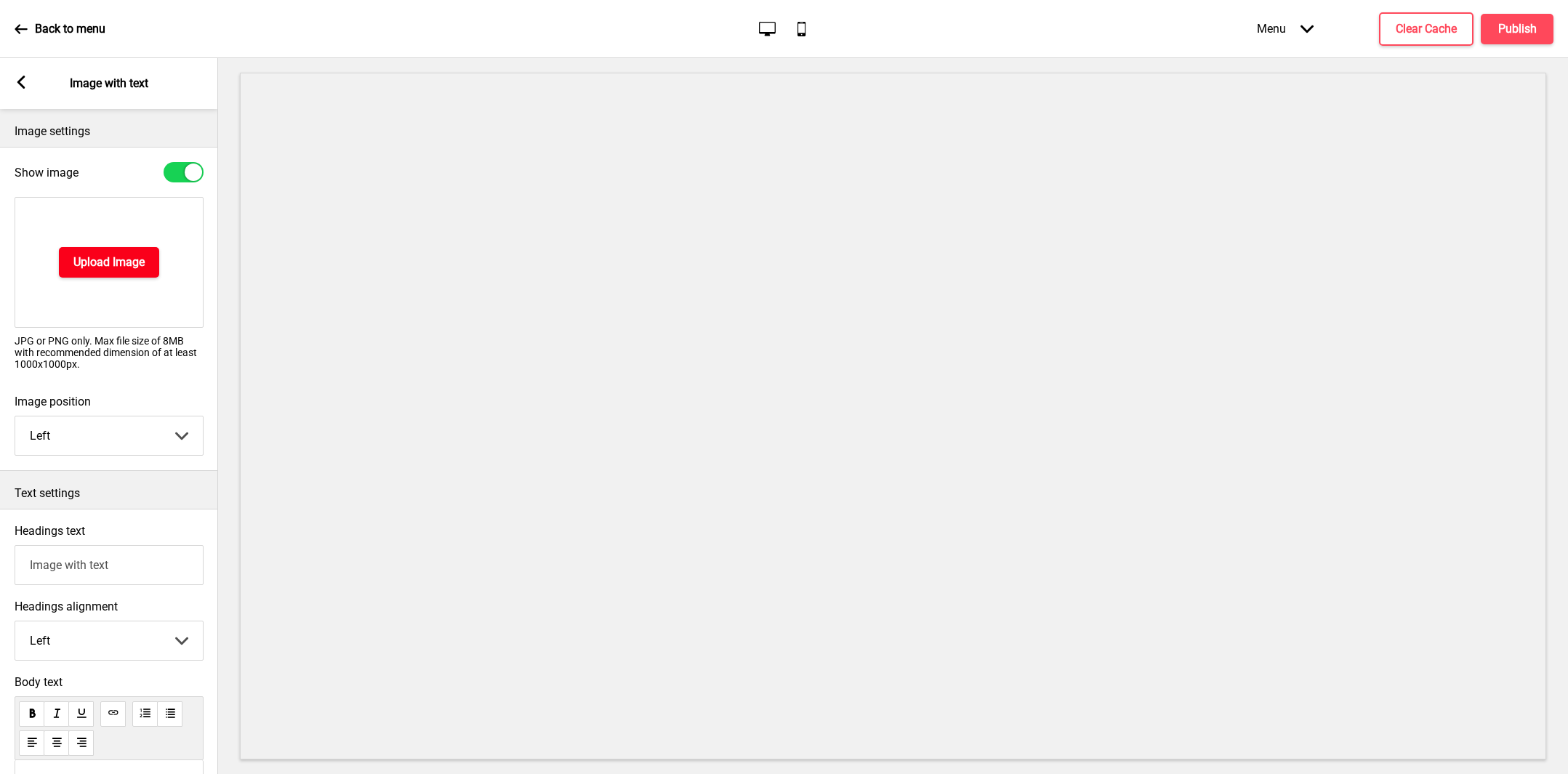
click at [109, 260] on h4 "Upload Image" at bounding box center [109, 262] width 72 height 16
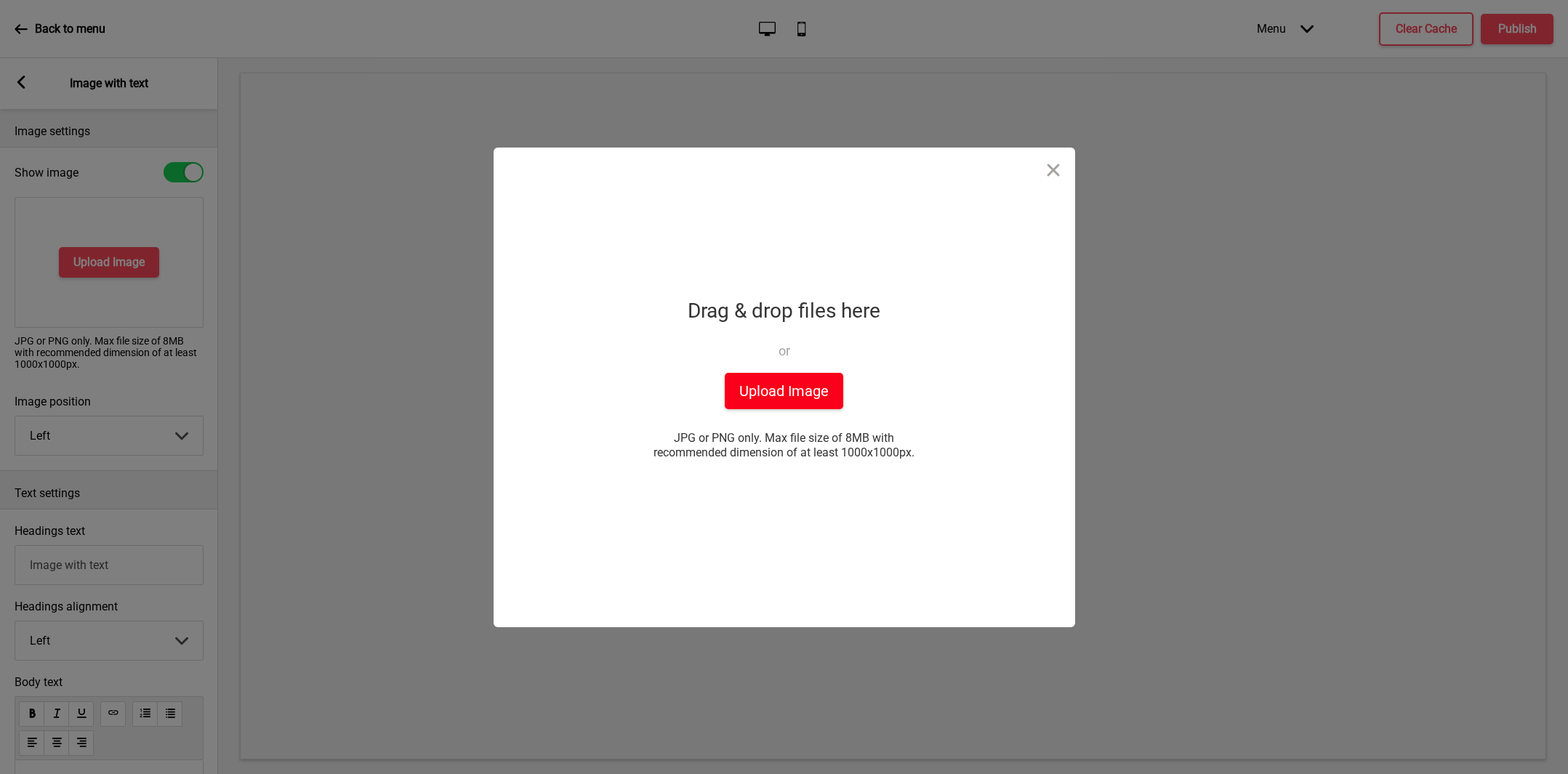
click at [756, 397] on button "Upload Image" at bounding box center [783, 391] width 118 height 36
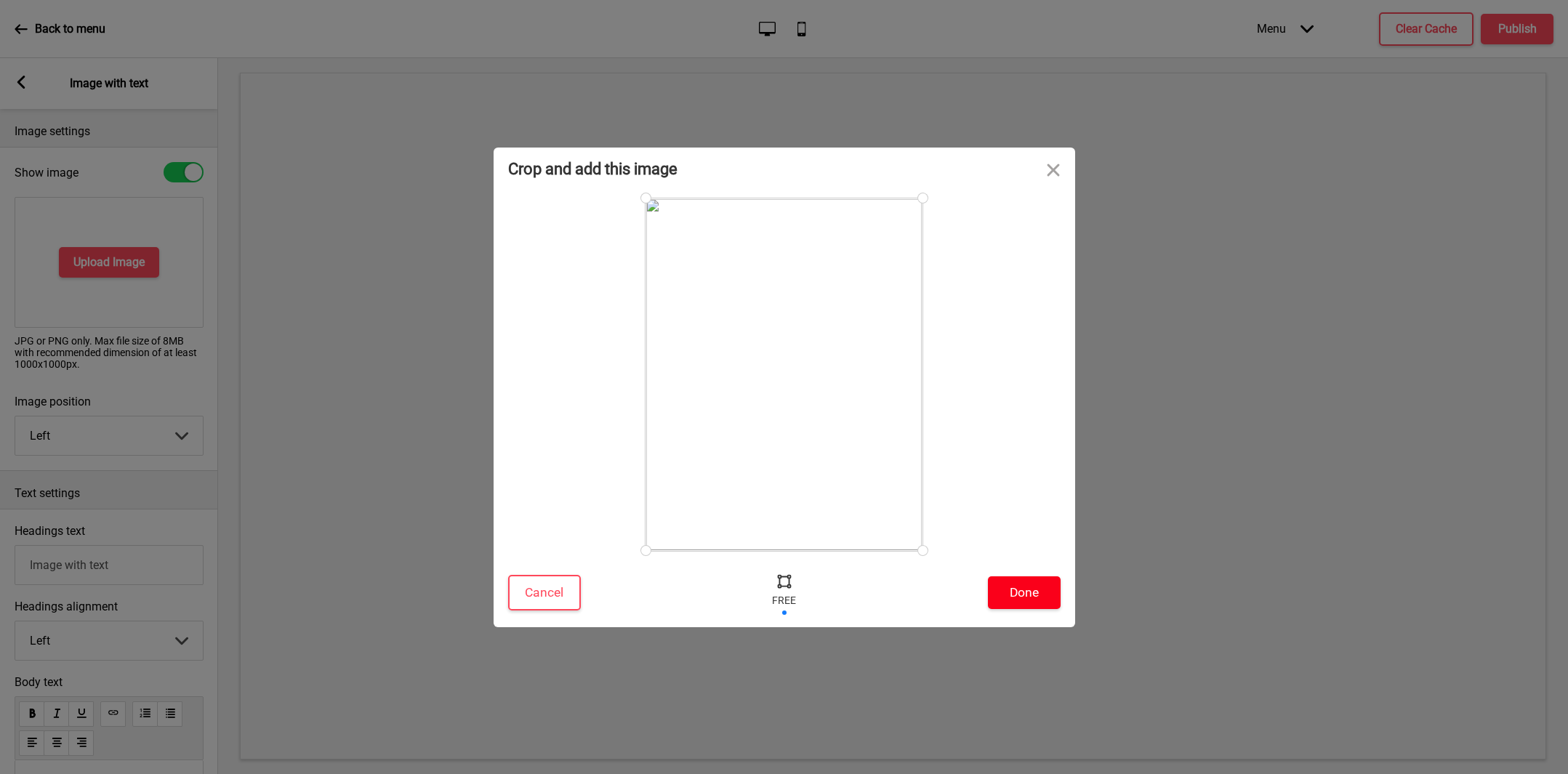
click at [1027, 590] on button "Done" at bounding box center [1024, 592] width 72 height 33
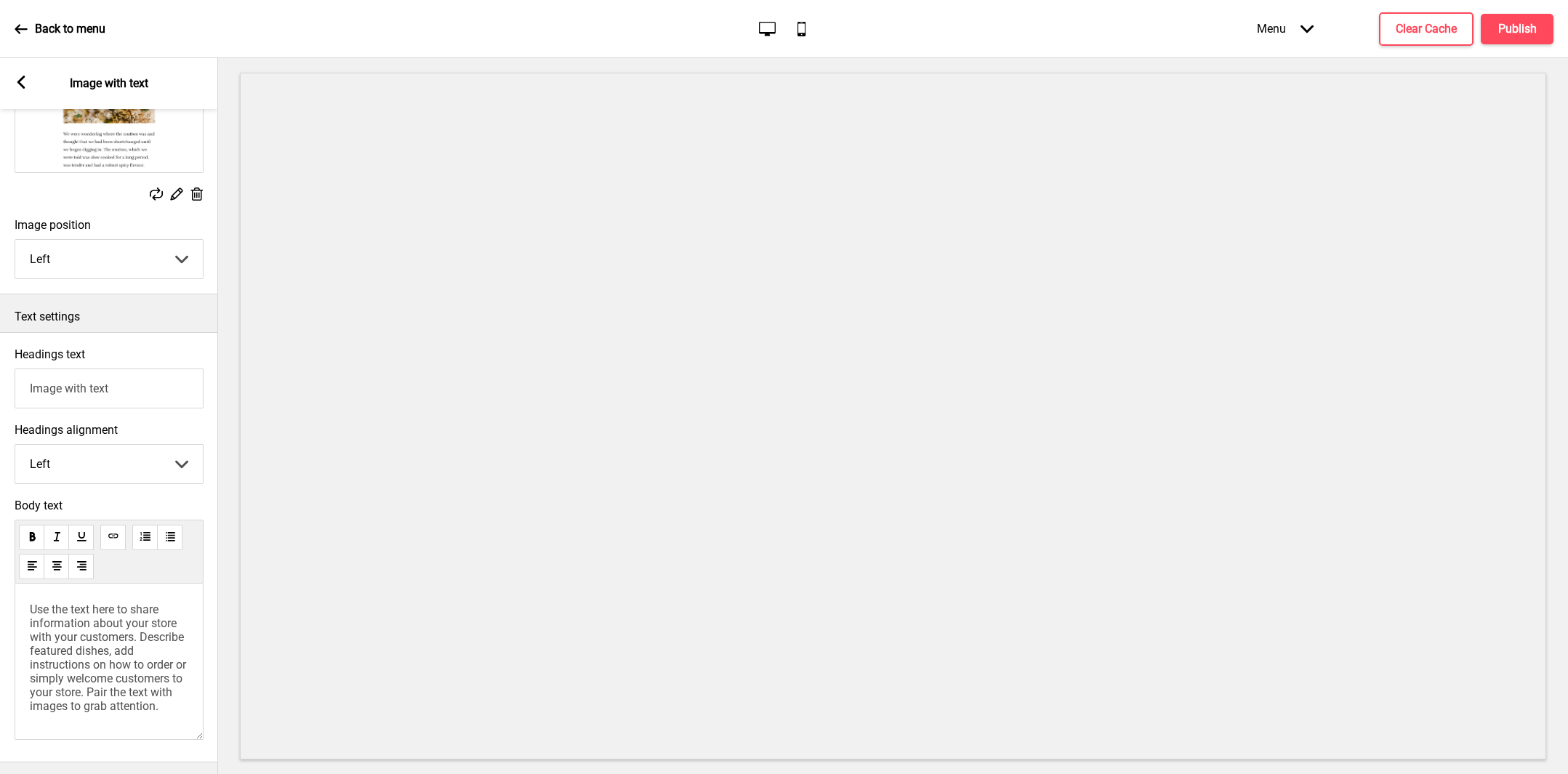
scroll to position [159, 0]
click at [173, 264] on select "Left Right" at bounding box center [109, 255] width 187 height 39
select select "right"
click at [15, 235] on select "Left Right" at bounding box center [109, 255] width 187 height 39
click at [154, 264] on select "Left Right" at bounding box center [109, 255] width 187 height 39
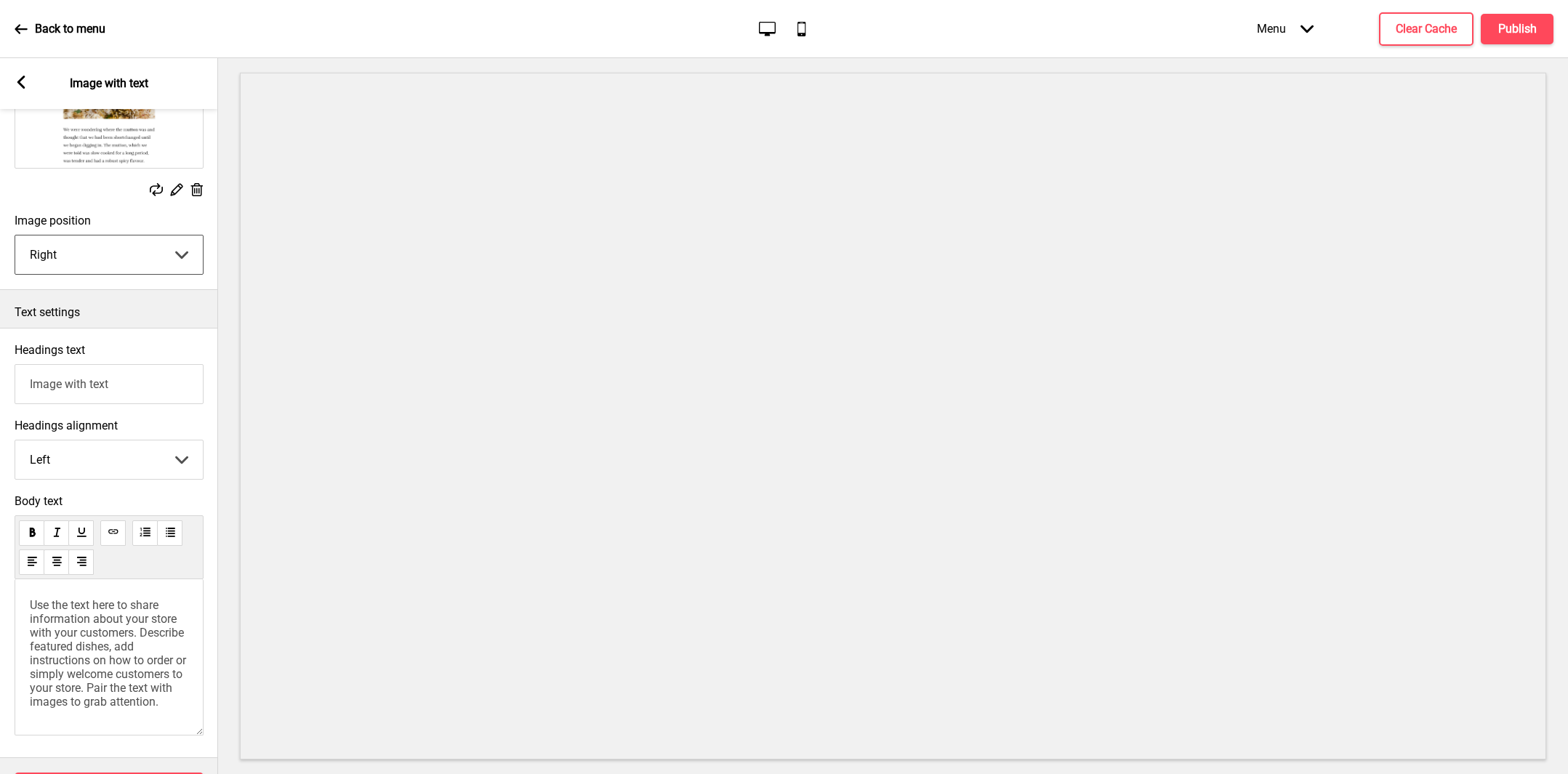
click at [111, 606] on span "Use the text here to share information about your store with your customers. De…" at bounding box center [109, 653] width 159 height 110
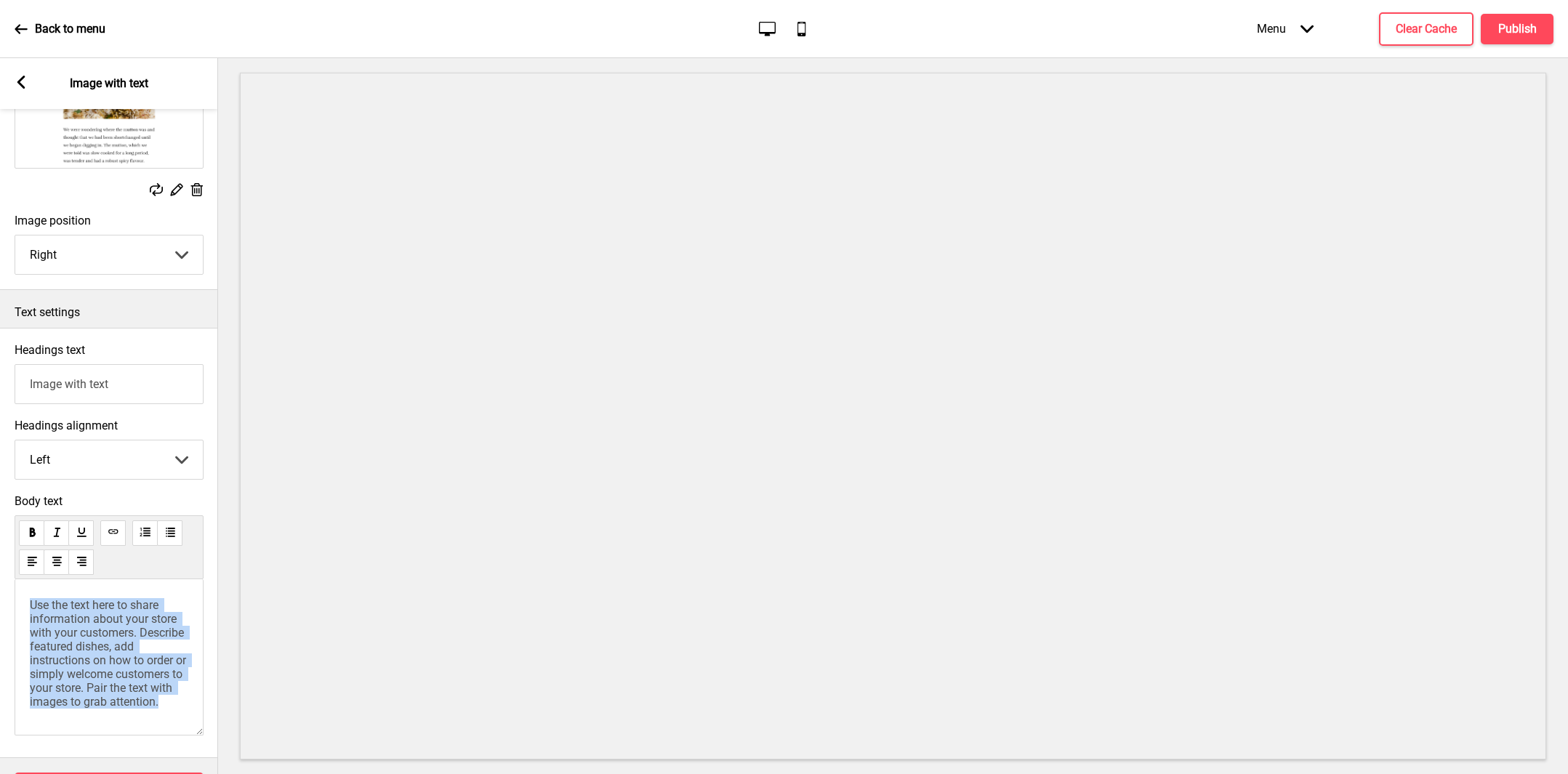
click at [111, 606] on span "Use the text here to share information about your store with your customers. De…" at bounding box center [109, 653] width 159 height 110
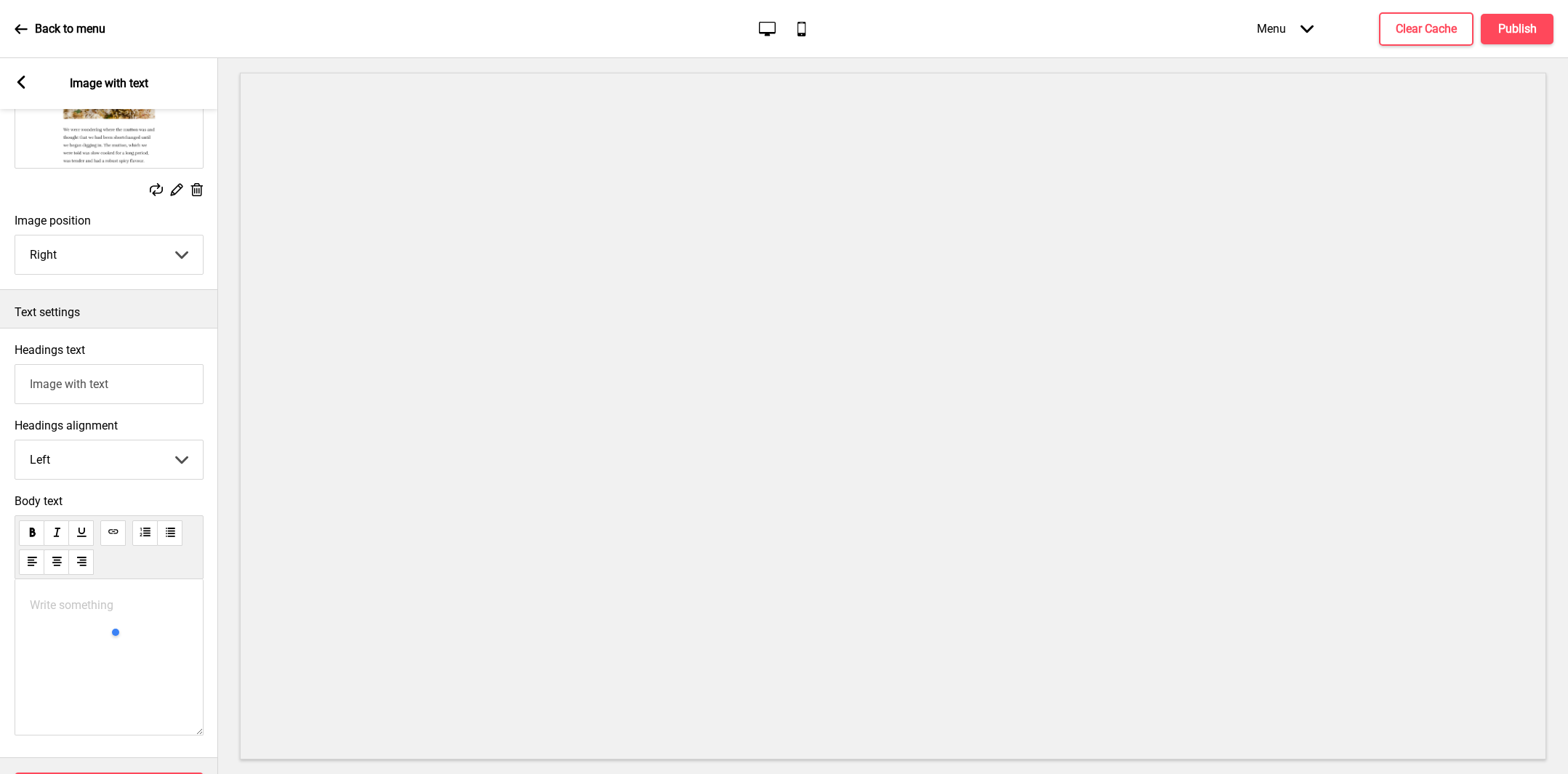
click at [123, 397] on input "Image with text" at bounding box center [109, 384] width 189 height 40
type input "="
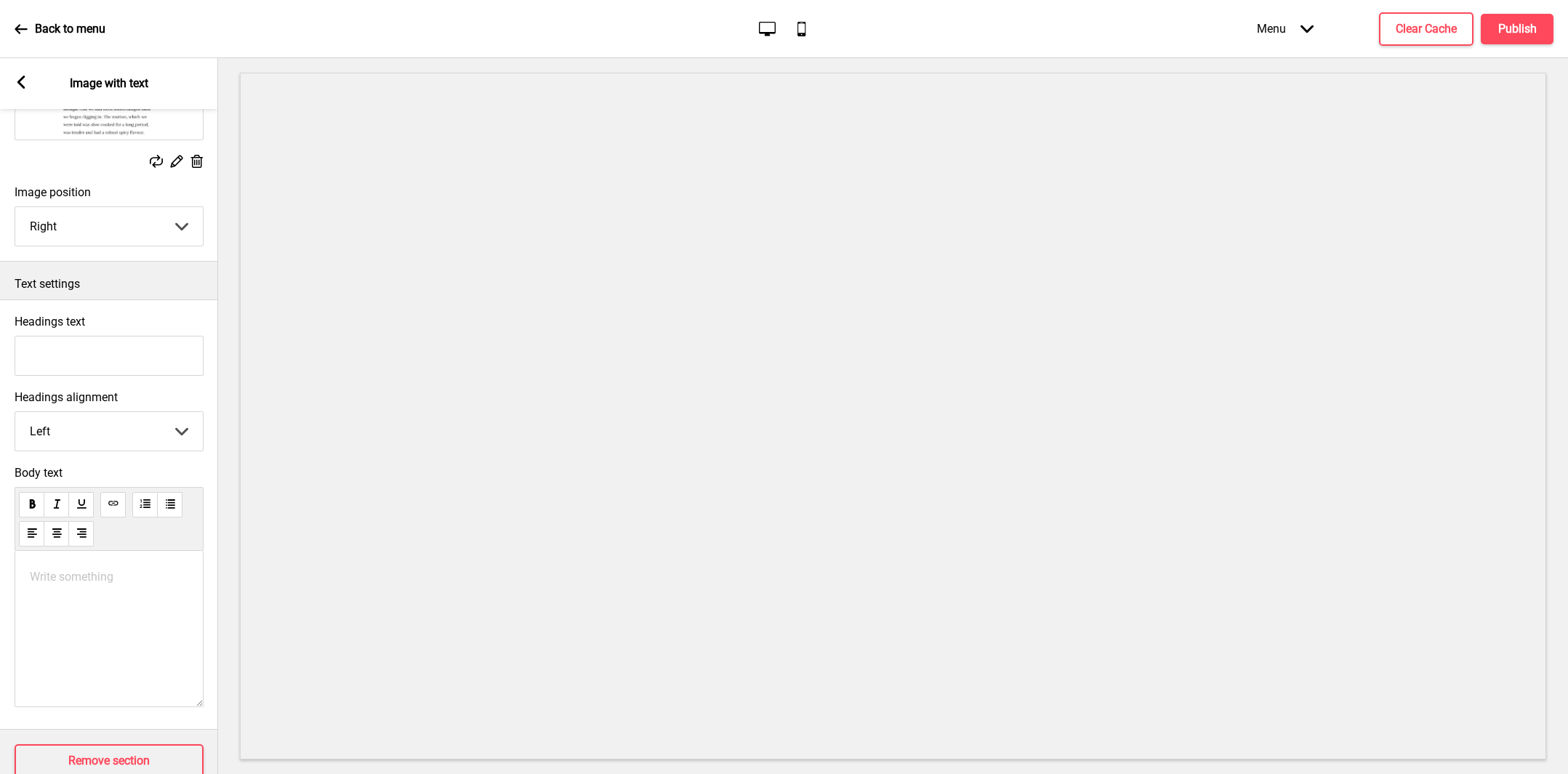
scroll to position [177, 0]
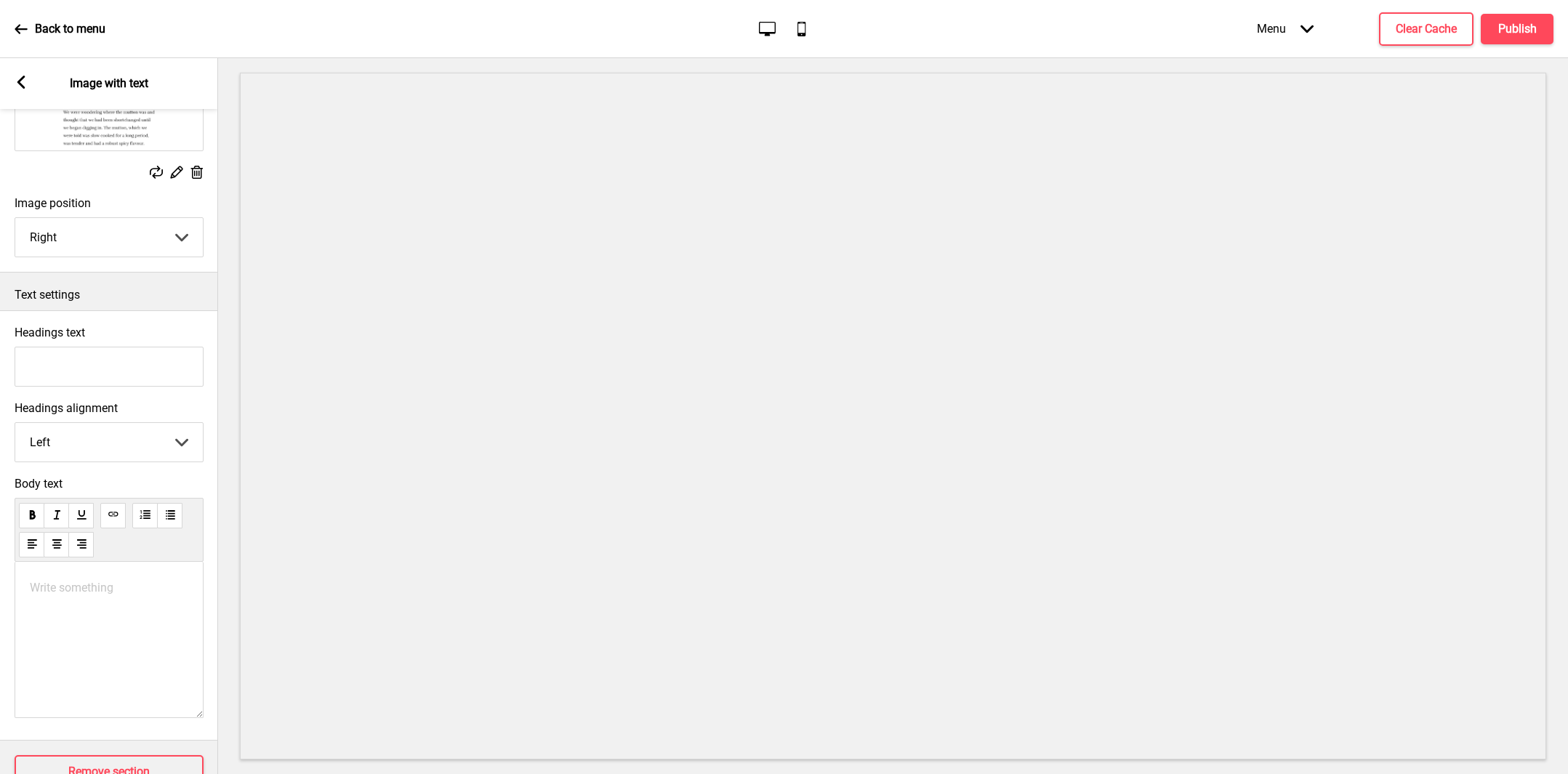
click at [18, 78] on rect at bounding box center [21, 82] width 13 height 13
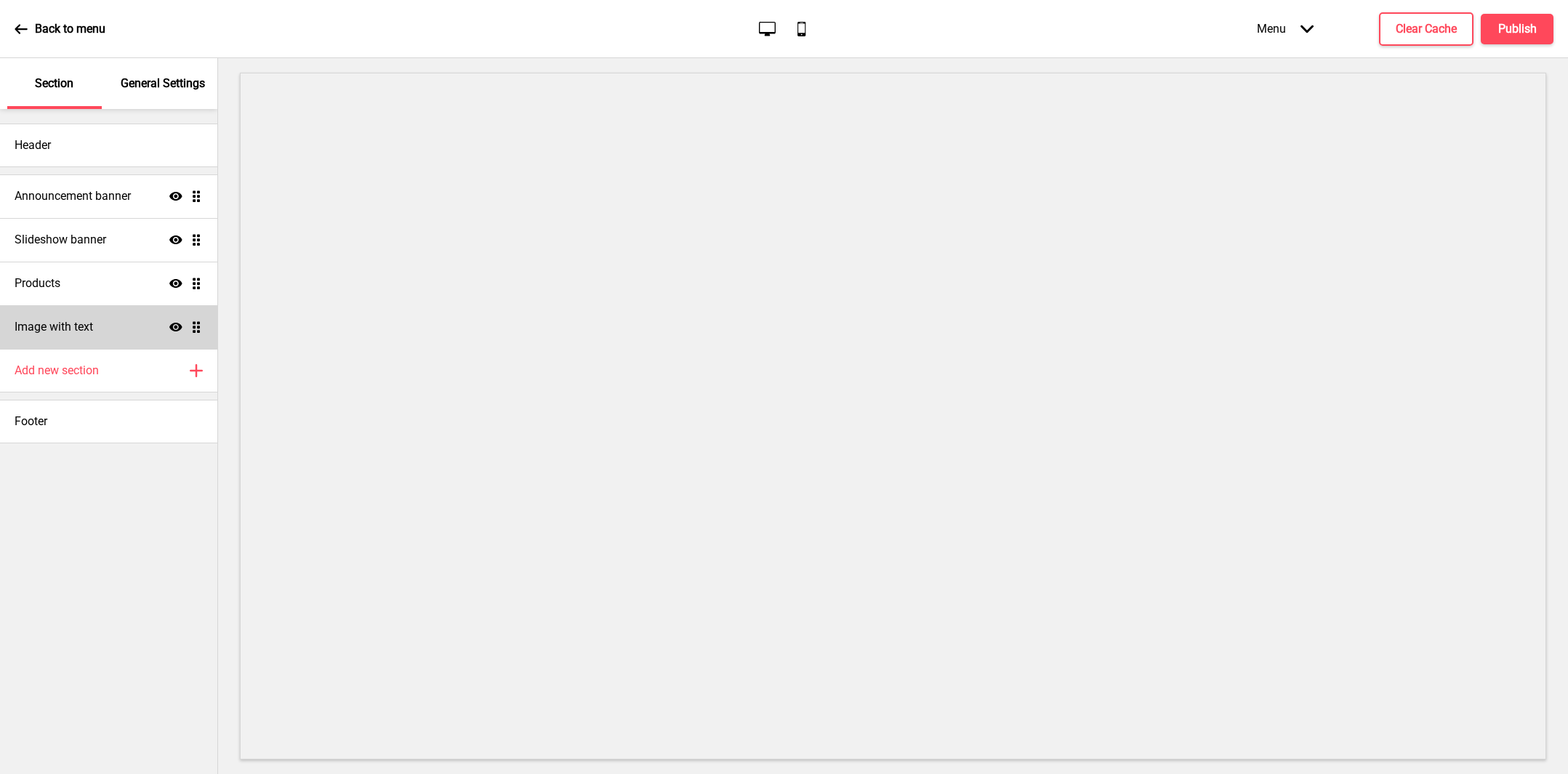
click at [92, 327] on h4 "Image with text" at bounding box center [54, 327] width 79 height 16
select select "right"
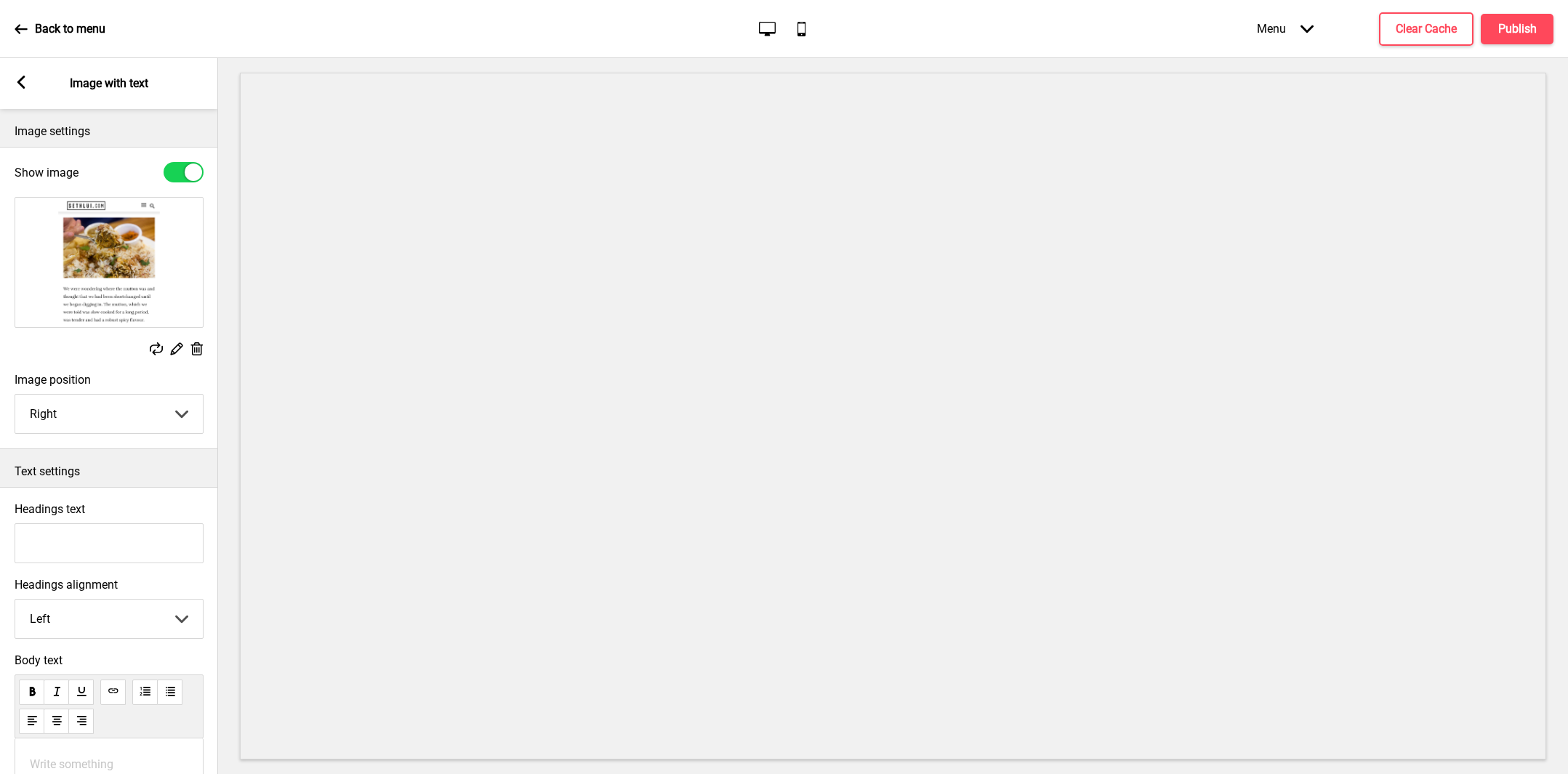
scroll to position [233, 0]
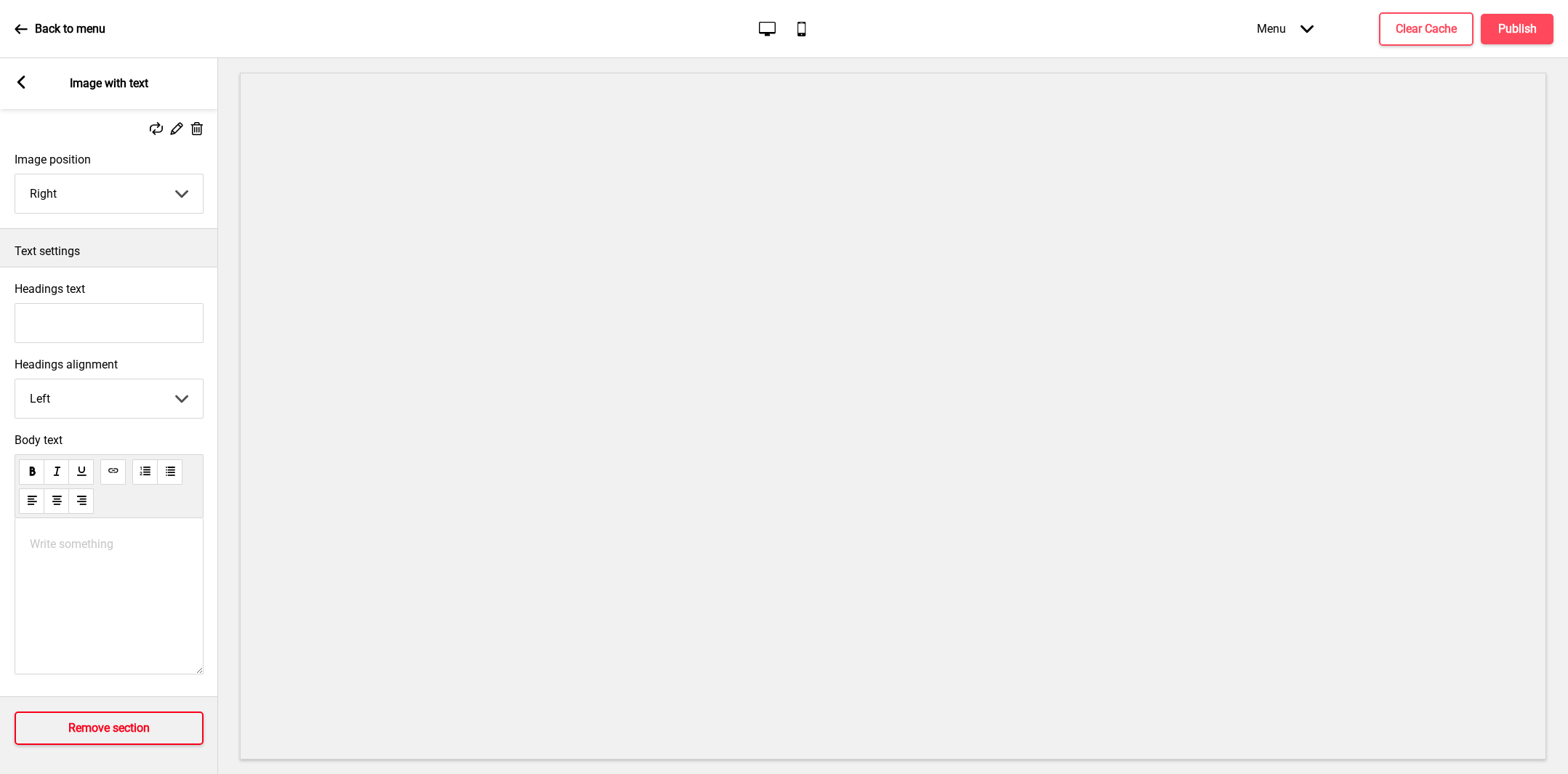
click at [95, 720] on h4 "Remove section" at bounding box center [109, 728] width 81 height 16
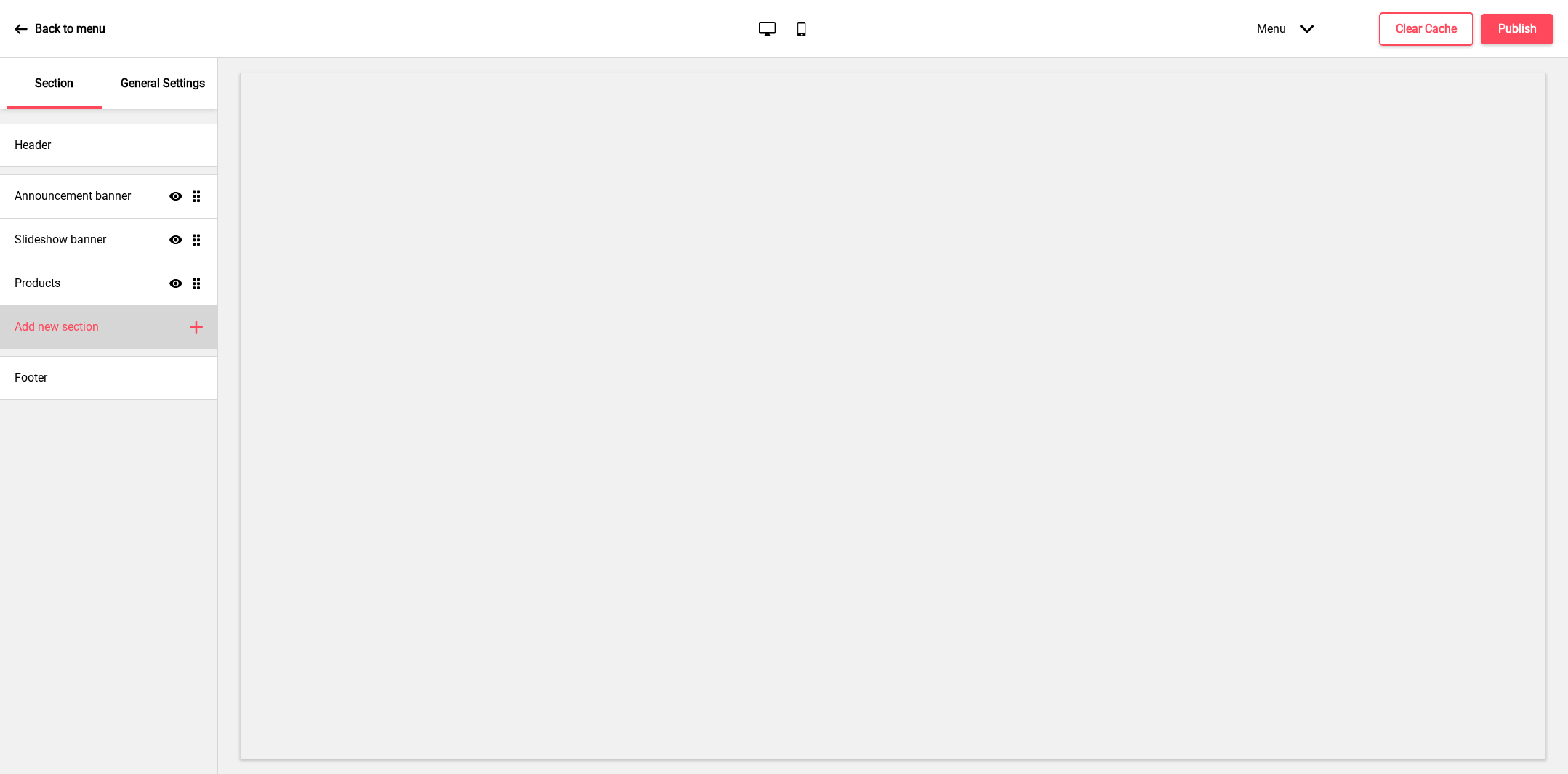
click at [146, 329] on div "Add new section Plus" at bounding box center [109, 327] width 217 height 43
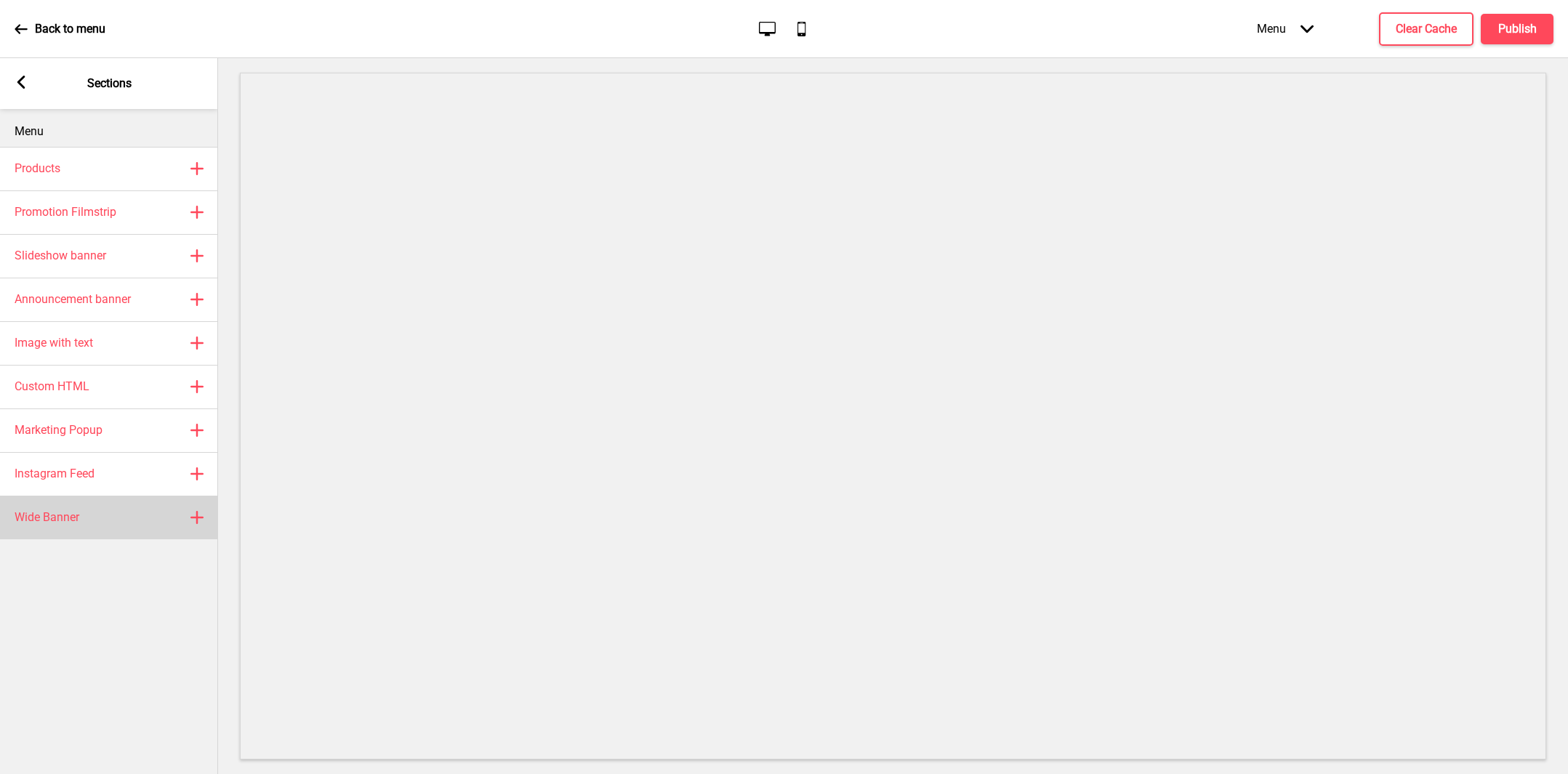
click at [99, 502] on div "Wide Banner Plus" at bounding box center [109, 517] width 218 height 43
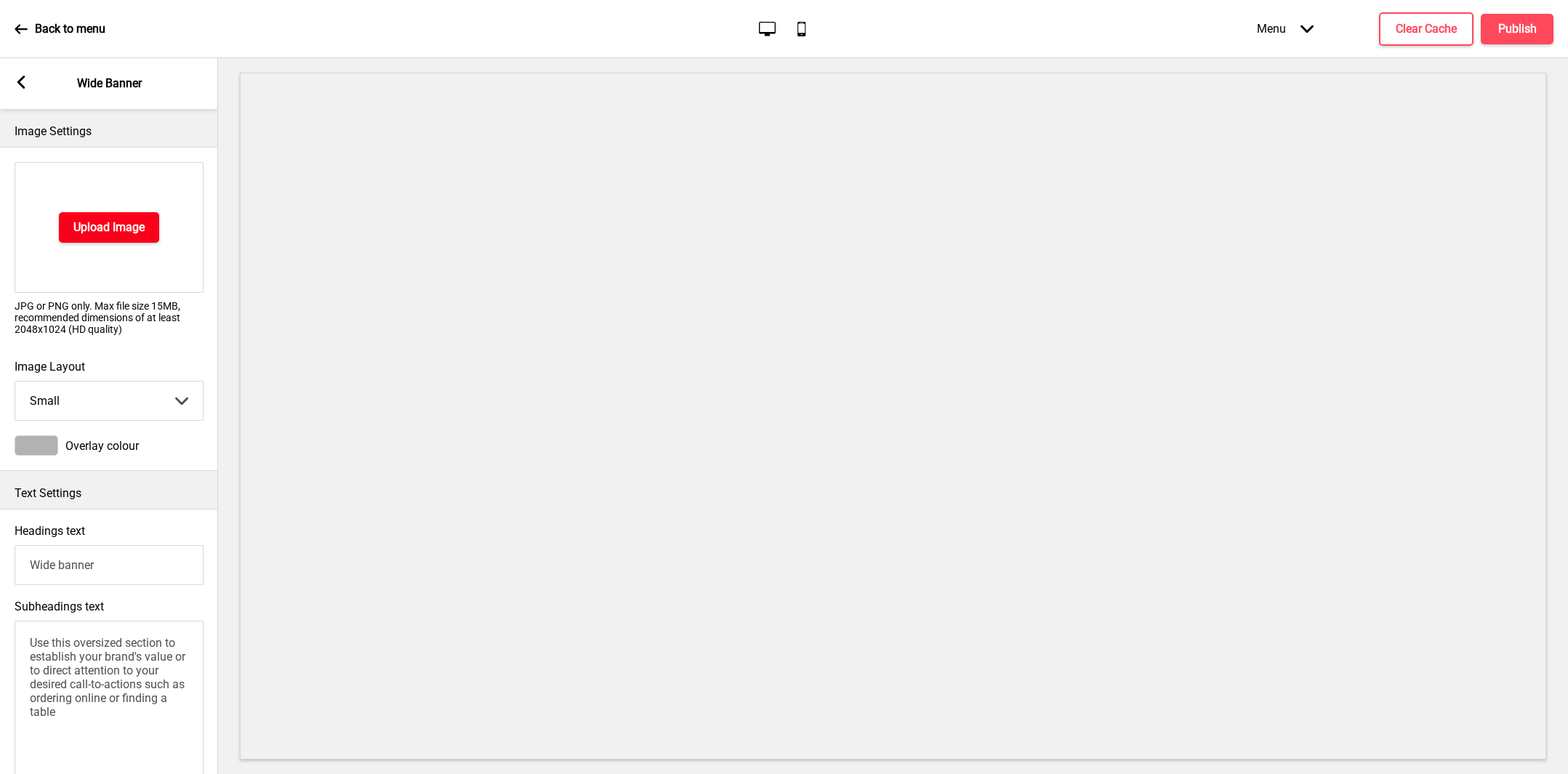
click at [136, 226] on h4 "Upload Image" at bounding box center [109, 227] width 72 height 16
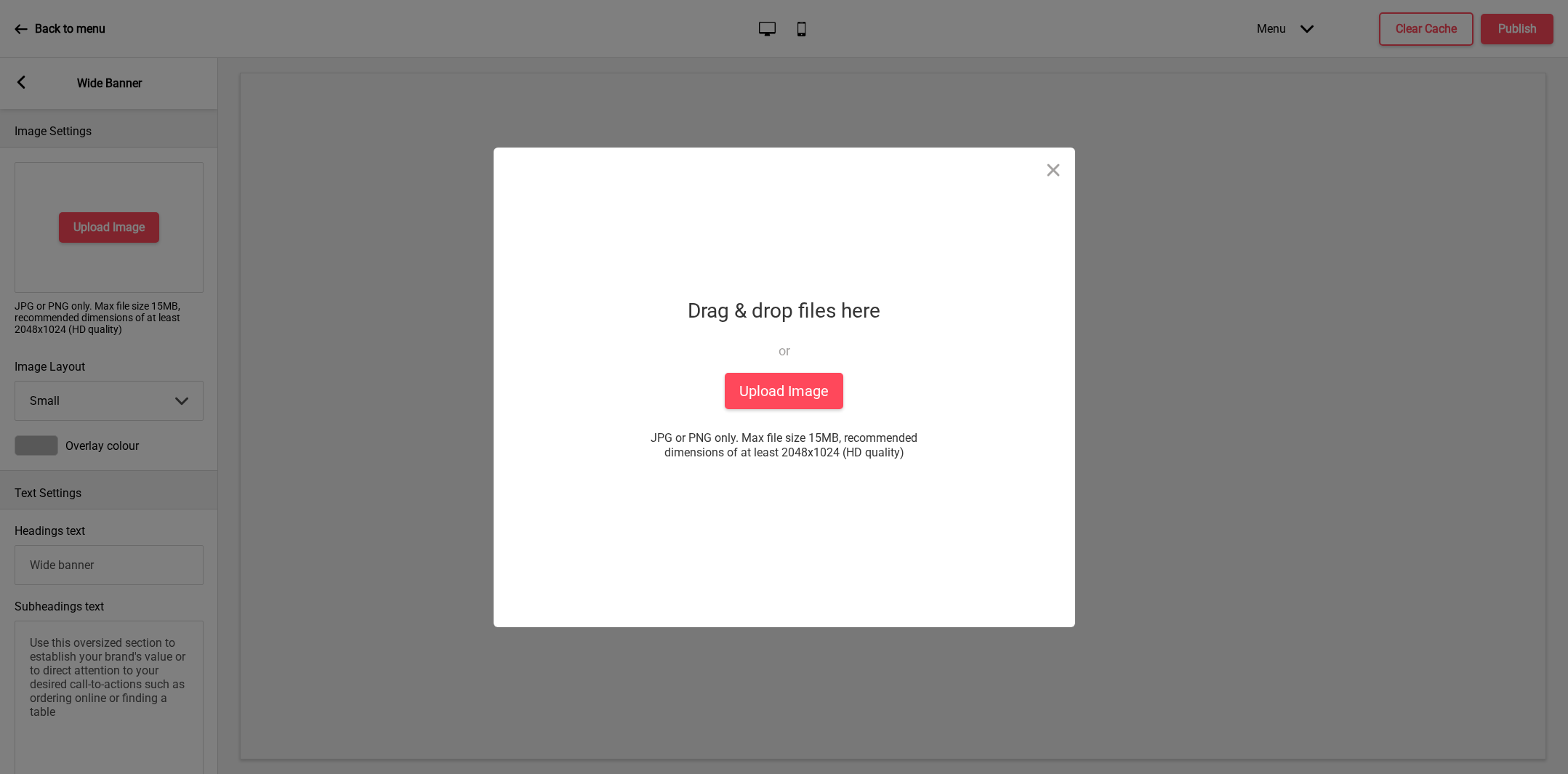
click at [724, 363] on div "Drag & drop files here or Upload files from your computer" at bounding box center [784, 332] width 193 height 80
click at [740, 369] on div "Drag & drop files here or Upload files from your computer" at bounding box center [784, 332] width 193 height 80
click at [757, 386] on button "Upload Image" at bounding box center [783, 391] width 118 height 36
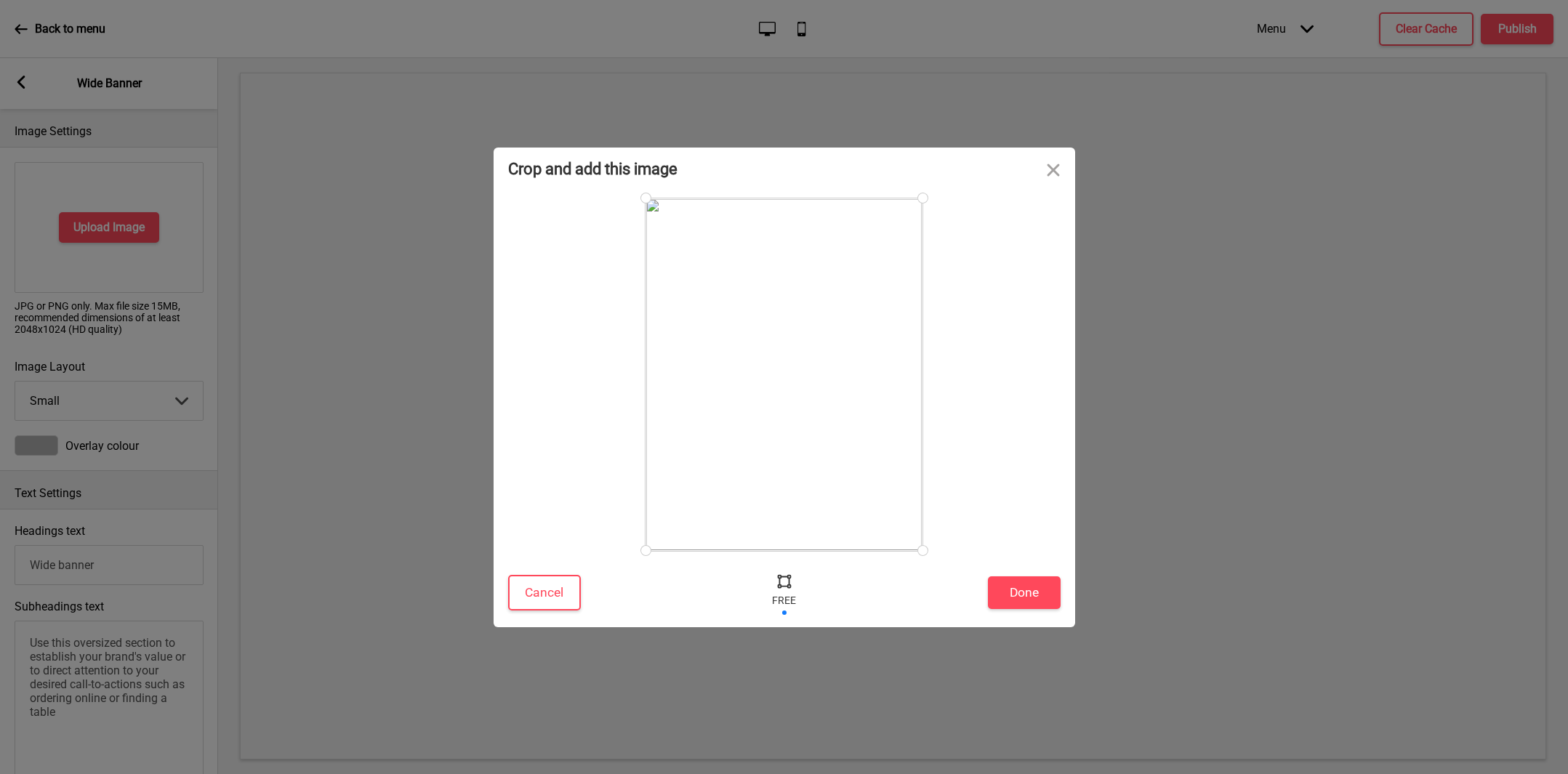
drag, startPoint x: 753, startPoint y: 376, endPoint x: 753, endPoint y: 350, distance: 26.0
click at [753, 350] on div at bounding box center [784, 375] width 277 height 352
click at [1016, 586] on button "Done" at bounding box center [1024, 592] width 72 height 33
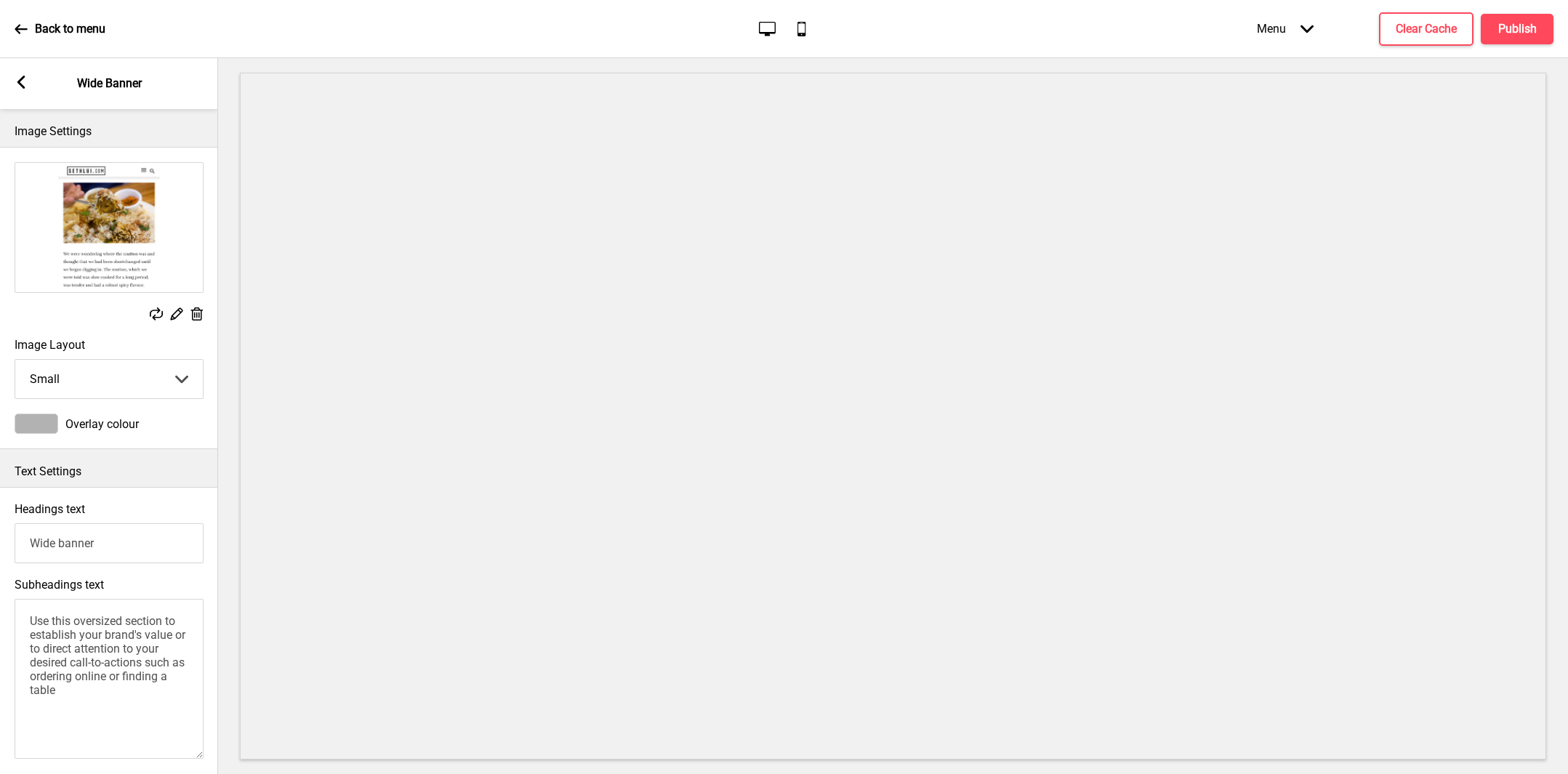
scroll to position [555, 0]
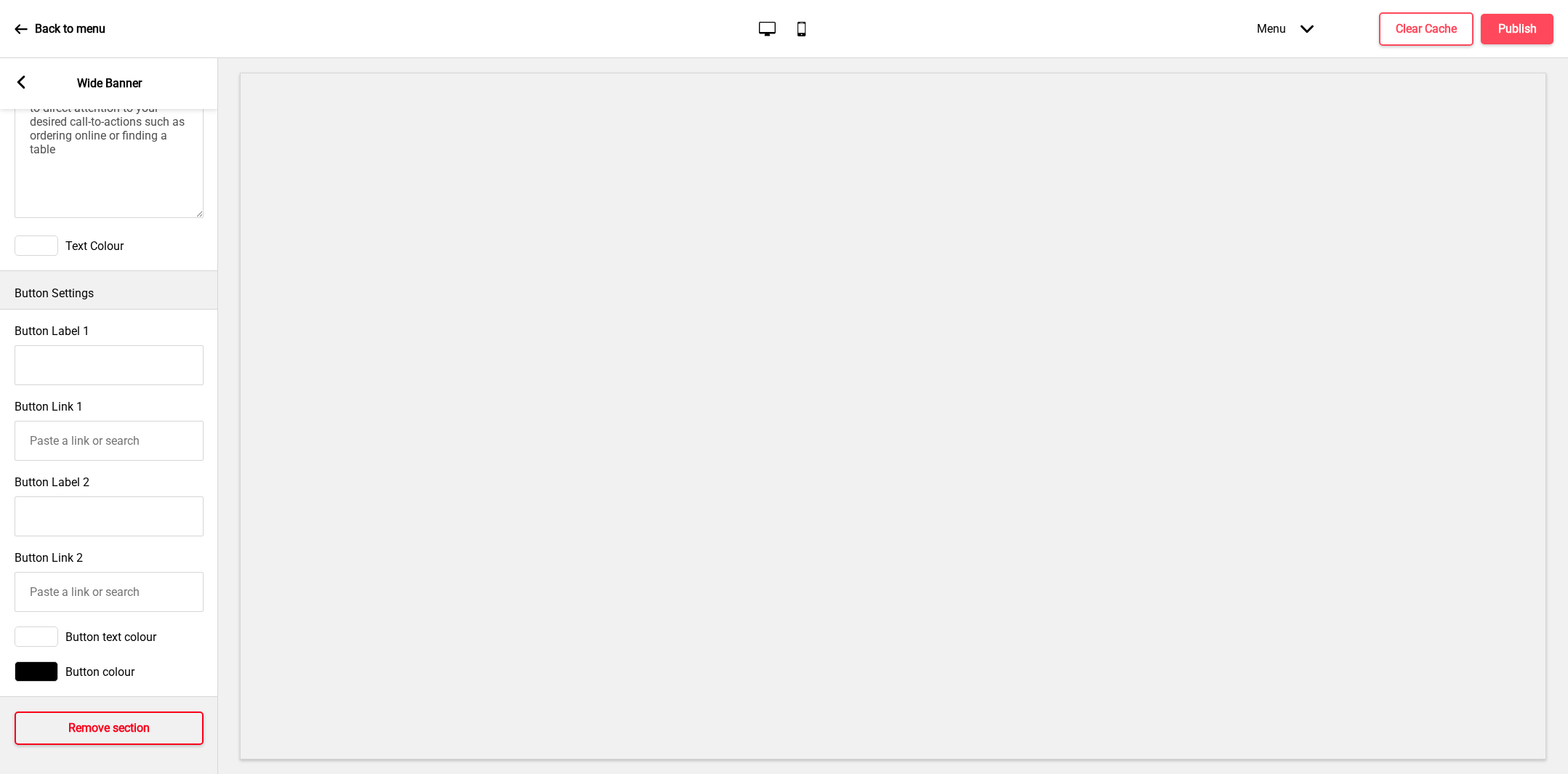
click at [92, 720] on h4 "Remove section" at bounding box center [109, 728] width 81 height 16
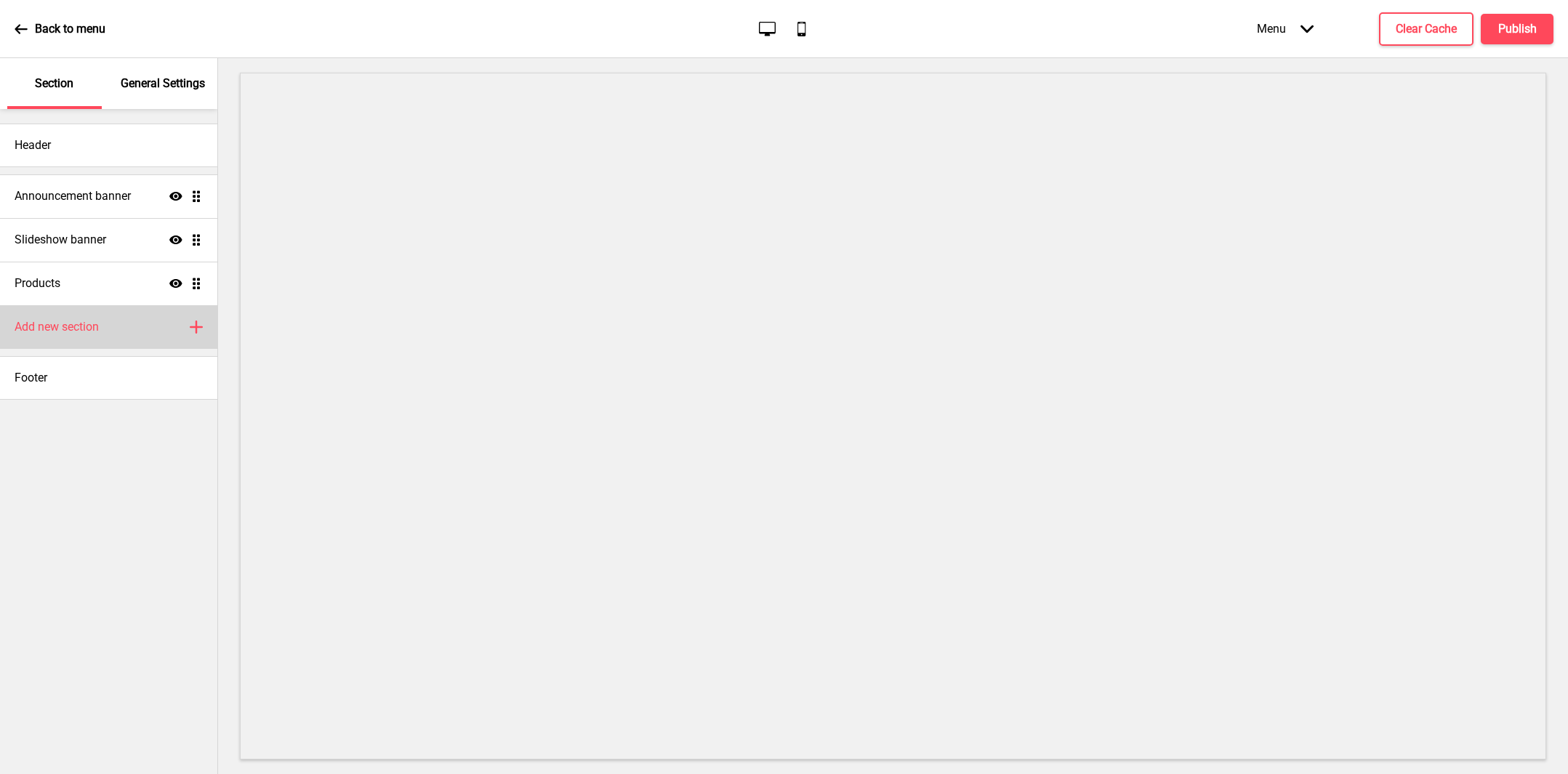
click at [129, 330] on div "Add new section Plus" at bounding box center [109, 327] width 217 height 43
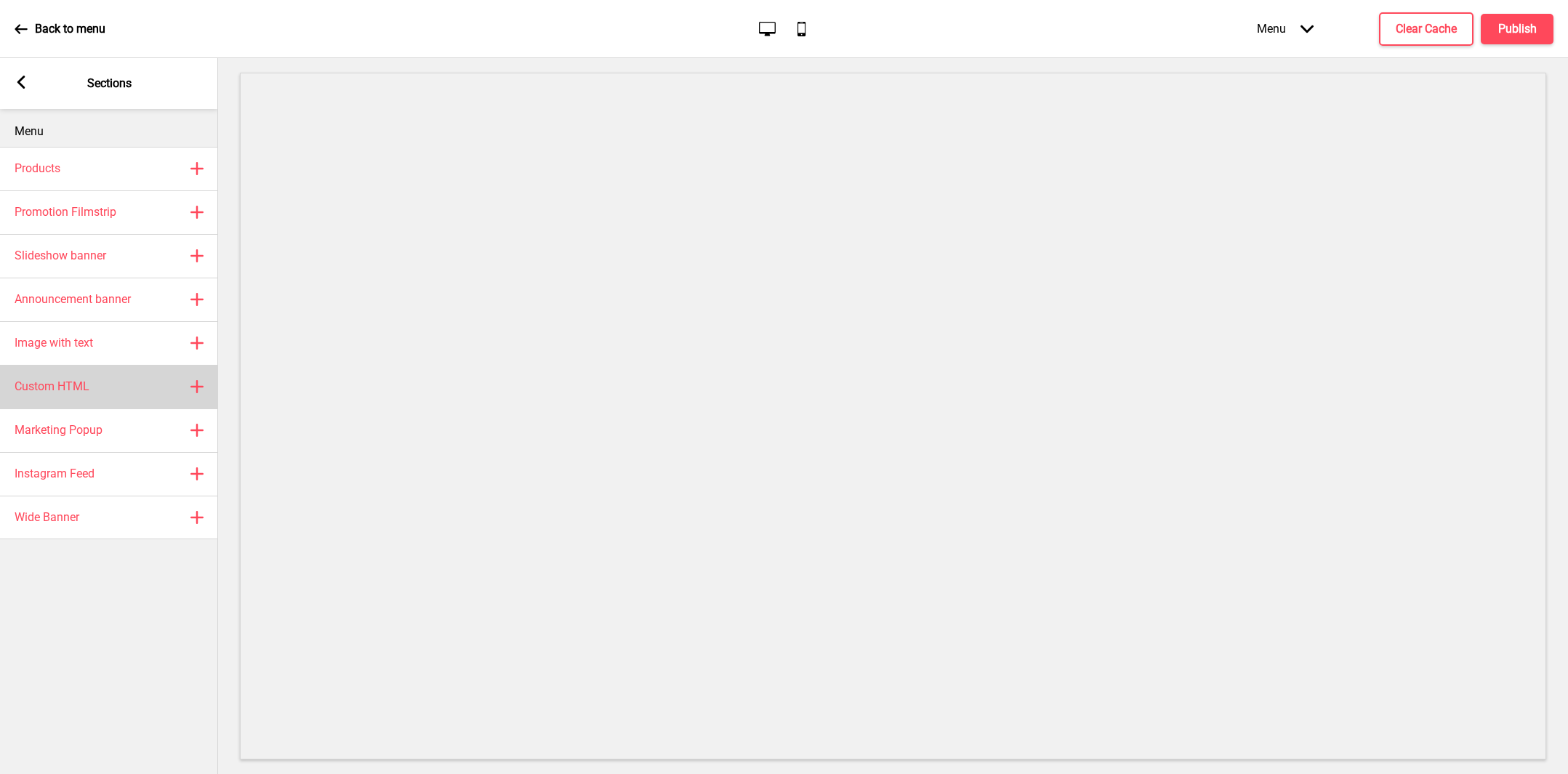
click at [102, 400] on div "Custom HTML Plus" at bounding box center [109, 387] width 218 height 43
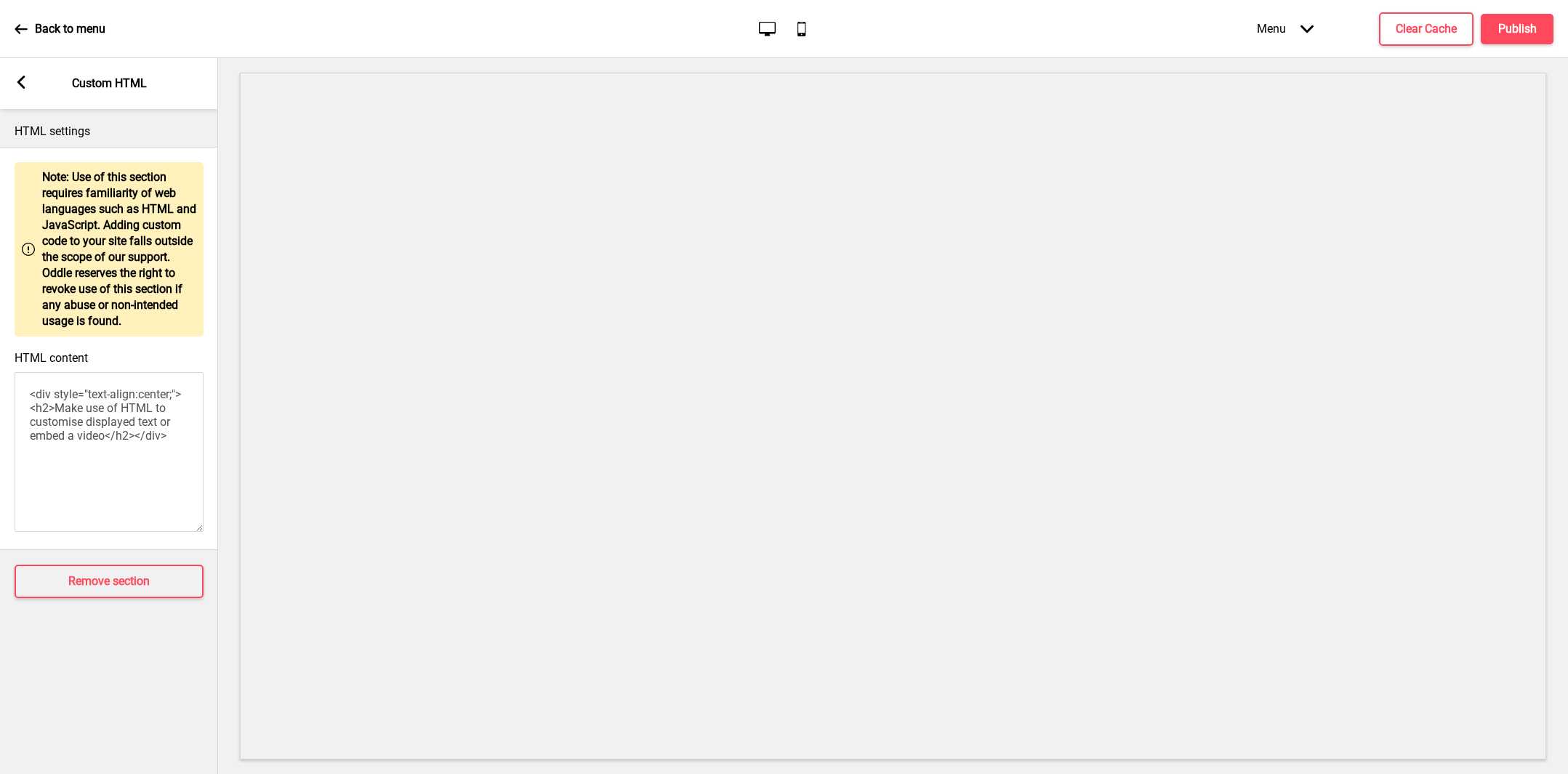
click at [112, 465] on textarea "<div style="text-align:center;"><h2>Make use of HTML to customise displayed tex…" at bounding box center [109, 452] width 189 height 160
paste textarea "<style> /* Please replace #announcement-x with another id if you are using more…"
type textarea "<style> /* Please replace #announcement-x with another id if you are using more…"
paste textarea "<style> /* Please replace #announcement-x with another id if you are using more…"
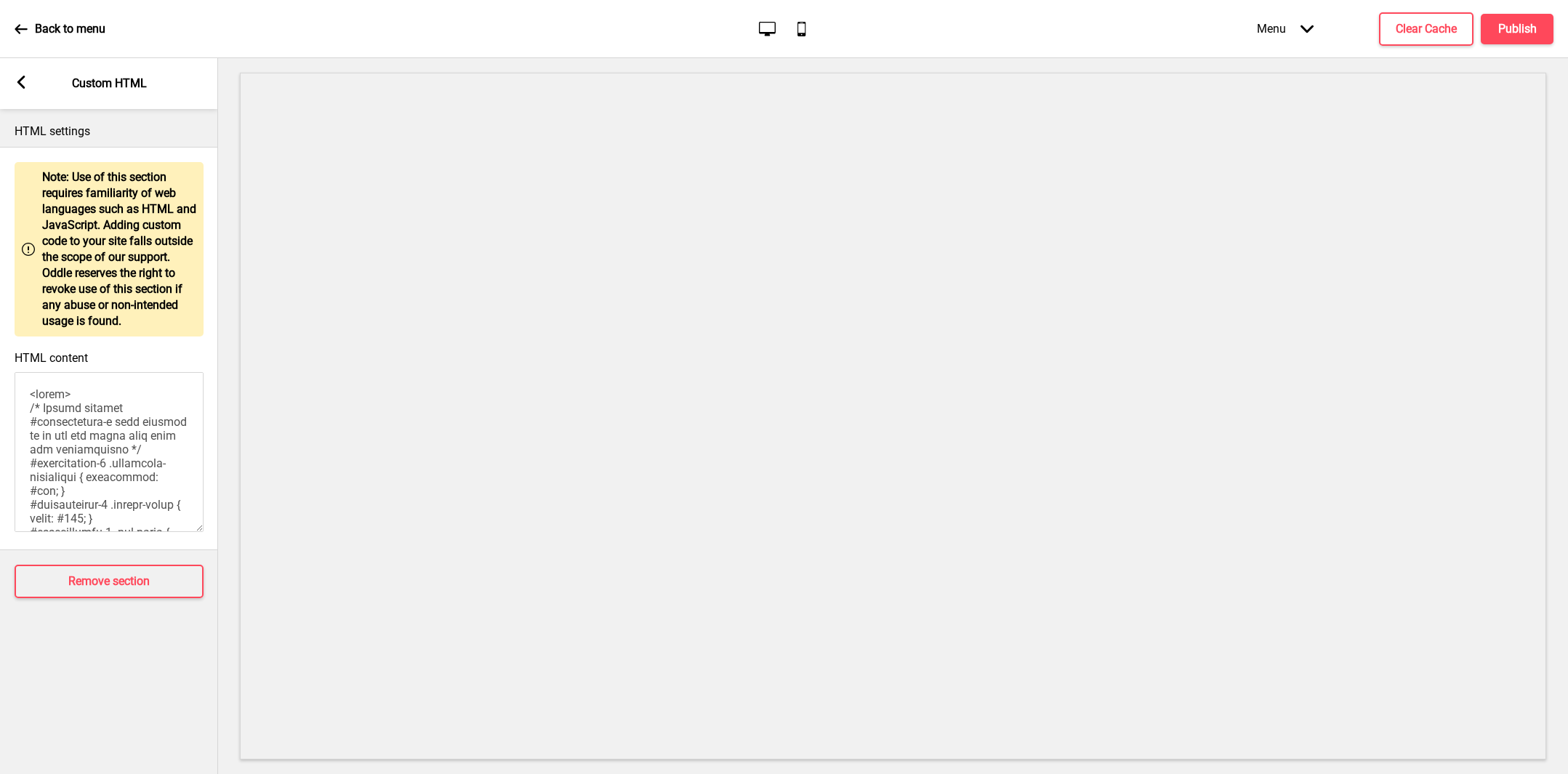
scroll to position [1190, 0]
type textarea "<style> /* Please replace #announcement-x with another id if you are using more…"
click at [95, 454] on textarea "HTML content" at bounding box center [109, 452] width 189 height 160
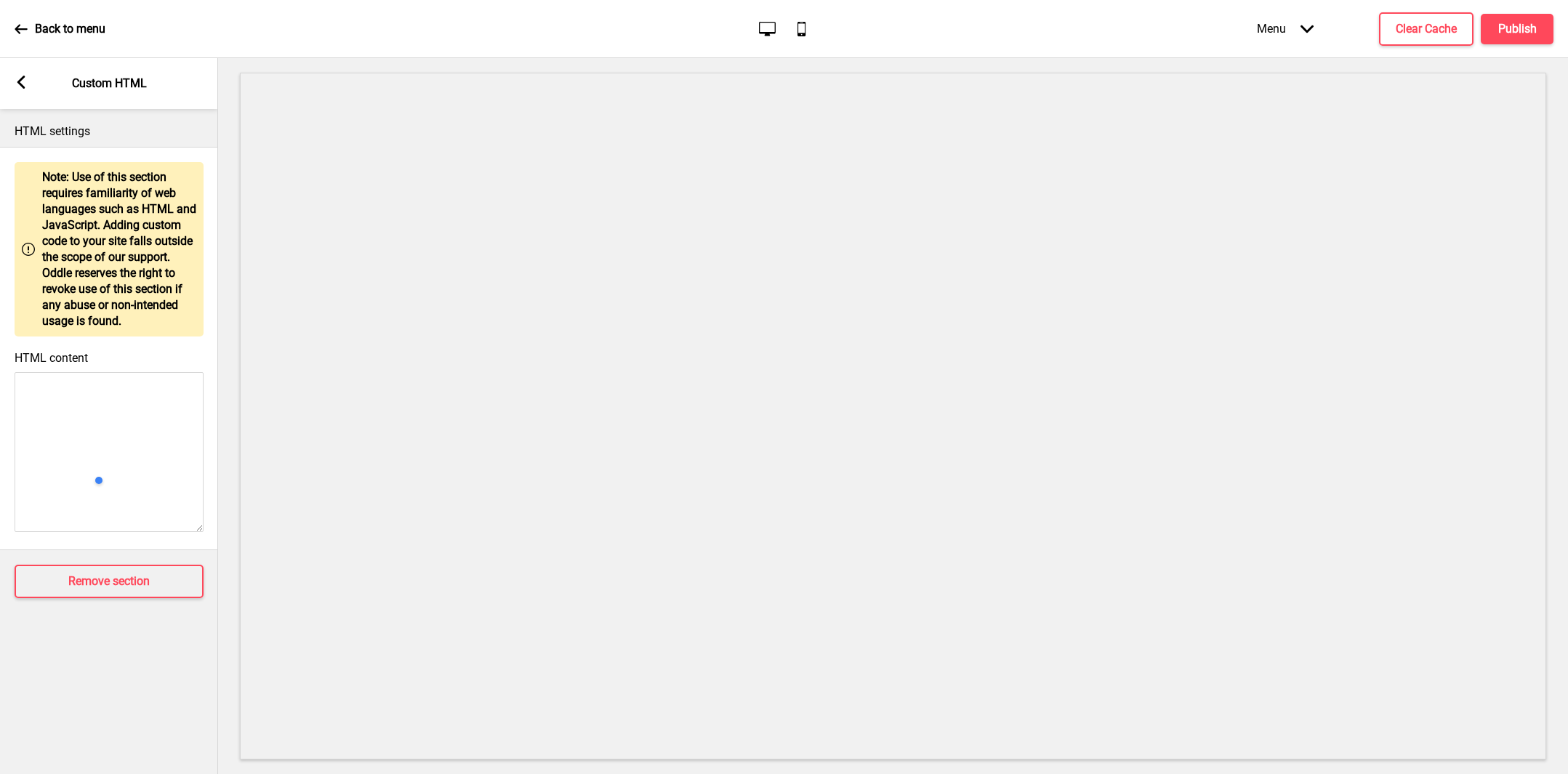
scroll to position [0, 0]
paste textarea "<style> /* Please replace #announcement-x with another id if you are using more…"
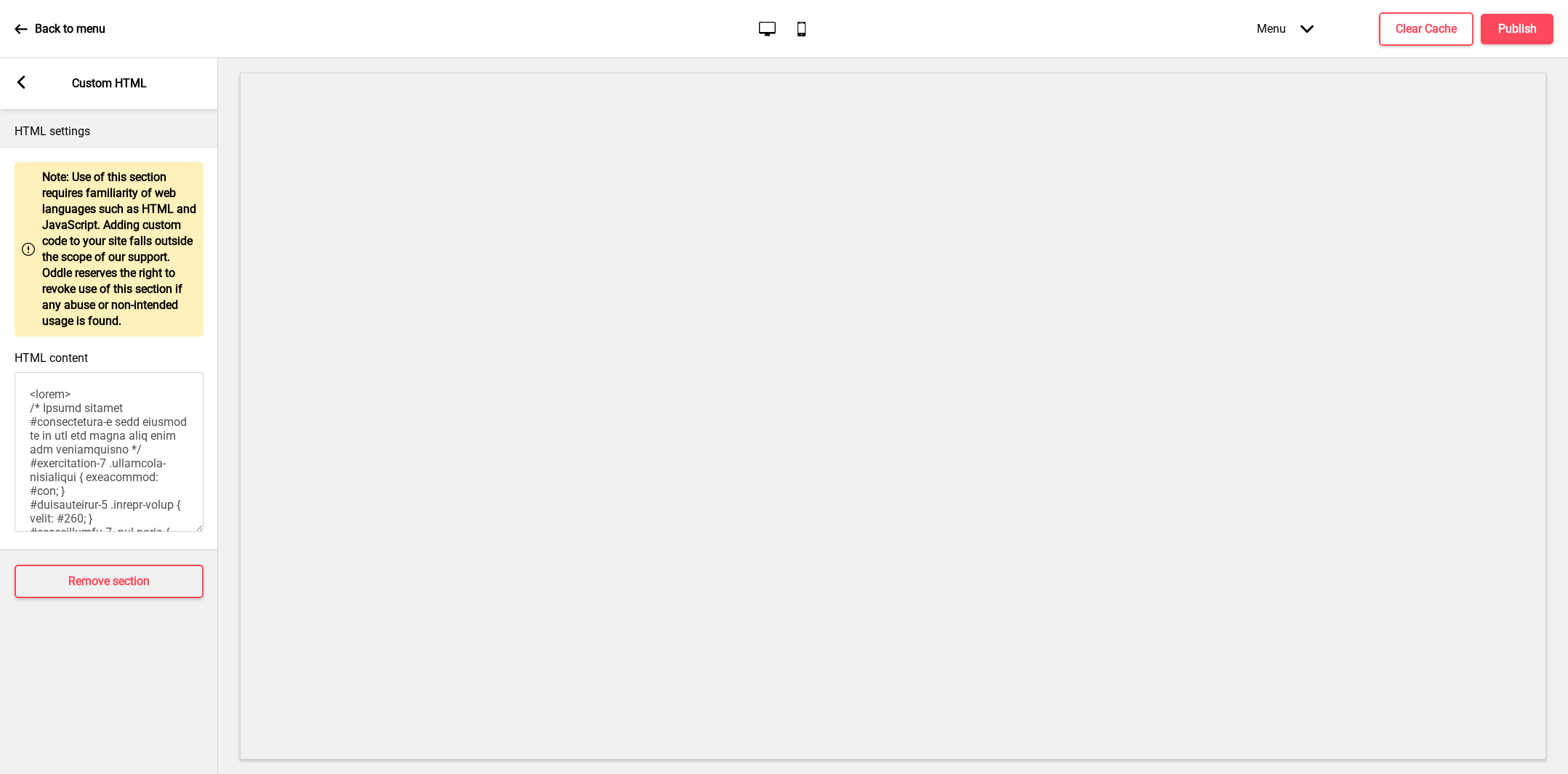
scroll to position [1136, 0]
type textarea "<style> /* Please replace #announcement-x with another id if you are using more…"
click at [1508, 21] on h4 "Publish" at bounding box center [1517, 29] width 39 height 16
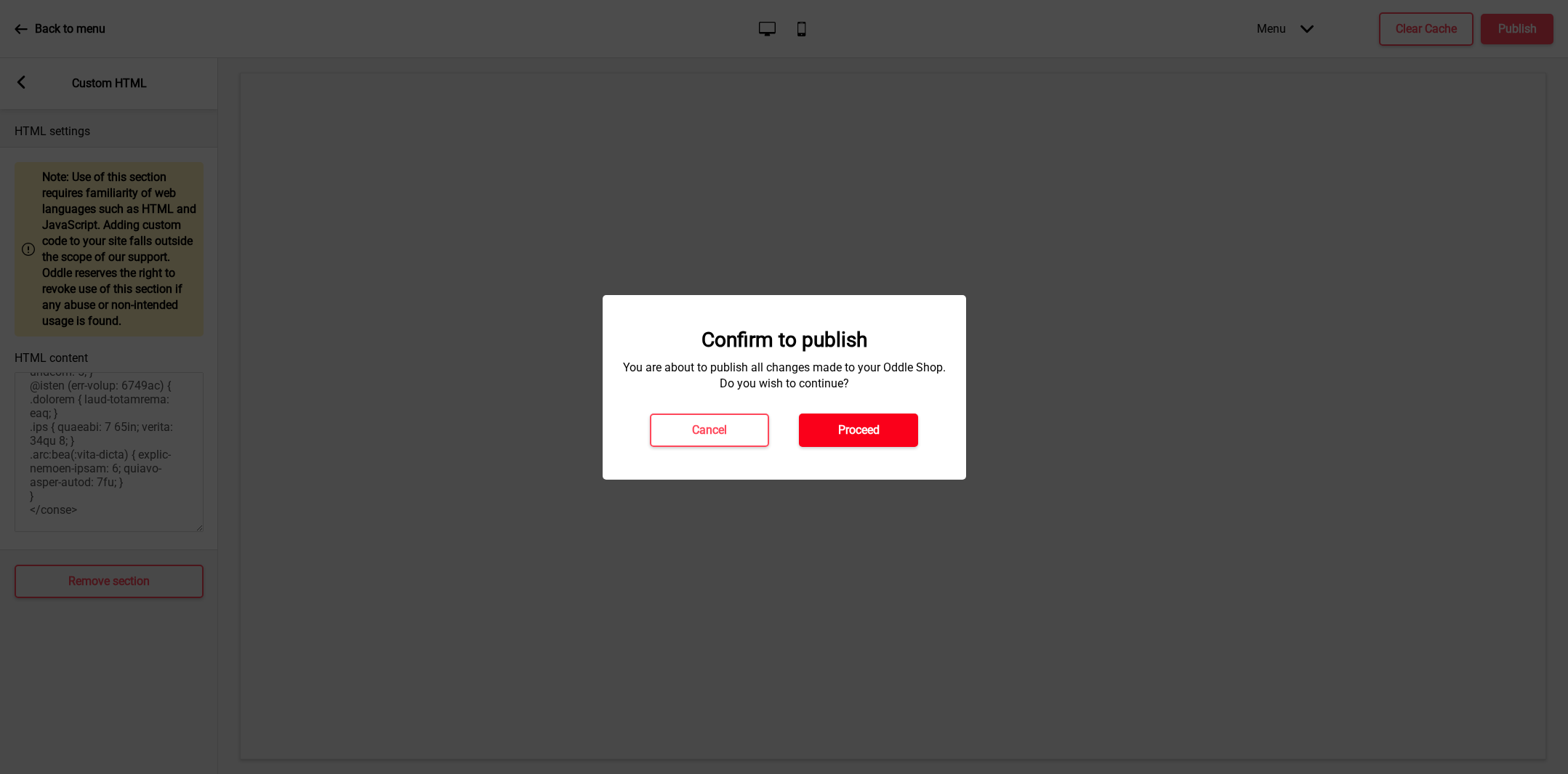
click at [858, 422] on h4 "Proceed" at bounding box center [859, 430] width 42 height 16
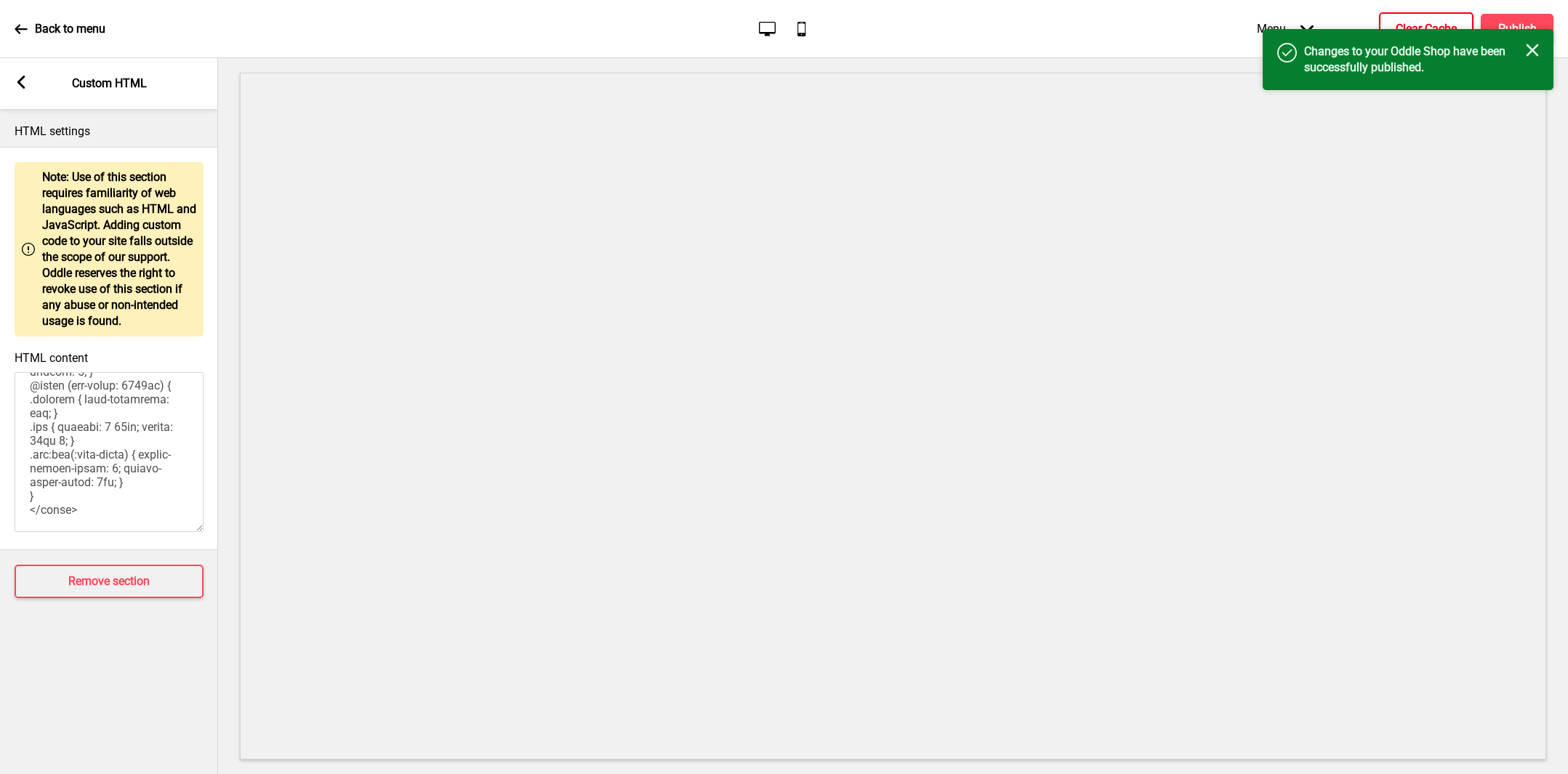
click at [1430, 18] on button "Clear Cache" at bounding box center [1426, 29] width 95 height 34
